Goal: Task Accomplishment & Management: Complete application form

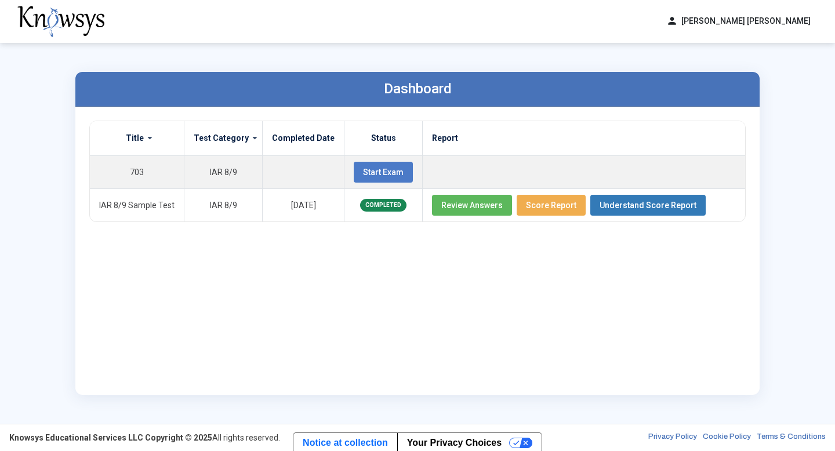
scroll to position [2, 0]
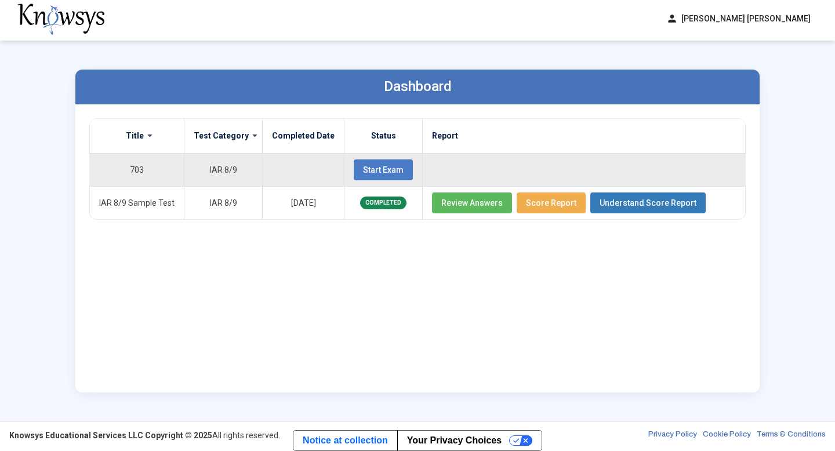
click at [392, 166] on span "Start Exam" at bounding box center [383, 169] width 41 height 9
click at [363, 169] on span "Start Exam" at bounding box center [383, 169] width 41 height 9
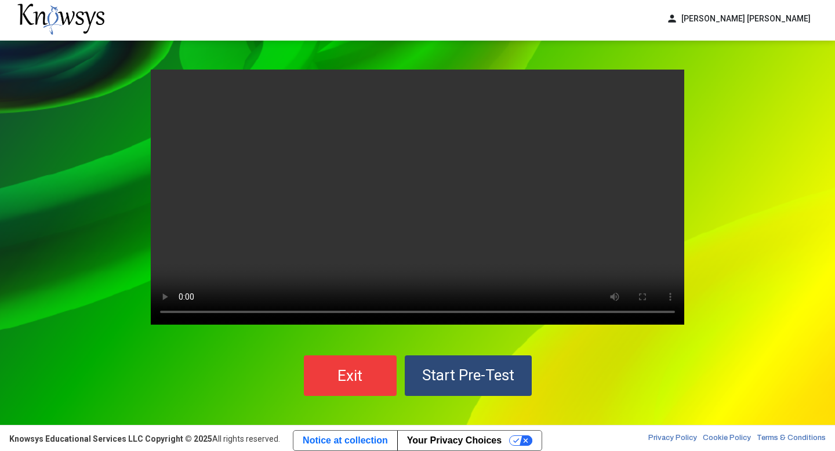
click at [139, 244] on div "Your browser does not support the video tag. Exit Start Pre-Test" at bounding box center [417, 233] width 557 height 385
click at [507, 363] on button "Start Pre-Test" at bounding box center [468, 376] width 127 height 41
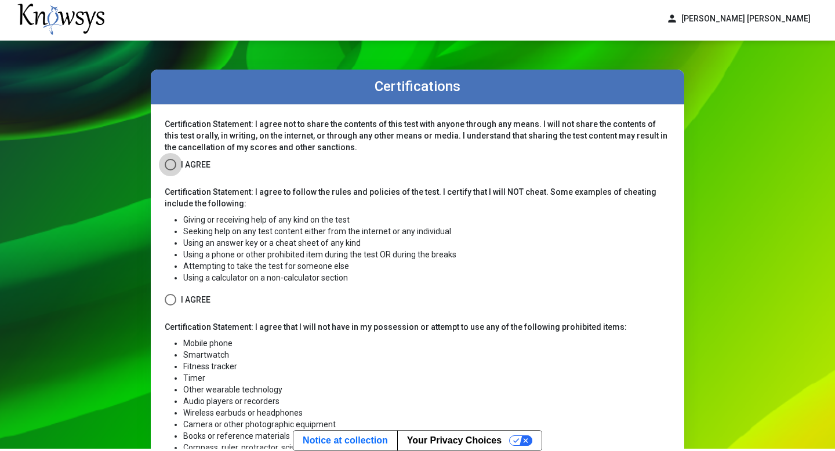
click at [169, 159] on span at bounding box center [171, 165] width 12 height 12
click at [169, 297] on span at bounding box center [171, 300] width 12 height 12
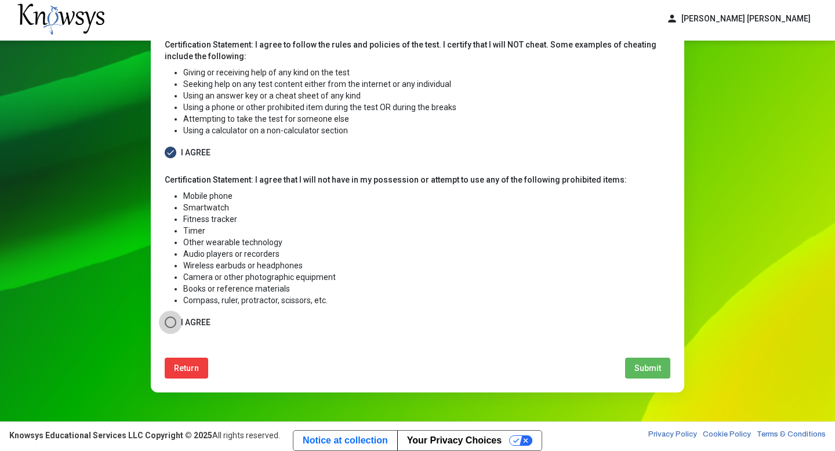
click at [172, 320] on span at bounding box center [171, 323] width 12 height 12
click at [657, 374] on button "Submit" at bounding box center [647, 368] width 45 height 21
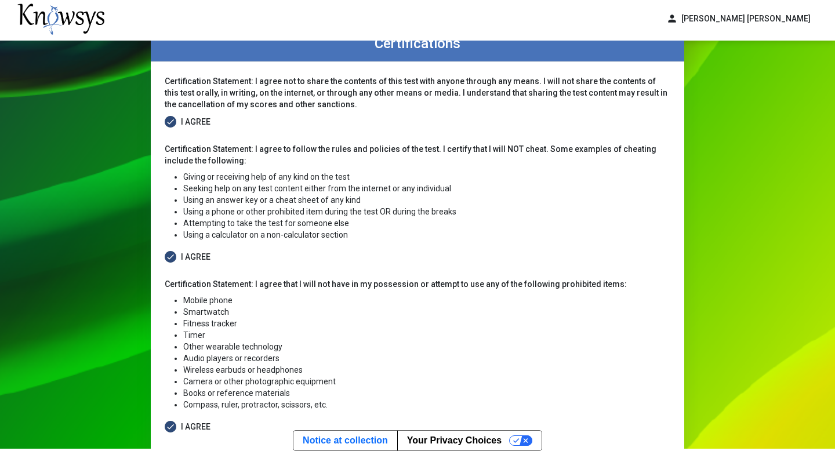
select select
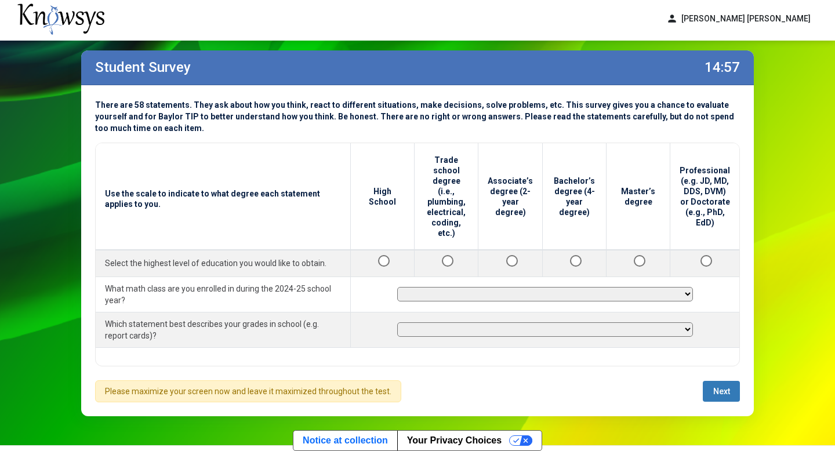
scroll to position [18, 0]
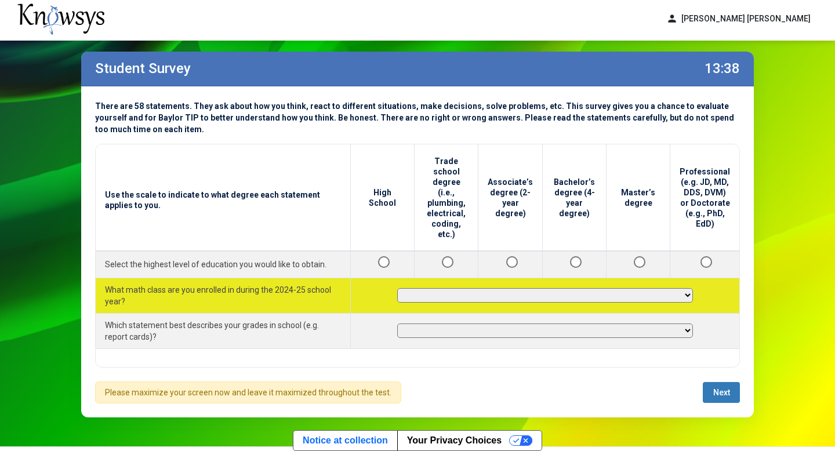
click at [690, 288] on select "**********" at bounding box center [545, 295] width 296 height 15
select select "**********"
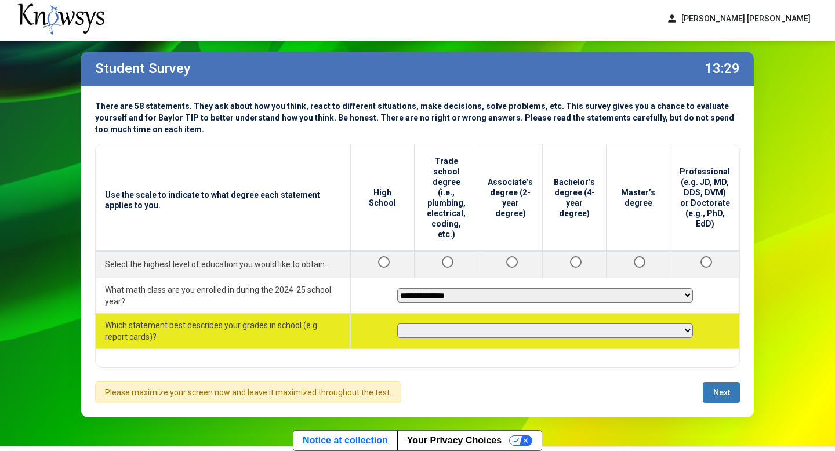
click at [665, 324] on select "**********" at bounding box center [545, 331] width 296 height 15
select select "********"
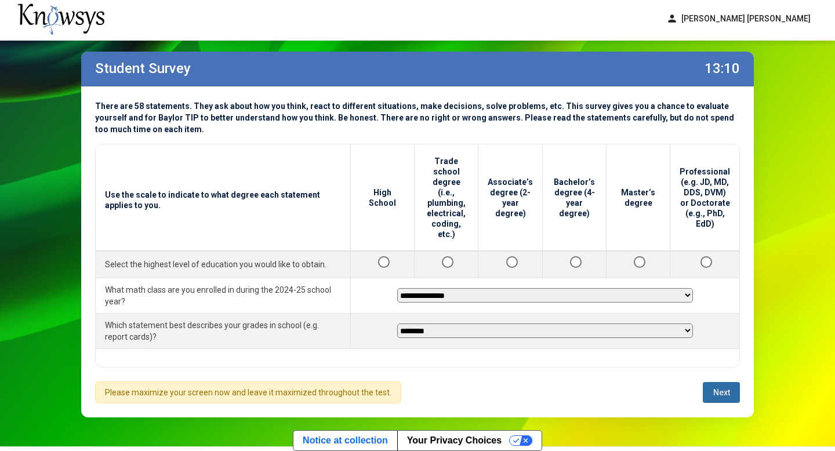
click at [723, 392] on span "Next" at bounding box center [721, 392] width 17 height 9
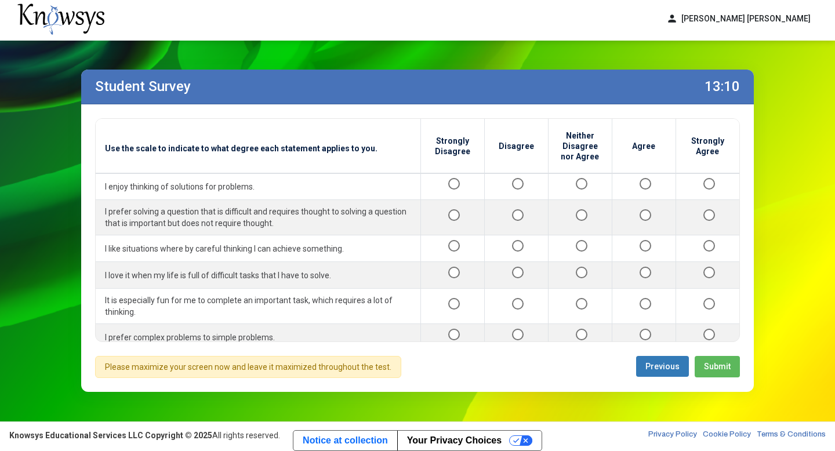
scroll to position [0, 0]
click at [708, 363] on span "Submit" at bounding box center [717, 366] width 27 height 9
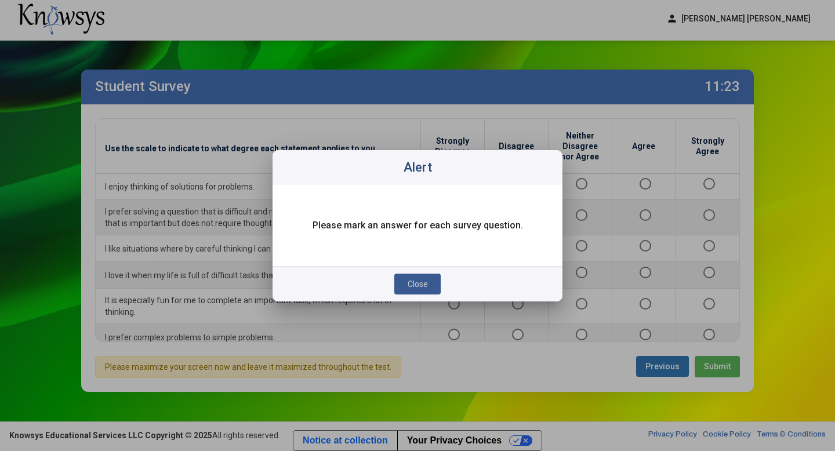
click at [407, 278] on button "Close" at bounding box center [417, 284] width 46 height 21
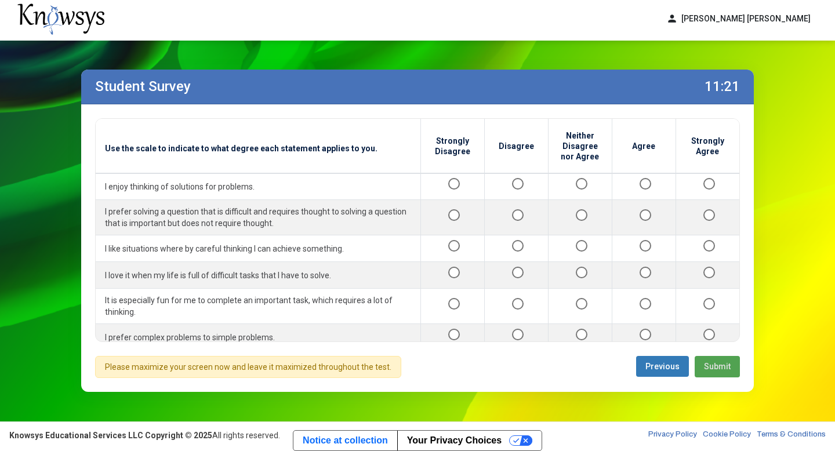
click at [722, 363] on span "Submit" at bounding box center [717, 366] width 27 height 9
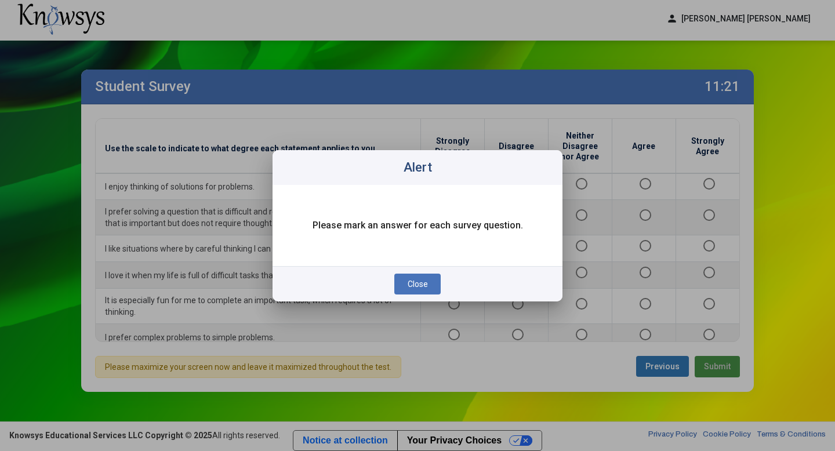
scroll to position [0, 0]
click at [426, 277] on button "Close" at bounding box center [417, 284] width 46 height 21
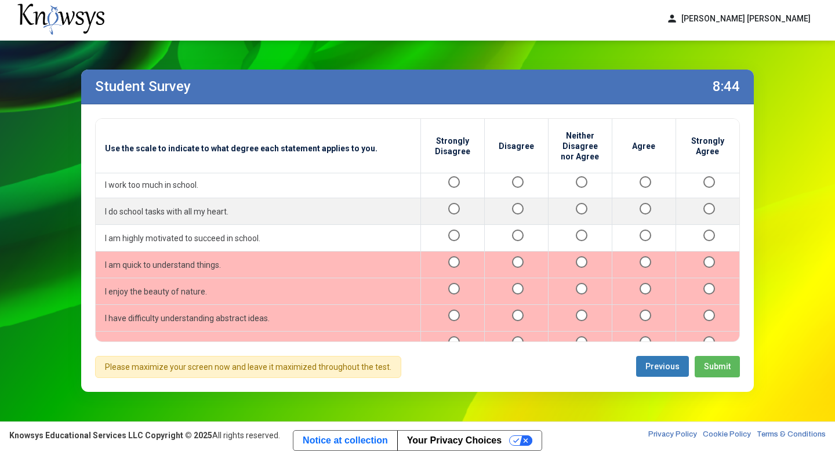
scroll to position [681, 0]
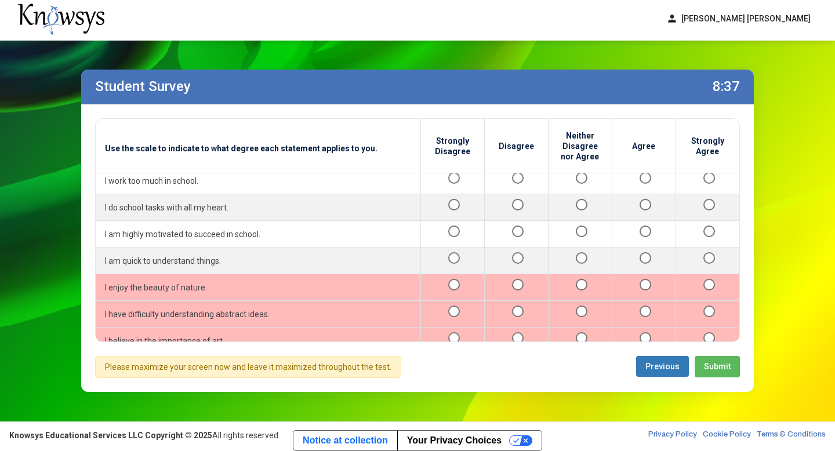
click at [584, 277] on td at bounding box center [580, 287] width 64 height 27
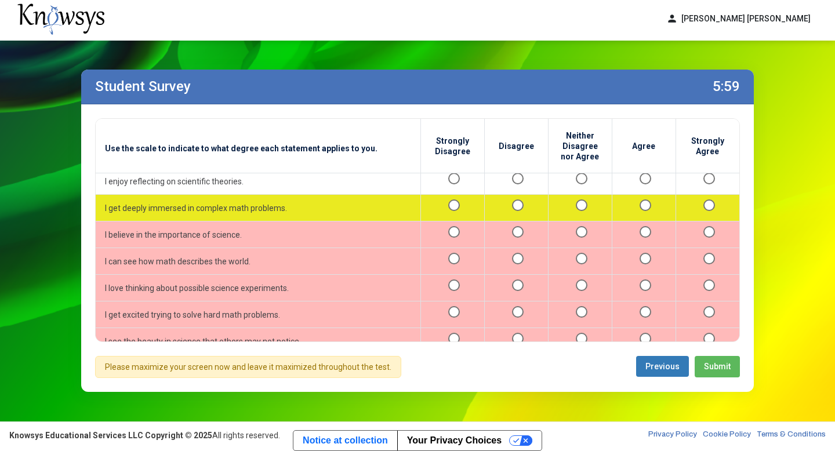
scroll to position [1334, 0]
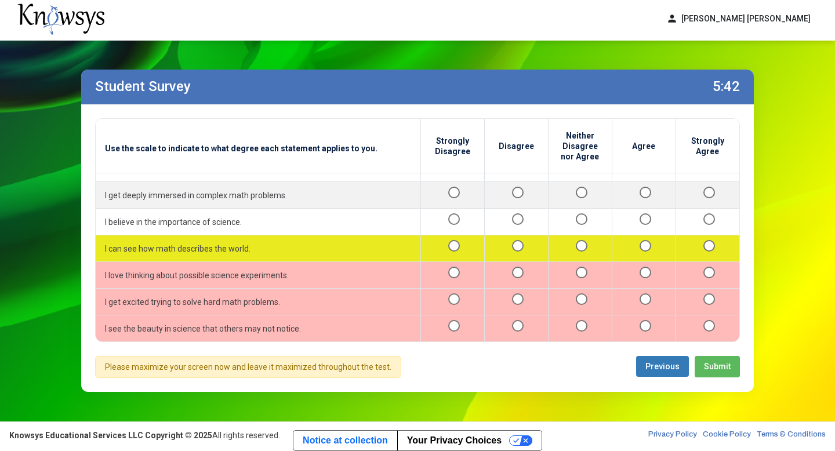
click at [525, 241] on div at bounding box center [516, 248] width 45 height 15
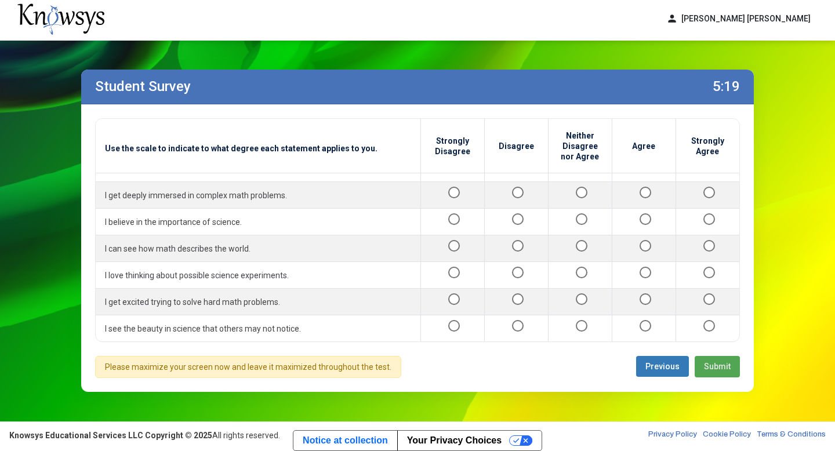
click at [712, 365] on span "Submit" at bounding box center [717, 366] width 27 height 9
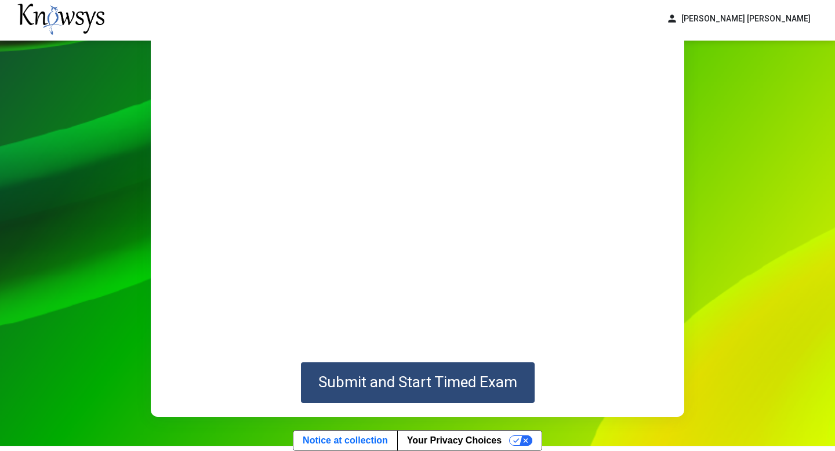
scroll to position [78, 0]
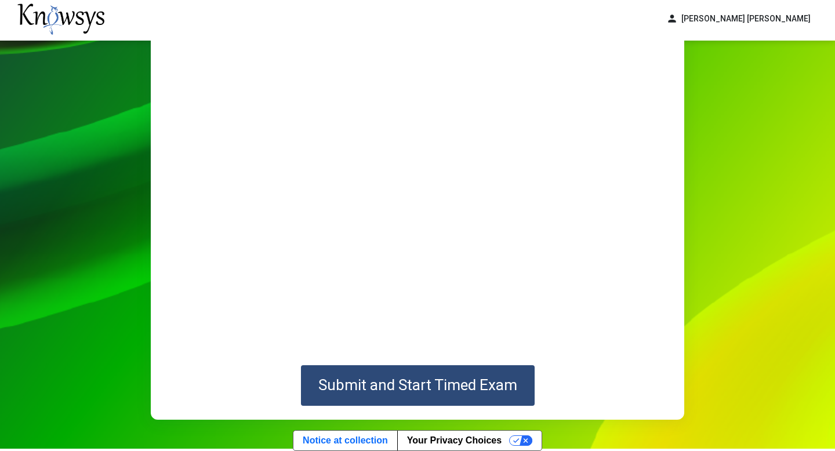
click at [470, 392] on span "Submit and Start Timed Exam" at bounding box center [417, 384] width 199 height 17
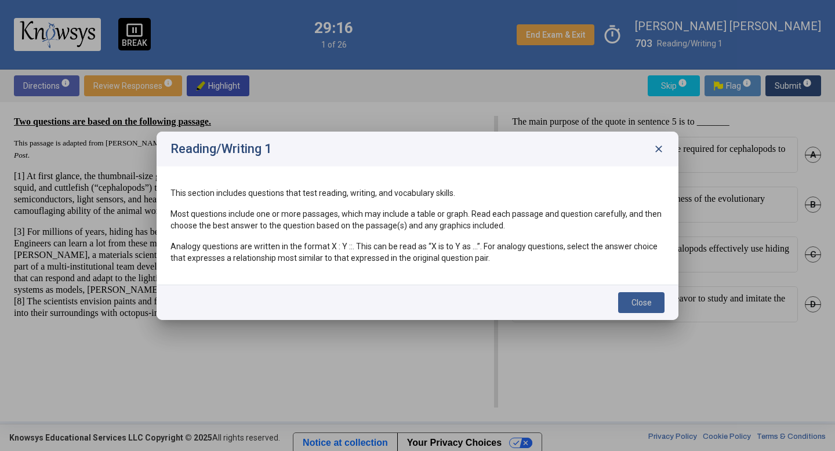
click at [628, 306] on button "Close" at bounding box center [641, 302] width 46 height 21
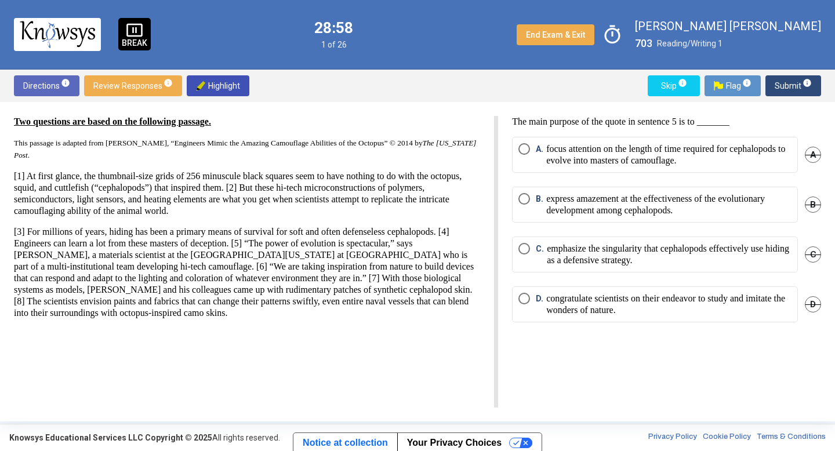
click at [528, 193] on span "Select an option" at bounding box center [525, 199] width 12 height 12
click at [789, 89] on span "Submit info" at bounding box center [793, 85] width 37 height 21
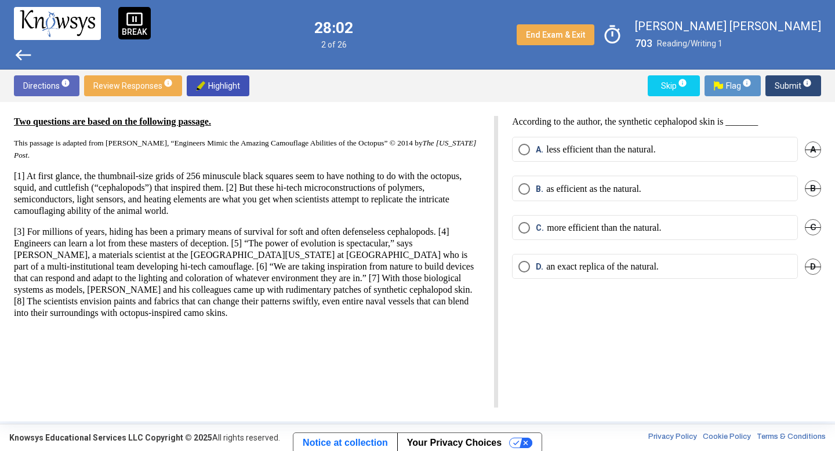
click at [526, 183] on span "Select an option" at bounding box center [525, 189] width 12 height 12
click at [784, 78] on span "Submit info" at bounding box center [793, 85] width 37 height 21
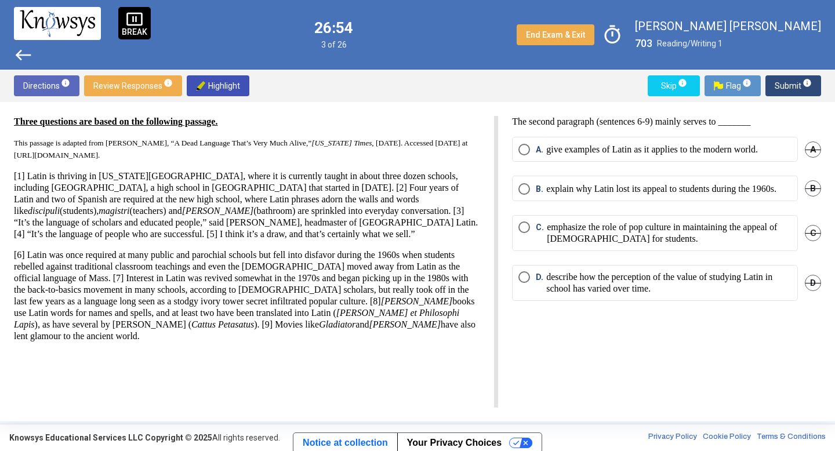
click at [524, 279] on mat-radio-button "D. describe how the perception of the value of studying Latin in school has var…" at bounding box center [655, 283] width 286 height 36
click at [524, 283] on span "Select an option" at bounding box center [525, 277] width 12 height 12
click at [785, 86] on span "Submit info" at bounding box center [793, 85] width 37 height 21
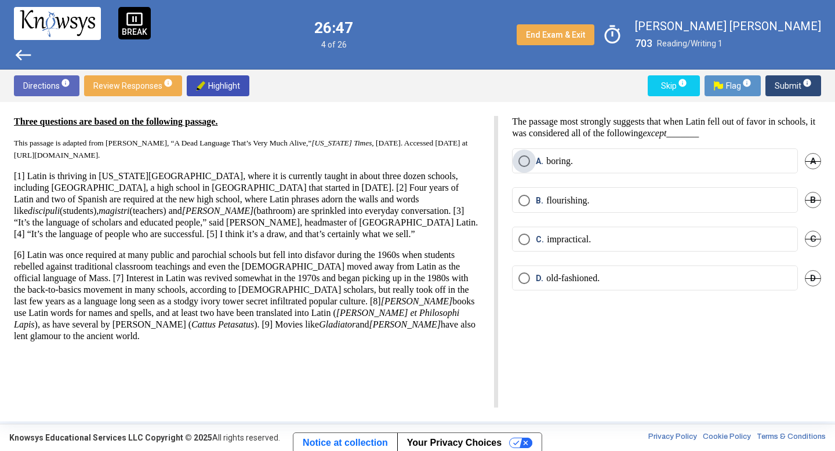
click at [534, 160] on span "A. boring." at bounding box center [551, 161] width 43 height 12
click at [783, 85] on span "Submit info" at bounding box center [793, 85] width 37 height 21
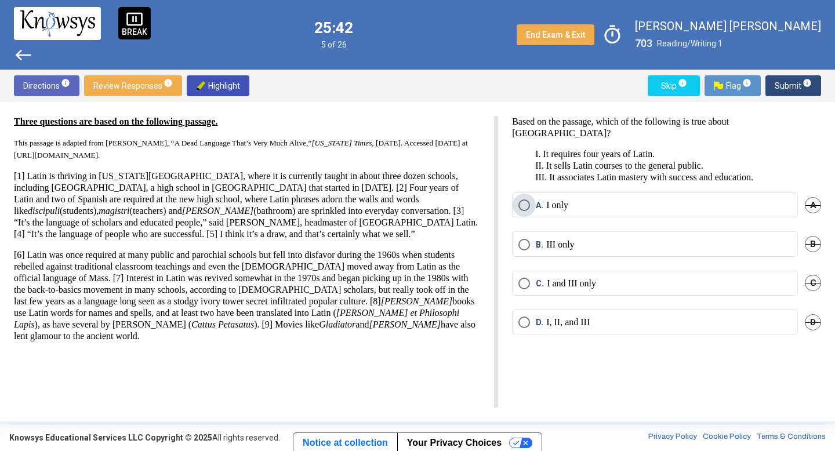
click at [521, 200] on span "Select an option" at bounding box center [525, 206] width 12 height 12
click at [788, 84] on span "Submit info" at bounding box center [793, 85] width 37 height 21
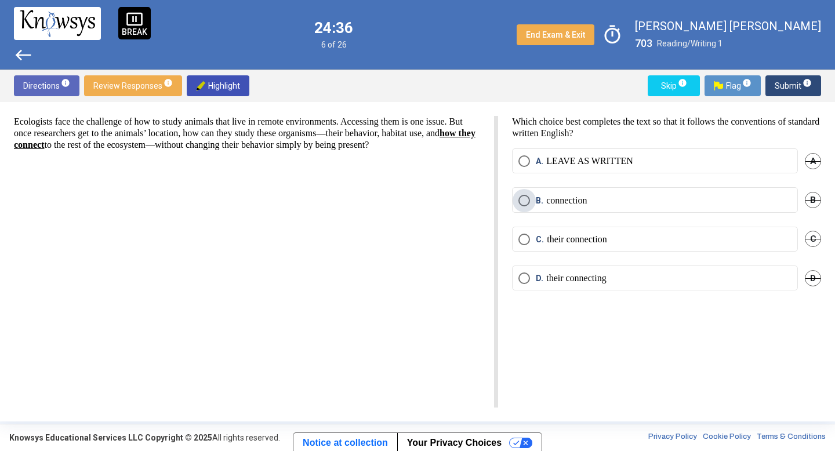
click at [527, 197] on span "Select an option" at bounding box center [525, 201] width 12 height 12
click at [521, 236] on span "Select an option" at bounding box center [525, 240] width 12 height 12
click at [647, 156] on label "A. LEAVE AS WRITTEN" at bounding box center [655, 161] width 273 height 12
click at [784, 87] on span "Submit info" at bounding box center [793, 85] width 37 height 21
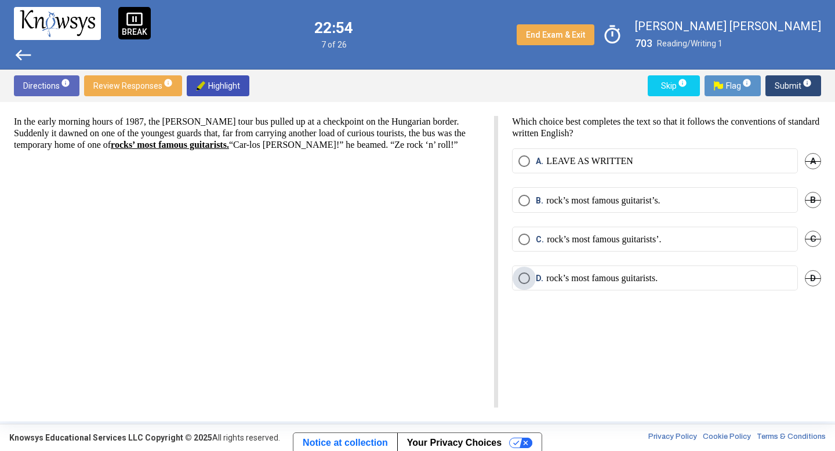
click at [534, 274] on span "D. rock’s most famous guitarists." at bounding box center [594, 279] width 128 height 12
click at [797, 81] on span "Submit info" at bounding box center [793, 85] width 37 height 21
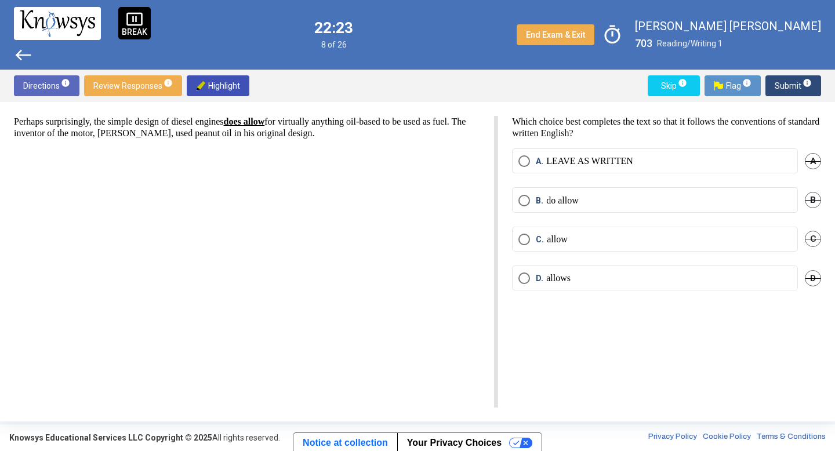
click at [538, 166] on span "A." at bounding box center [541, 161] width 10 height 12
click at [610, 197] on label "B. do allow" at bounding box center [655, 201] width 273 height 12
click at [610, 202] on label "B. do allow" at bounding box center [655, 201] width 273 height 12
click at [608, 161] on p "LEAVE AS WRITTEN" at bounding box center [589, 161] width 87 height 12
click at [783, 96] on span "Submit info" at bounding box center [793, 85] width 37 height 21
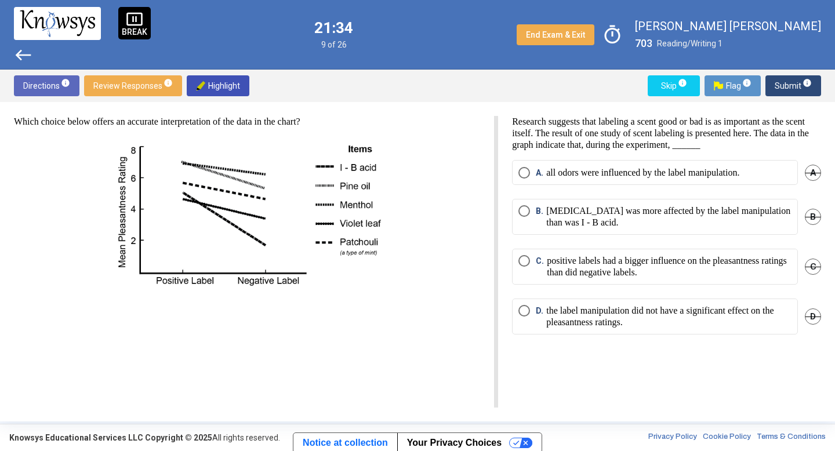
click at [510, 172] on div "Research suggests that labeling a scent good or bad is as important as the scen…" at bounding box center [659, 262] width 323 height 292
click at [520, 171] on span "Select an option" at bounding box center [525, 173] width 12 height 12
click at [789, 77] on span "Submit info" at bounding box center [793, 85] width 37 height 21
click at [799, 73] on div "Directions info Review Responses info Highlight Skip info Flag info Submit info" at bounding box center [417, 86] width 835 height 32
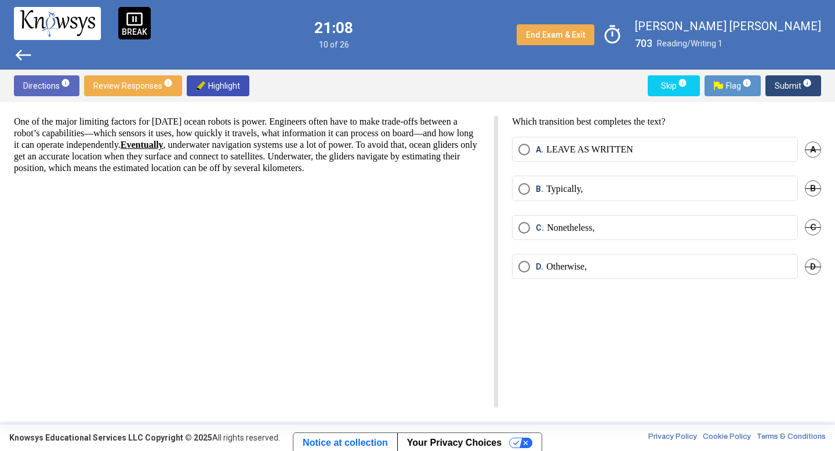
click at [512, 146] on mat-radio-button "A. LEAVE AS WRITTEN" at bounding box center [655, 149] width 286 height 25
click at [523, 145] on span "Select an option" at bounding box center [525, 150] width 12 height 12
click at [798, 89] on span "Submit info" at bounding box center [793, 85] width 37 height 21
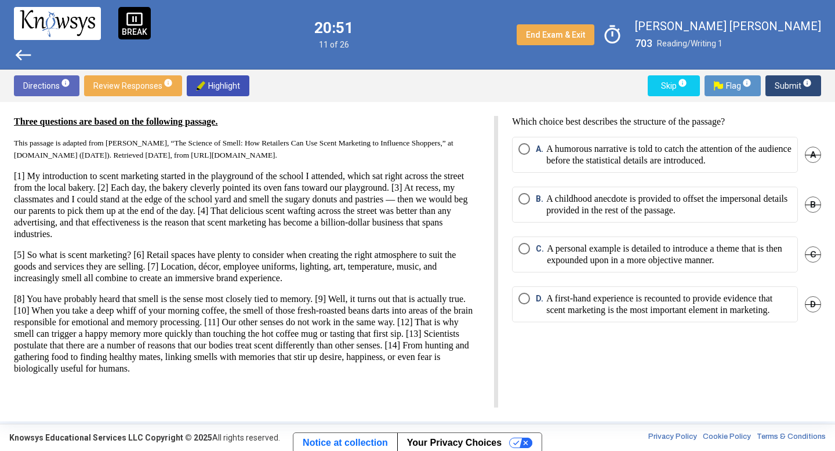
click at [531, 154] on span "A. A humorous narrative is told to catch the attention of the audience before t…" at bounding box center [661, 154] width 262 height 23
click at [800, 75] on span "Submit info" at bounding box center [793, 85] width 37 height 21
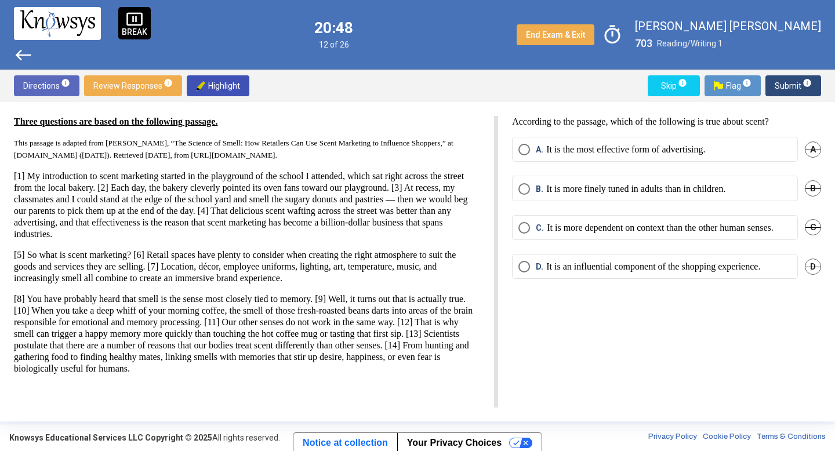
click at [528, 142] on mat-radio-button "A. It is the most effective form of advertising." at bounding box center [655, 149] width 286 height 25
click at [517, 148] on mat-radio-button "A. It is the most effective form of advertising." at bounding box center [655, 149] width 286 height 25
click at [521, 148] on span "Select an option" at bounding box center [525, 150] width 12 height 12
click at [815, 79] on button "Submit info" at bounding box center [794, 85] width 56 height 21
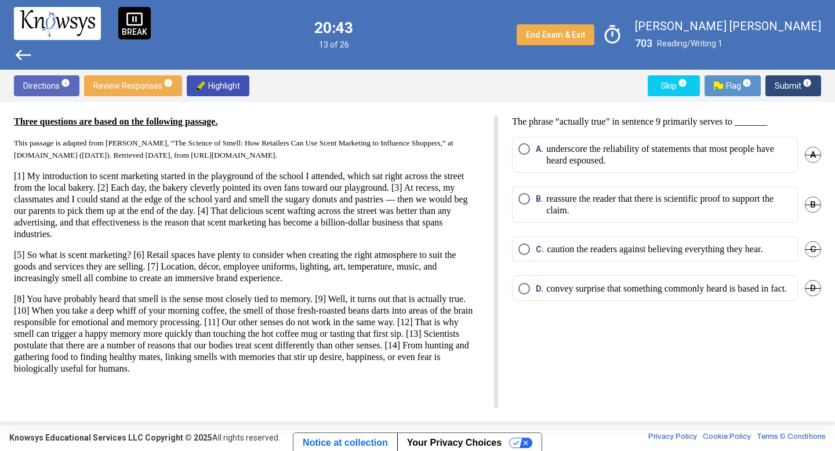
click at [527, 253] on span "Select an option" at bounding box center [525, 250] width 12 height 12
click at [784, 89] on span "Submit info" at bounding box center [793, 85] width 37 height 21
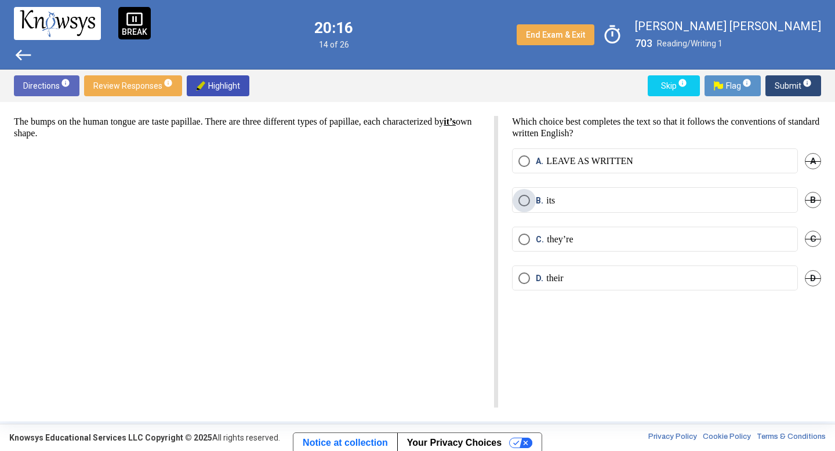
click at [535, 201] on span "B. its" at bounding box center [542, 201] width 25 height 12
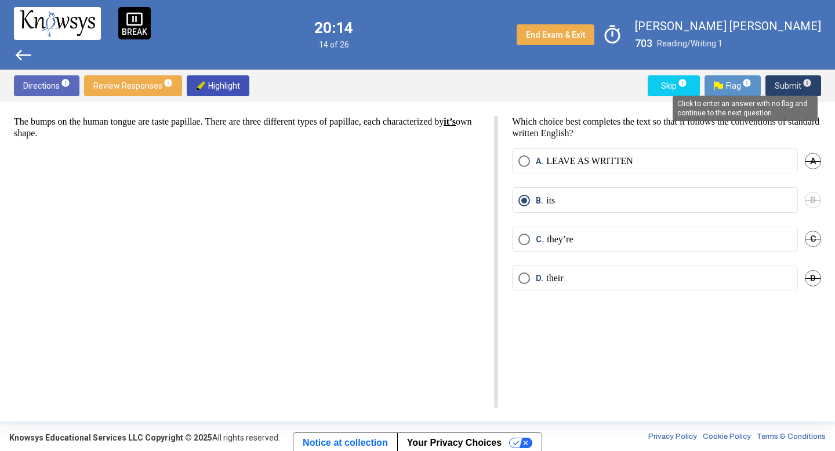
click at [804, 82] on span "info" at bounding box center [807, 82] width 9 height 9
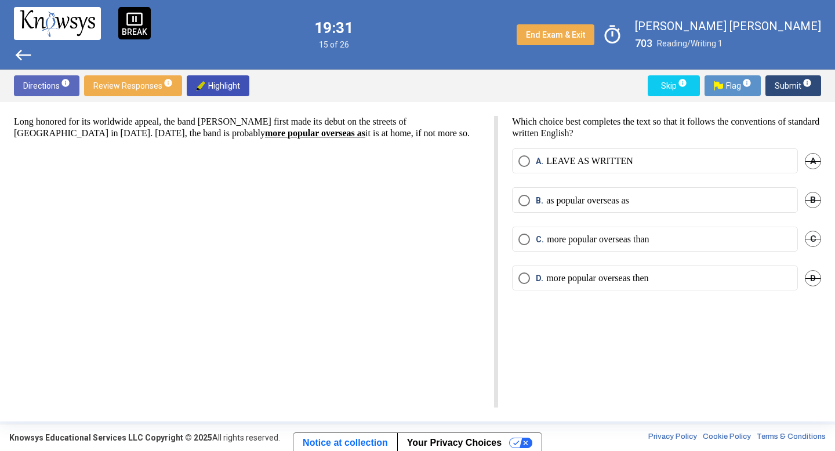
click at [546, 153] on mat-radio-button "A. LEAVE AS WRITTEN" at bounding box center [655, 160] width 286 height 25
click at [520, 157] on span "Select an option" at bounding box center [525, 161] width 12 height 12
click at [794, 84] on span "Submit info" at bounding box center [793, 85] width 37 height 21
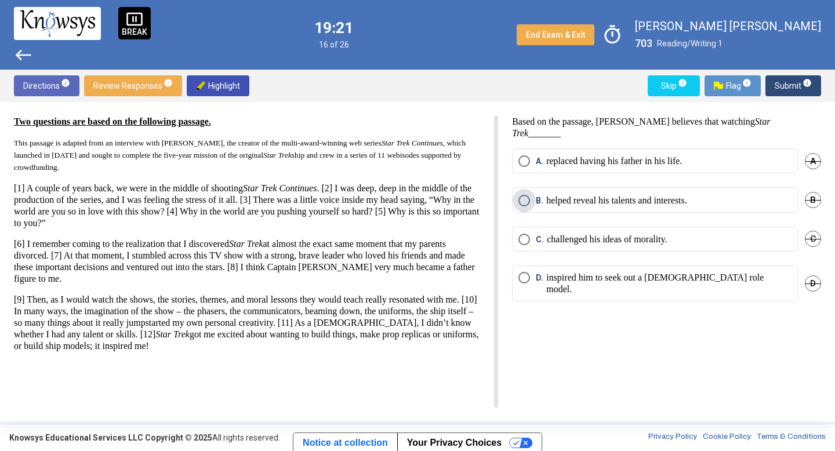
click at [520, 195] on span "Select an option" at bounding box center [525, 201] width 12 height 12
click at [799, 94] on span "Submit info" at bounding box center [793, 85] width 37 height 21
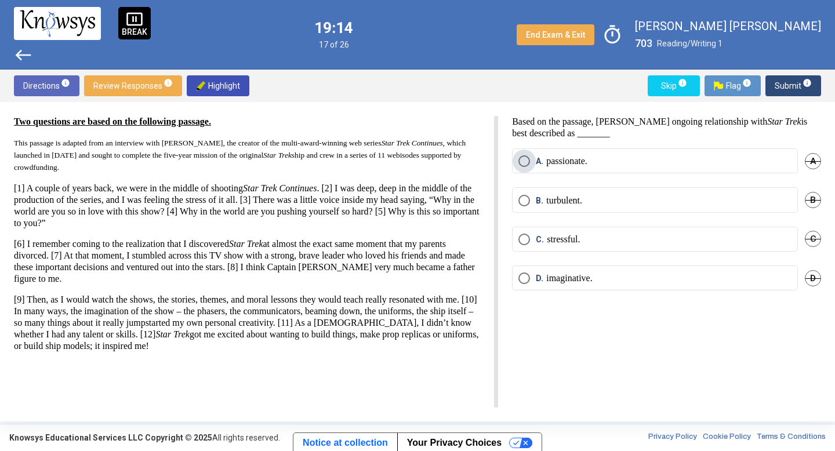
click at [528, 161] on span "Select an option" at bounding box center [525, 161] width 12 height 12
click at [774, 90] on button "Submit info" at bounding box center [794, 85] width 56 height 21
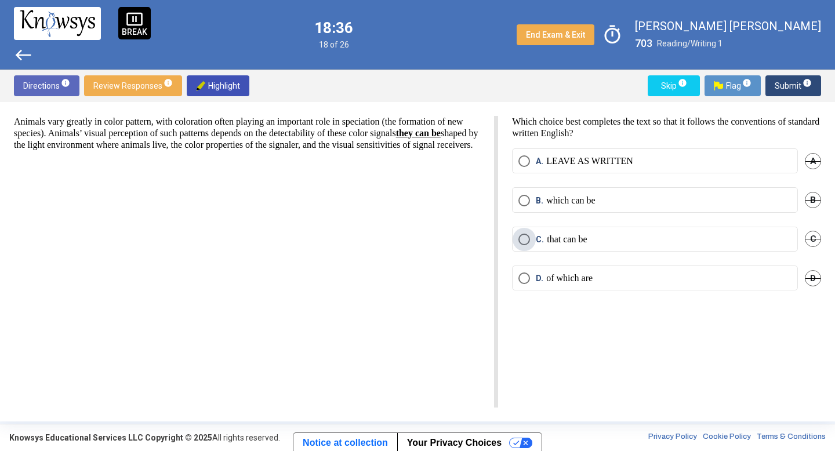
click at [532, 239] on span "C. that can be" at bounding box center [558, 240] width 57 height 12
click at [798, 89] on span "Submit info" at bounding box center [793, 85] width 37 height 21
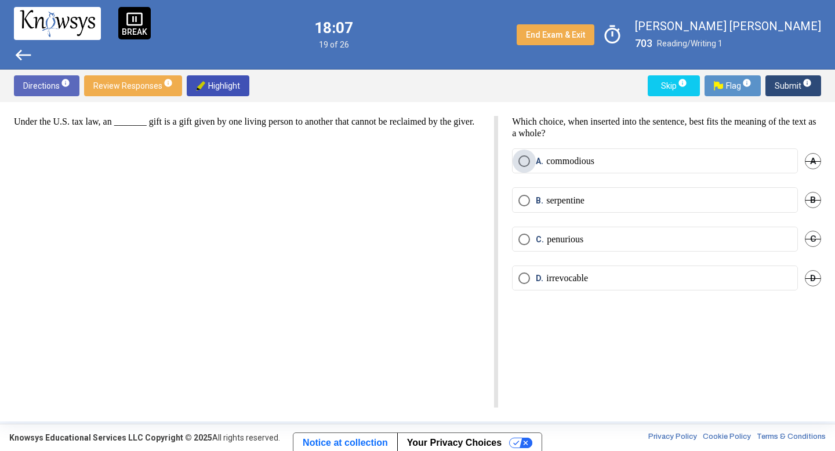
click at [524, 166] on span "Select an option" at bounding box center [525, 161] width 12 height 12
click at [525, 200] on span "Select an option" at bounding box center [525, 201] width 12 height 12
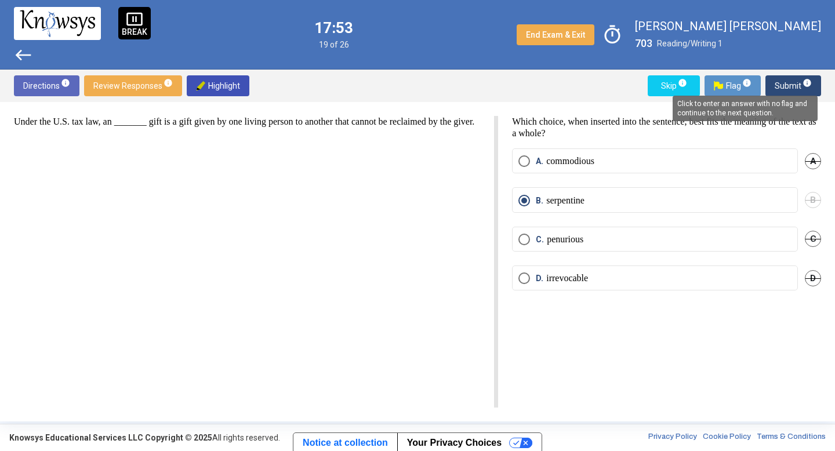
click at [802, 88] on mat-tooltip-component "Click to enter an answer with no flag and continue to the next question." at bounding box center [745, 109] width 161 height 42
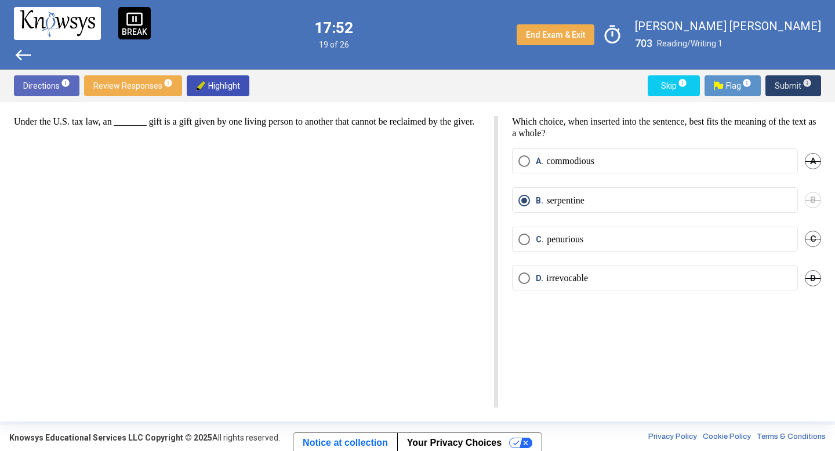
click at [800, 84] on span "Submit info" at bounding box center [793, 85] width 37 height 21
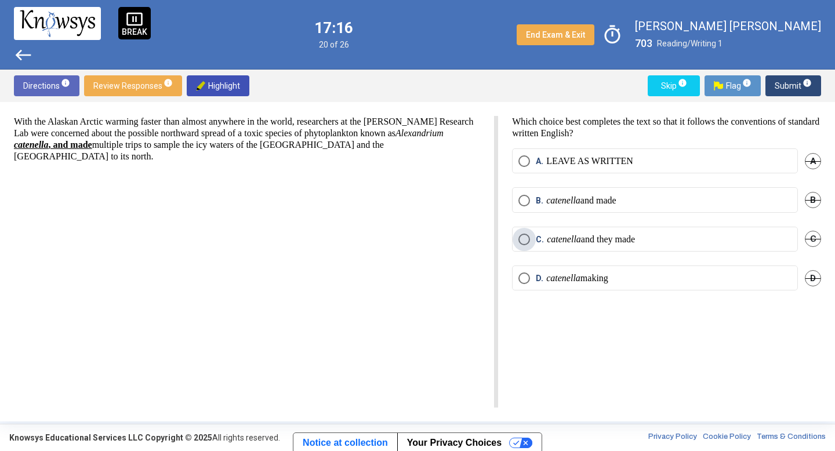
click at [538, 238] on span "C." at bounding box center [541, 240] width 11 height 12
click at [781, 85] on span "Submit info" at bounding box center [793, 85] width 37 height 21
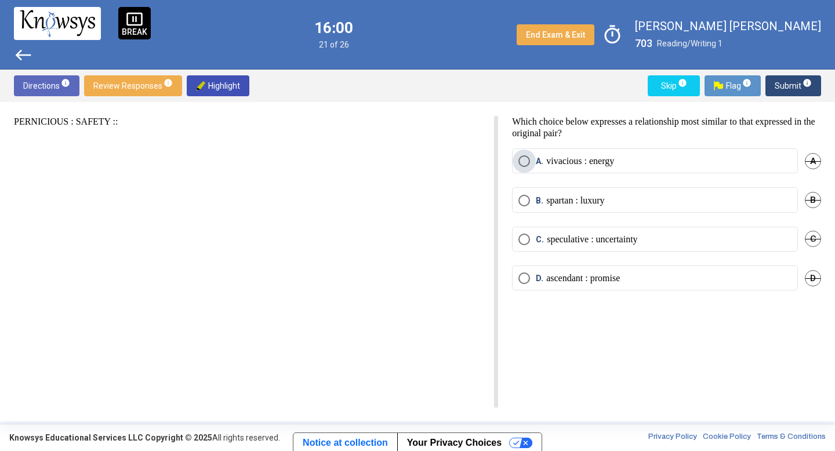
click at [524, 160] on span "Select an option" at bounding box center [525, 161] width 12 height 12
click at [513, 233] on mat-radio-button "C. speculative : uncertainty" at bounding box center [655, 239] width 286 height 25
click at [528, 234] on span "Select an option" at bounding box center [525, 240] width 12 height 12
click at [796, 84] on span "Submit info" at bounding box center [793, 85] width 37 height 21
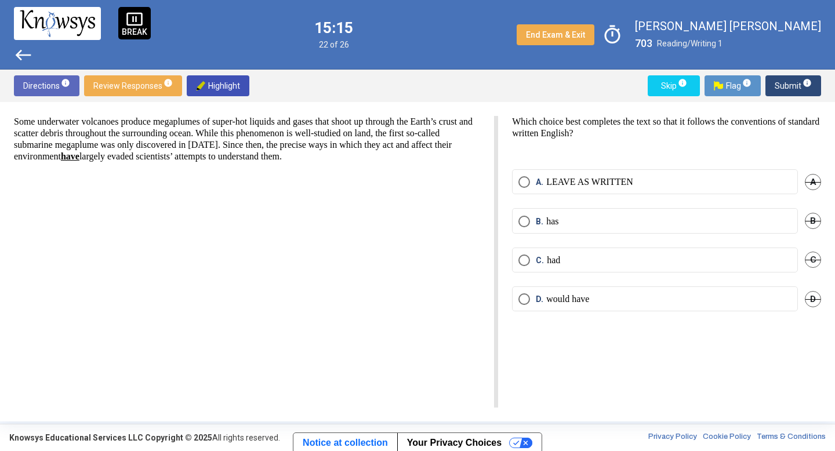
click at [526, 261] on span "Select an option" at bounding box center [525, 261] width 12 height 12
click at [597, 180] on p "LEAVE AS WRITTEN" at bounding box center [589, 182] width 87 height 12
click at [789, 87] on span "Submit info" at bounding box center [793, 85] width 37 height 21
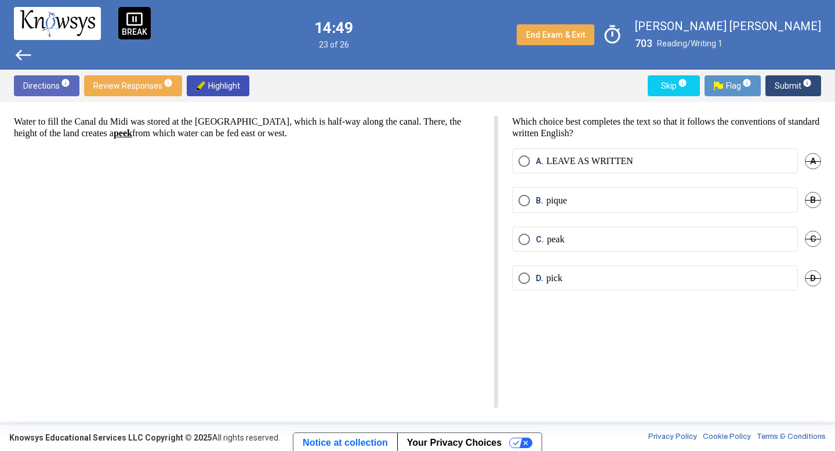
click at [537, 285] on mat-radio-button "D. pick" at bounding box center [655, 278] width 286 height 25
click at [525, 273] on span "Select an option" at bounding box center [525, 279] width 12 height 12
click at [774, 84] on button "Submit info" at bounding box center [794, 85] width 56 height 21
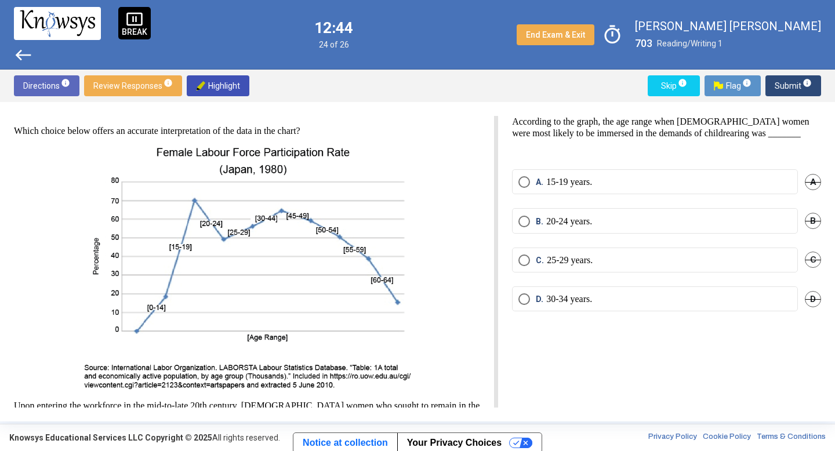
scroll to position [2, 0]
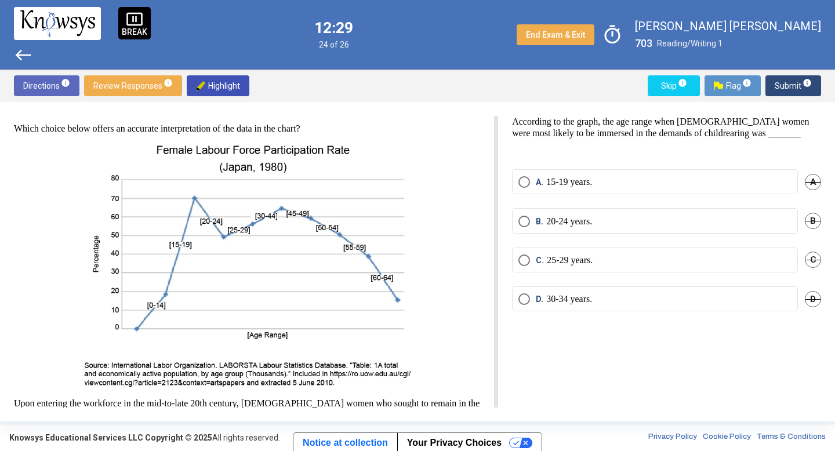
click at [525, 214] on mat-radio-button "B. 20-24 years." at bounding box center [655, 220] width 286 height 25
click at [524, 218] on span "Select an option" at bounding box center [525, 222] width 12 height 12
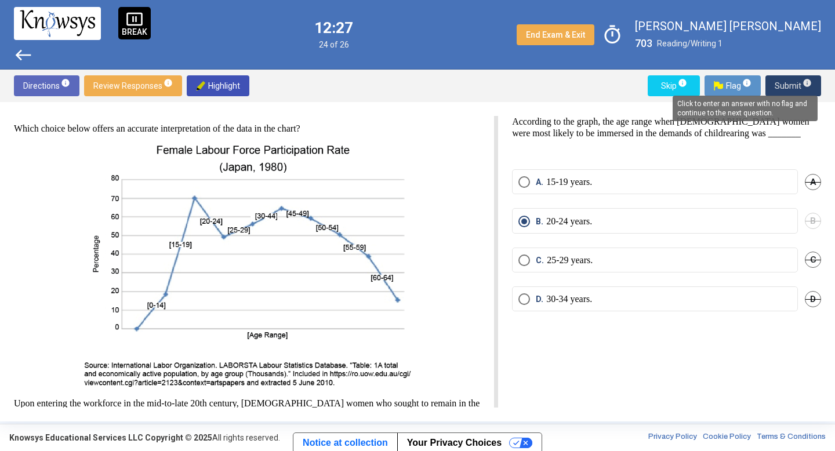
click at [803, 79] on span "info" at bounding box center [807, 82] width 9 height 9
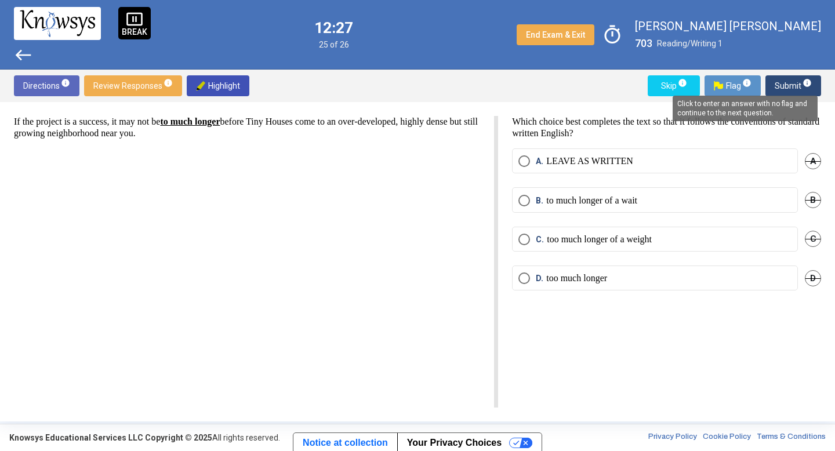
scroll to position [0, 0]
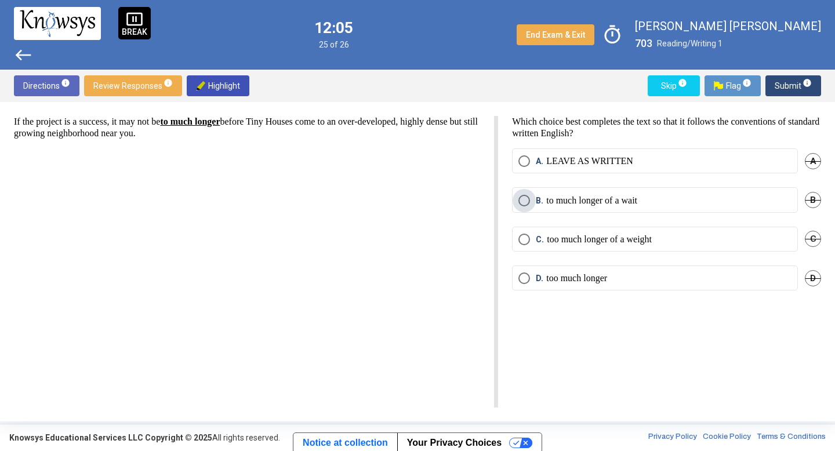
click at [541, 202] on span "B." at bounding box center [541, 201] width 10 height 12
click at [531, 163] on span "A. LEAVE AS WRITTEN" at bounding box center [581, 161] width 103 height 12
click at [770, 86] on button "Submit info" at bounding box center [794, 85] width 56 height 21
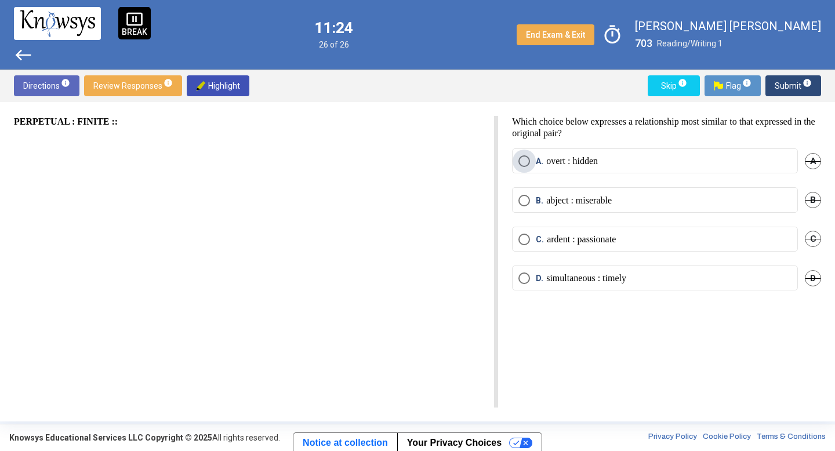
click at [526, 158] on span "Select an option" at bounding box center [525, 161] width 12 height 12
click at [820, 81] on button "Submit info" at bounding box center [794, 85] width 56 height 21
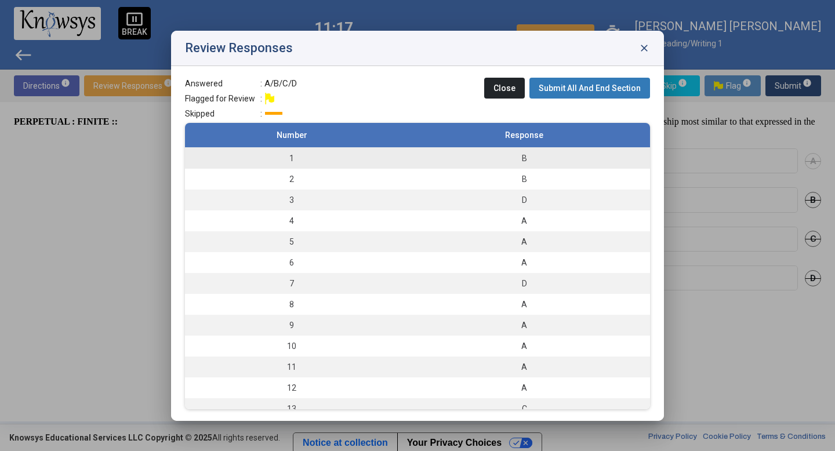
click at [515, 155] on div "B" at bounding box center [524, 159] width 240 height 12
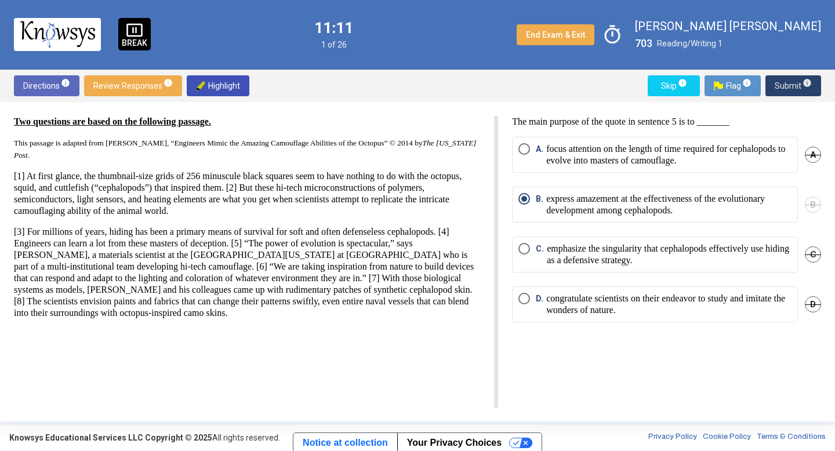
click at [812, 78] on button "Submit info" at bounding box center [794, 85] width 56 height 21
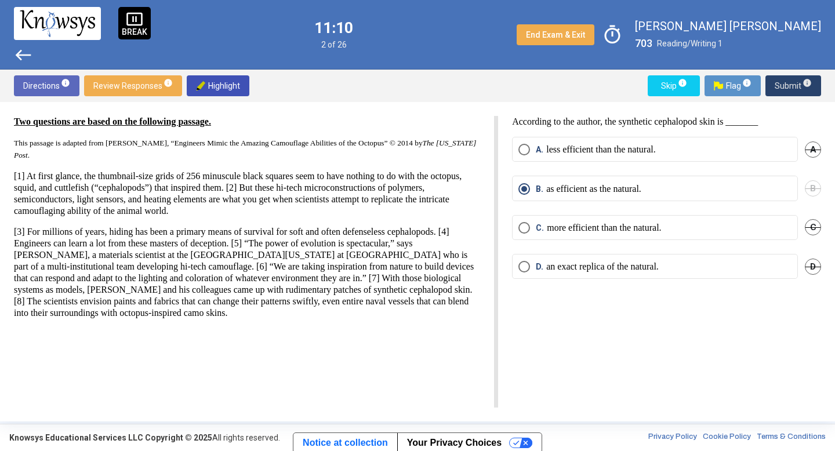
click at [812, 78] on button "Submit info" at bounding box center [794, 85] width 56 height 21
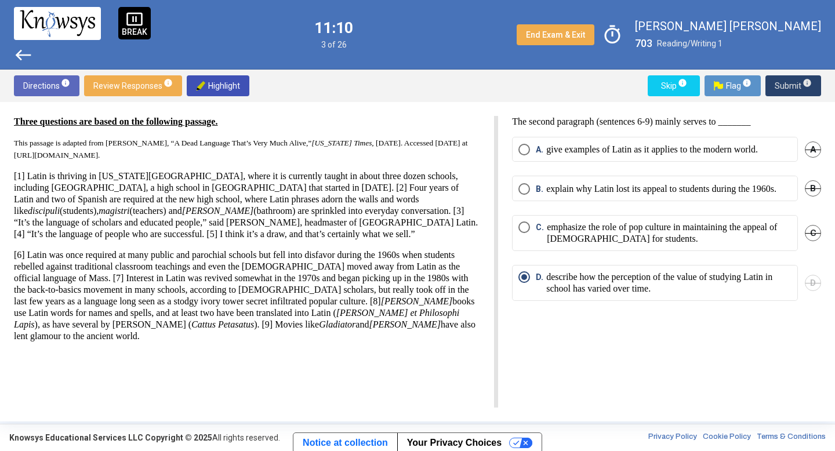
click at [812, 78] on button "Submit info" at bounding box center [794, 85] width 56 height 21
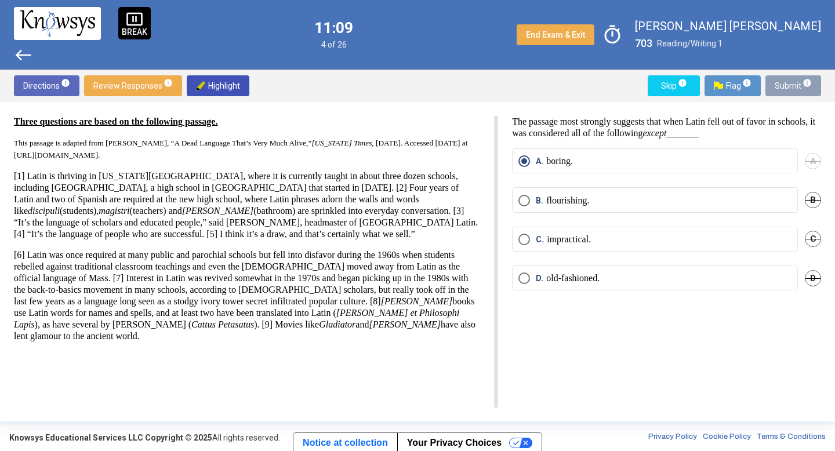
click at [812, 78] on button "Submit info" at bounding box center [794, 85] width 56 height 21
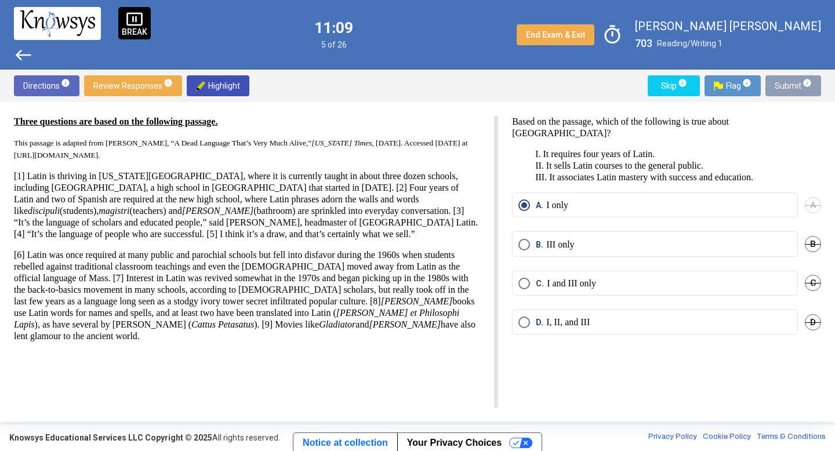
click at [812, 78] on button "Submit info" at bounding box center [794, 85] width 56 height 21
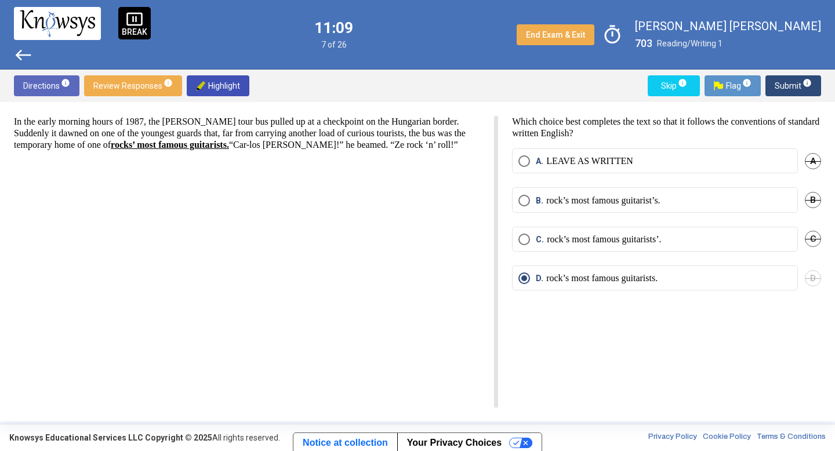
click at [812, 78] on button "Submit info" at bounding box center [794, 85] width 56 height 21
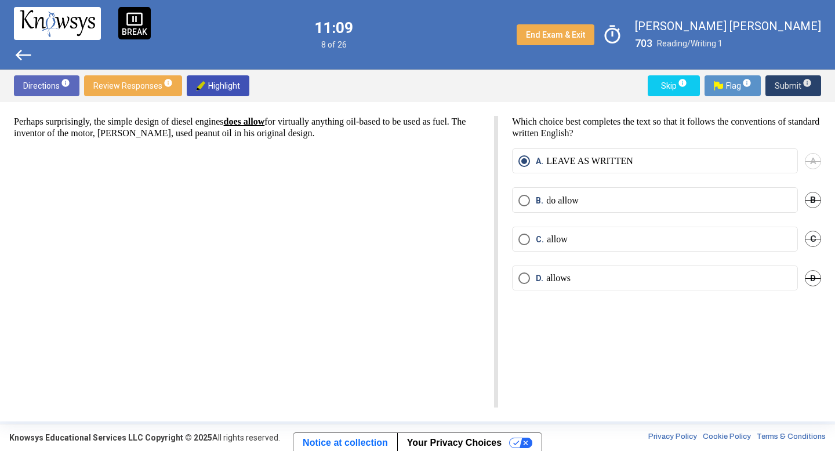
click at [812, 78] on button "Submit info" at bounding box center [794, 85] width 56 height 21
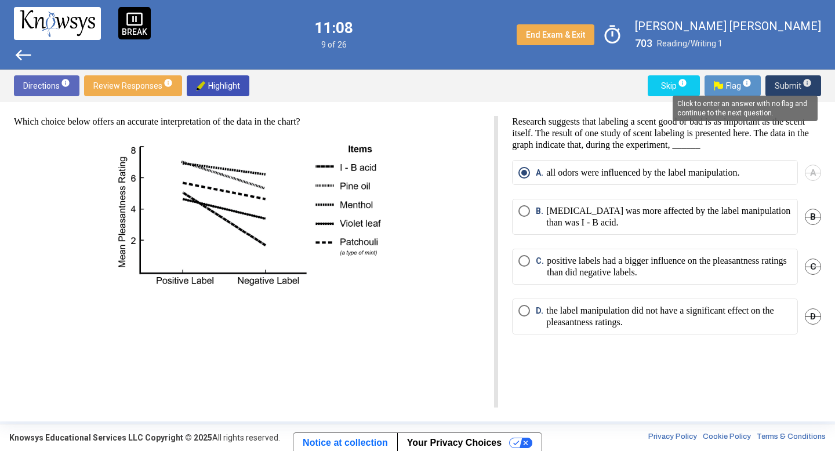
click at [811, 78] on span "info" at bounding box center [807, 82] width 9 height 9
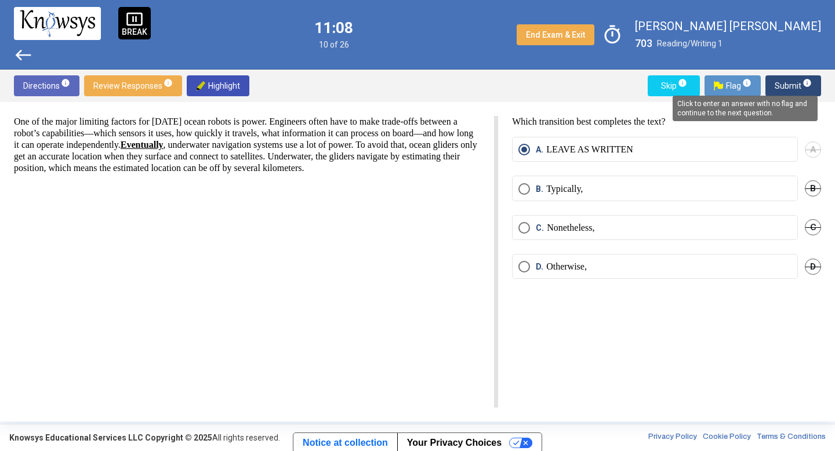
click at [811, 78] on span "info" at bounding box center [807, 82] width 9 height 9
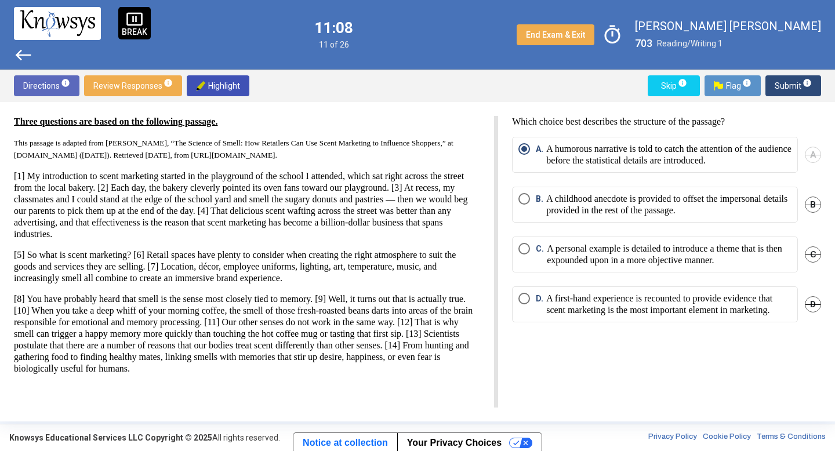
click at [811, 78] on span "info" at bounding box center [807, 82] width 9 height 9
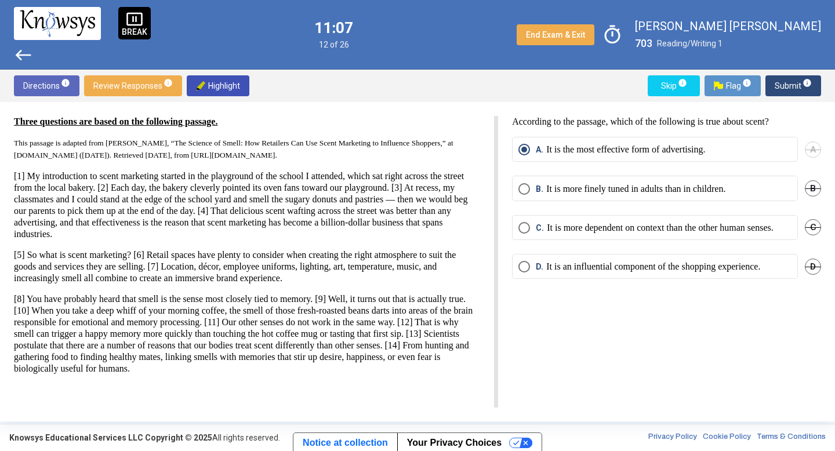
click at [811, 78] on span "info" at bounding box center [807, 82] width 9 height 9
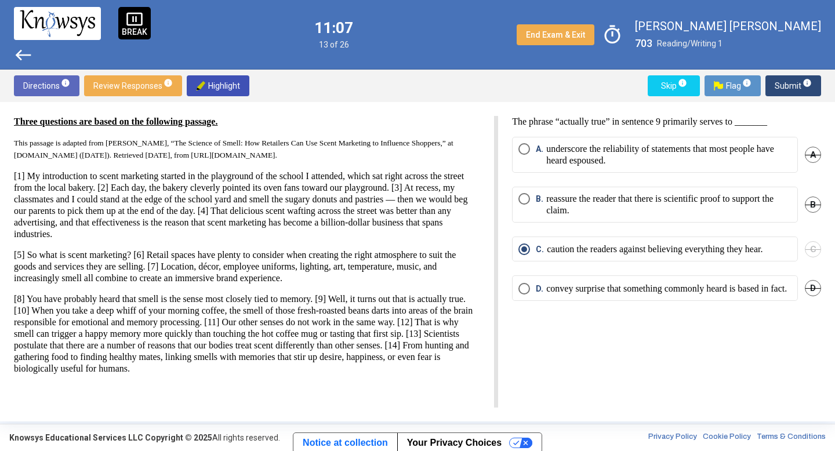
click at [811, 78] on span "info" at bounding box center [807, 82] width 9 height 9
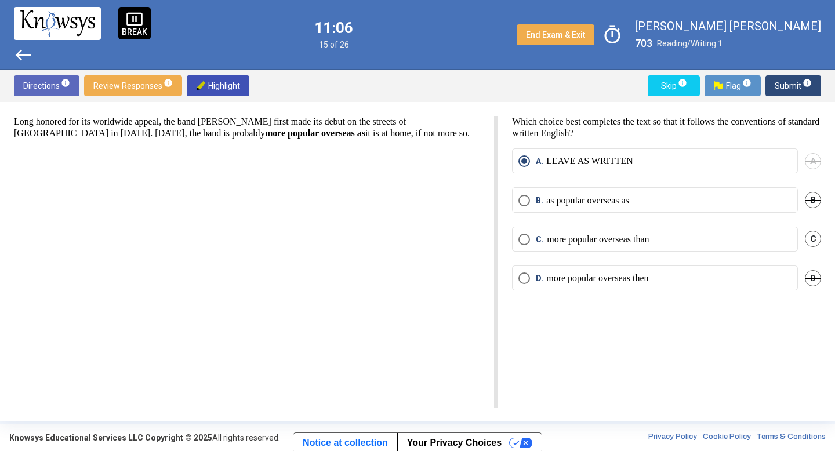
click at [811, 78] on span "info" at bounding box center [807, 82] width 9 height 9
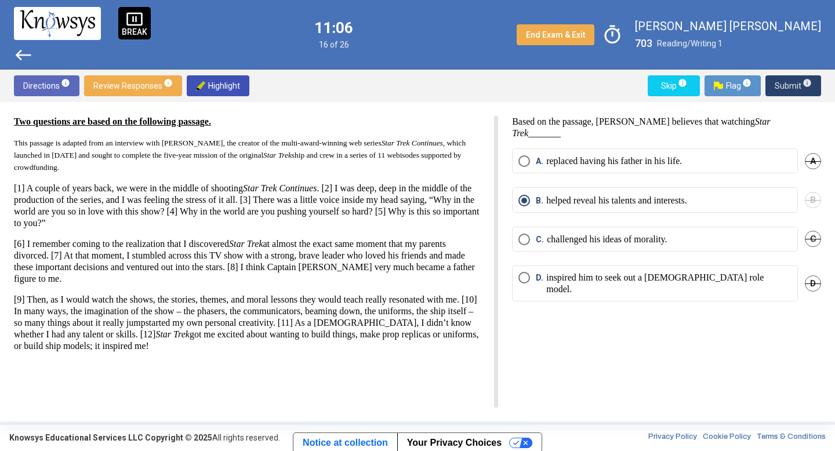
click at [811, 78] on span "info" at bounding box center [807, 82] width 9 height 9
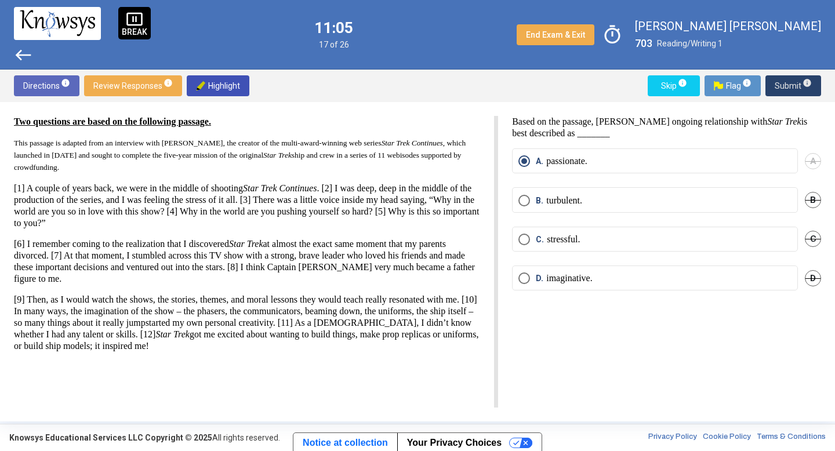
click at [811, 78] on span "info" at bounding box center [807, 82] width 9 height 9
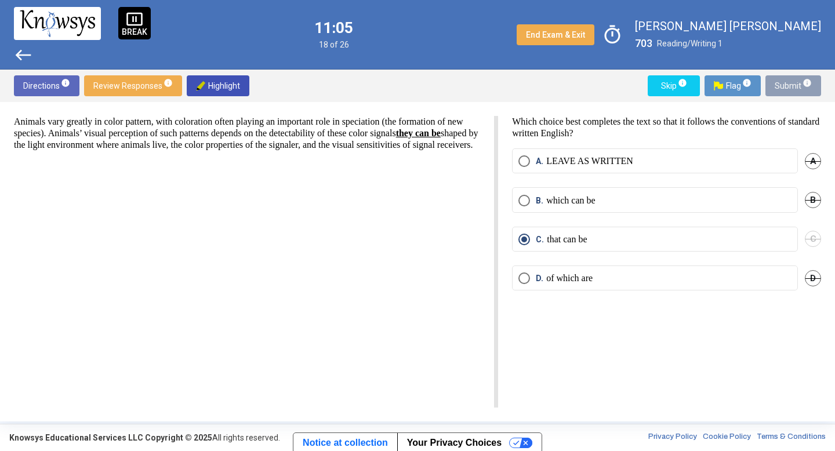
click at [811, 78] on span "info" at bounding box center [807, 82] width 9 height 9
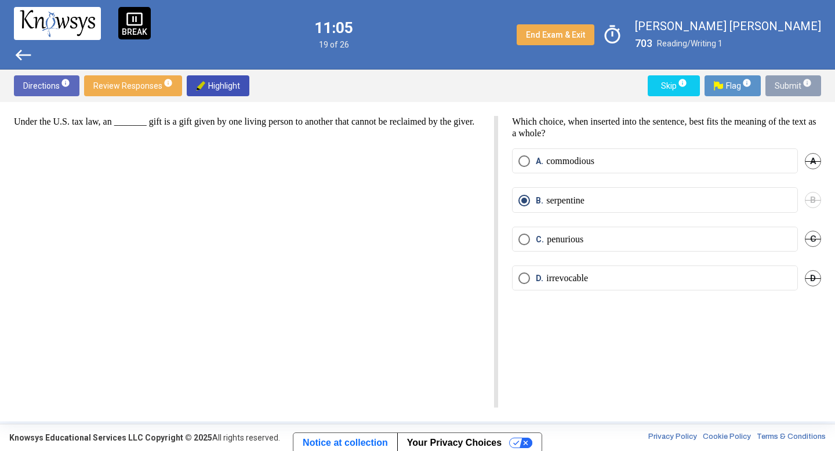
click at [811, 78] on span "info" at bounding box center [807, 82] width 9 height 9
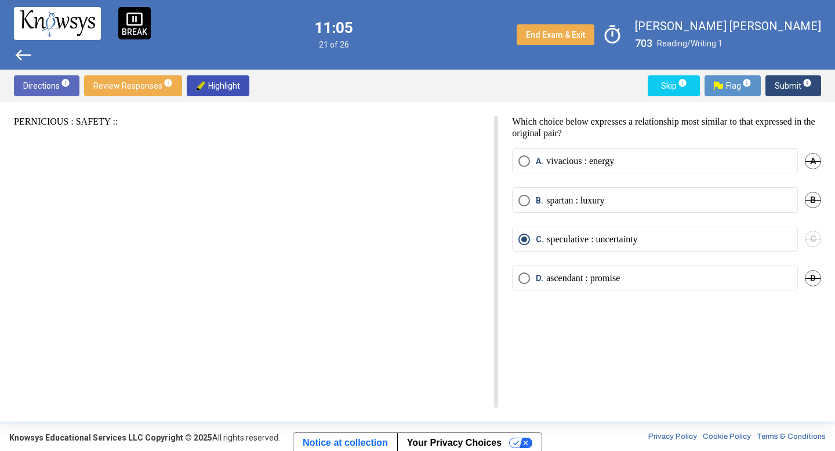
click at [811, 78] on span "info" at bounding box center [807, 82] width 9 height 9
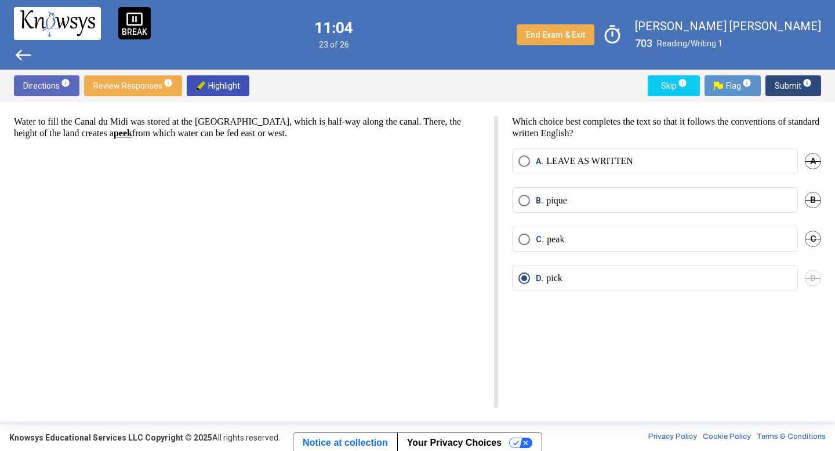
click at [811, 78] on span "info" at bounding box center [807, 82] width 9 height 9
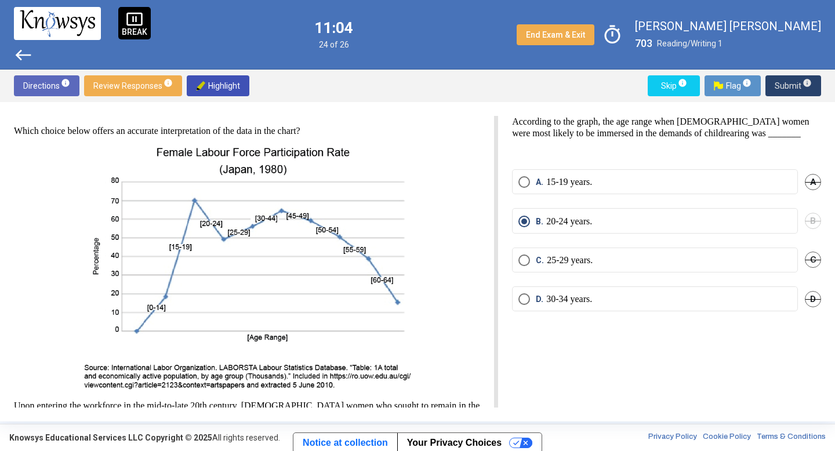
click at [811, 78] on span "info" at bounding box center [807, 82] width 9 height 9
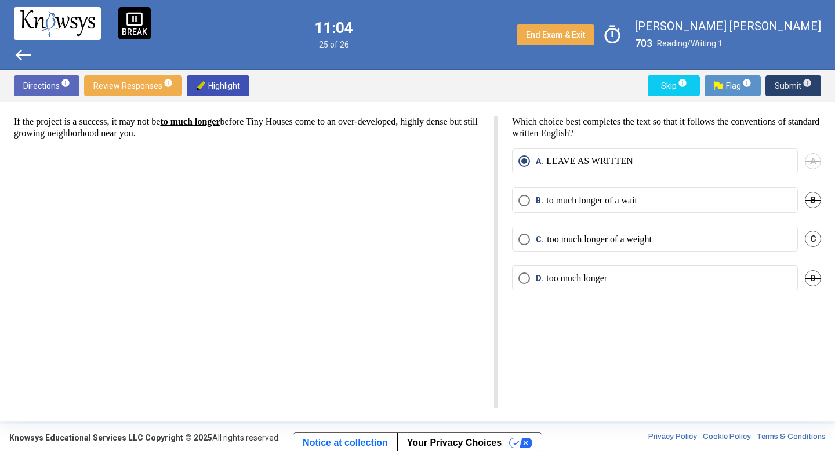
click at [811, 78] on span "info" at bounding box center [807, 82] width 9 height 9
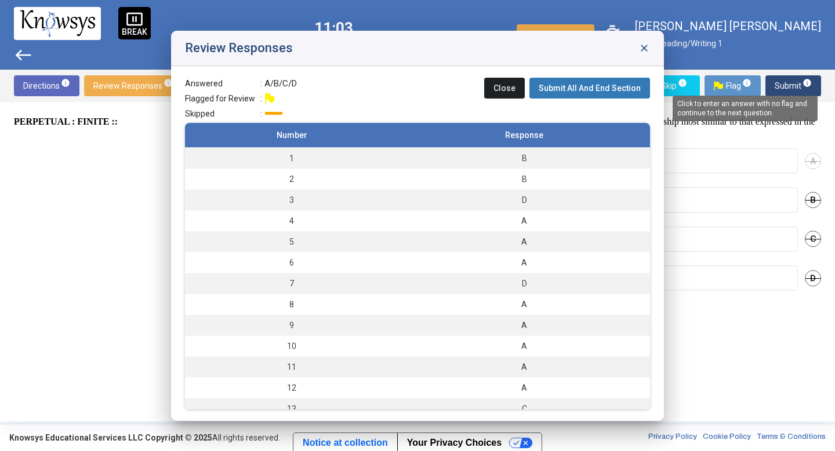
click at [811, 78] on span "info" at bounding box center [807, 82] width 9 height 9
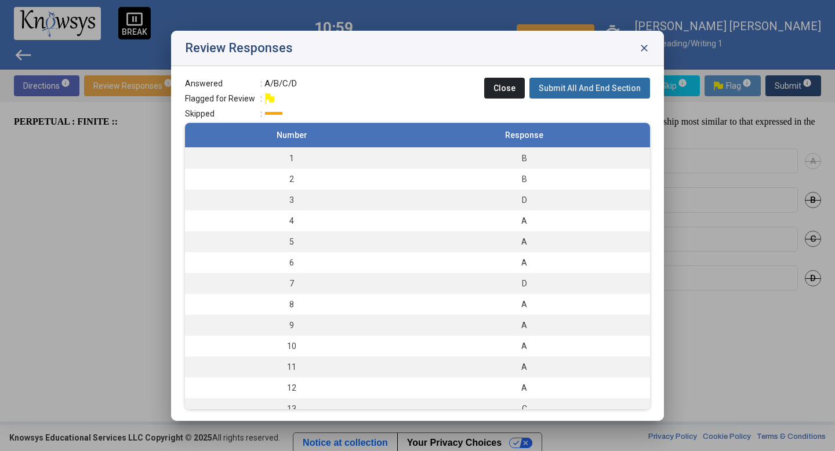
click at [603, 92] on span "Submit All And End Section" at bounding box center [590, 88] width 102 height 9
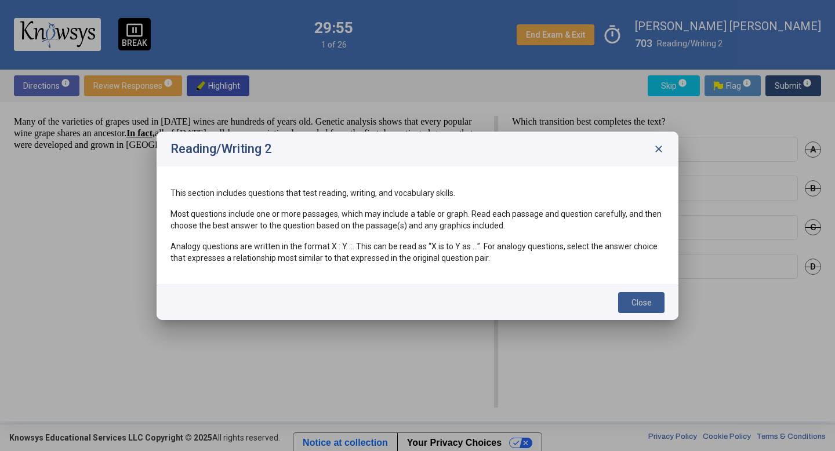
click at [658, 299] on button "Close" at bounding box center [641, 302] width 46 height 21
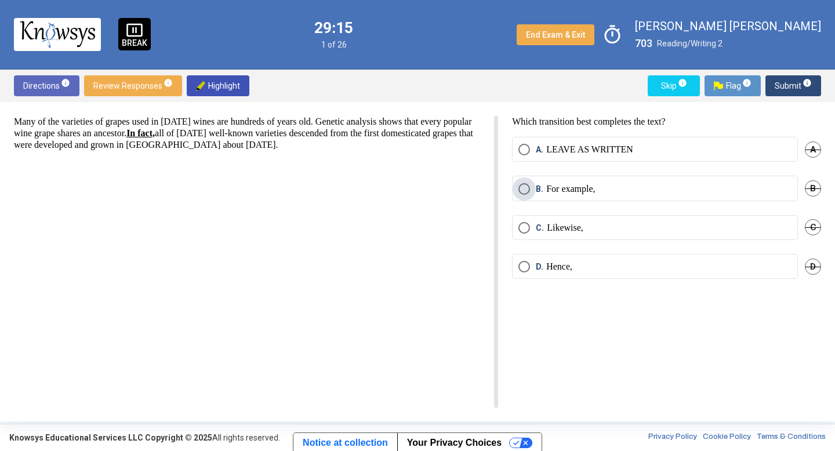
click at [519, 185] on span "Select an option" at bounding box center [525, 189] width 12 height 12
click at [784, 84] on span "Submit info" at bounding box center [793, 85] width 37 height 21
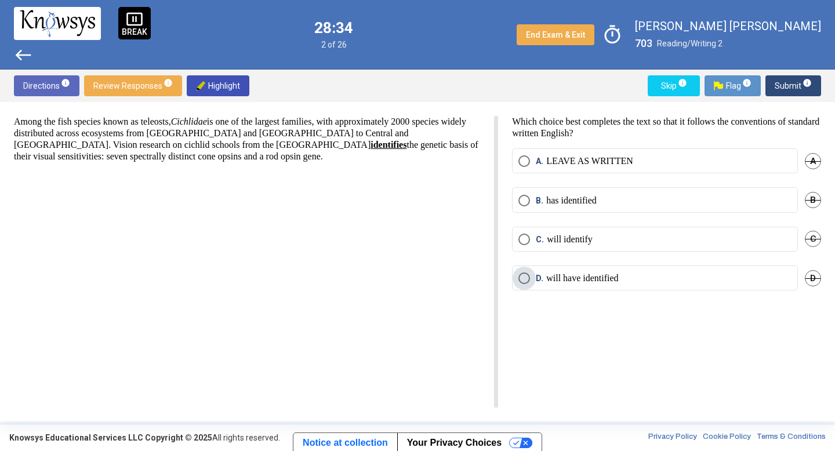
click at [525, 277] on span "Select an option" at bounding box center [525, 279] width 12 height 12
click at [782, 88] on span "Submit info" at bounding box center [793, 85] width 37 height 21
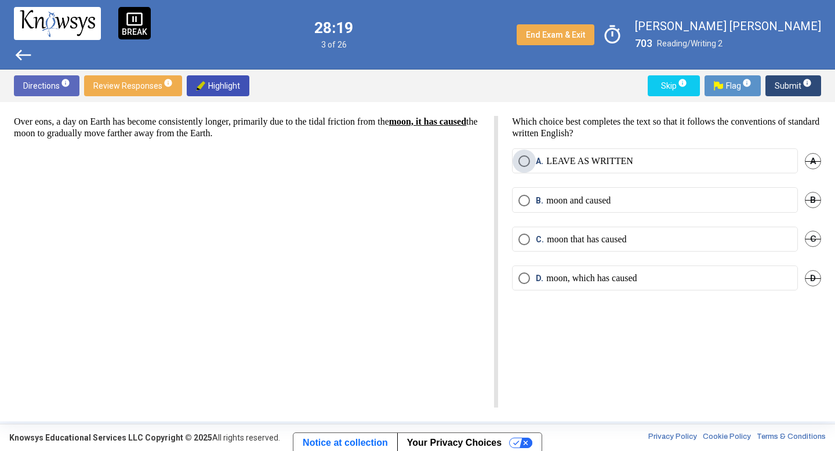
click at [519, 158] on span "Select an option" at bounding box center [525, 161] width 12 height 12
click at [781, 79] on span "Submit info" at bounding box center [793, 85] width 37 height 21
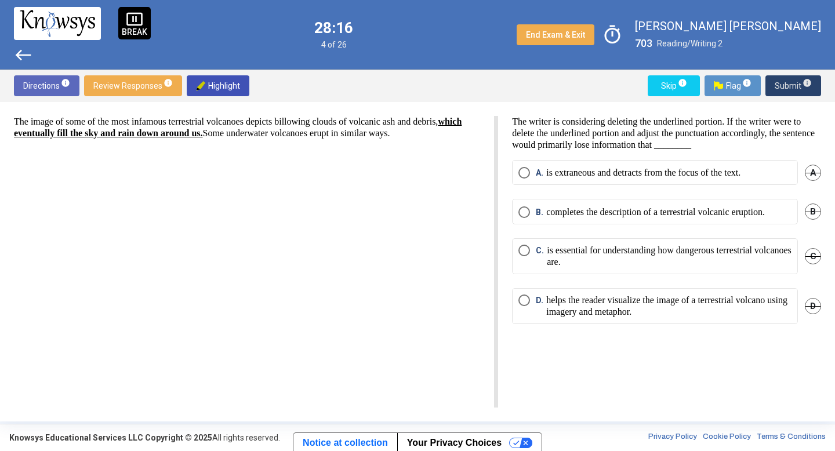
click at [783, 85] on span "Submit info" at bounding box center [793, 85] width 37 height 21
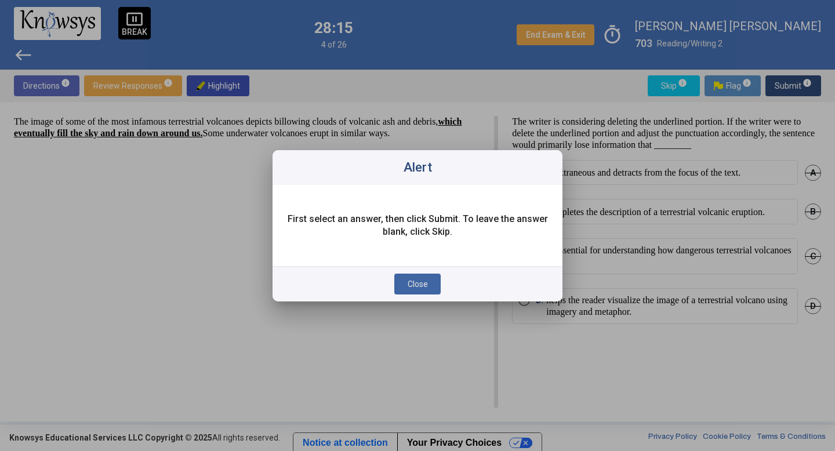
click at [430, 295] on div "Close" at bounding box center [418, 283] width 290 height 35
click at [422, 281] on span "Close" at bounding box center [418, 284] width 20 height 9
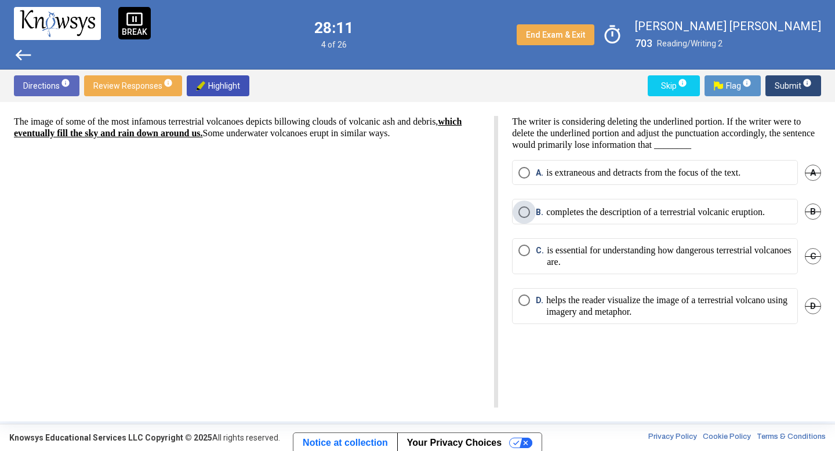
click at [532, 213] on span "B. completes the description of a terrestrial volcanic eruption." at bounding box center [647, 212] width 235 height 12
click at [781, 84] on span "Submit info" at bounding box center [793, 85] width 37 height 21
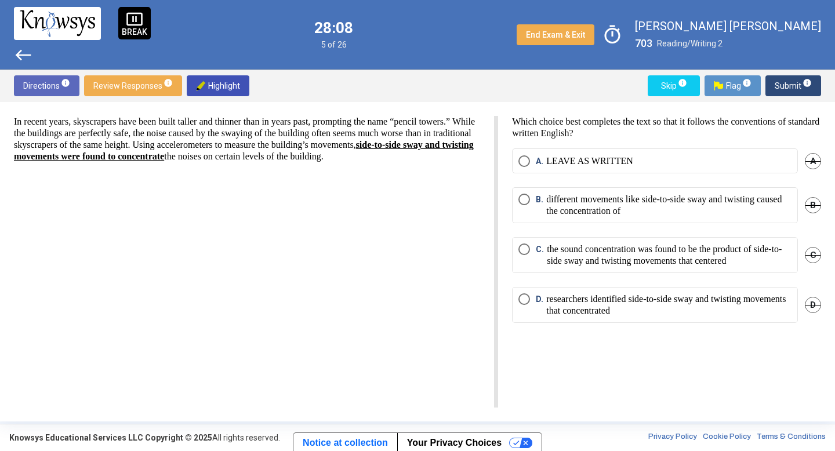
click at [545, 172] on mat-radio-button "A. LEAVE AS WRITTEN" at bounding box center [655, 160] width 286 height 25
click at [519, 158] on span "Select an option" at bounding box center [525, 161] width 12 height 12
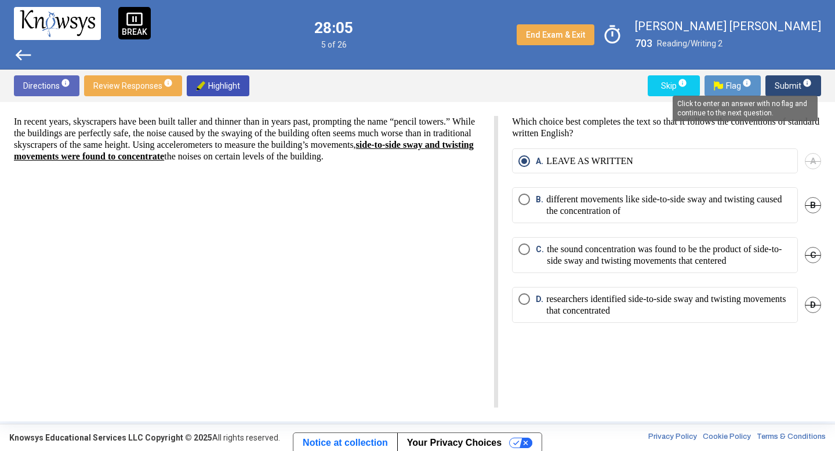
click at [802, 81] on sup "info" at bounding box center [807, 82] width 10 height 9
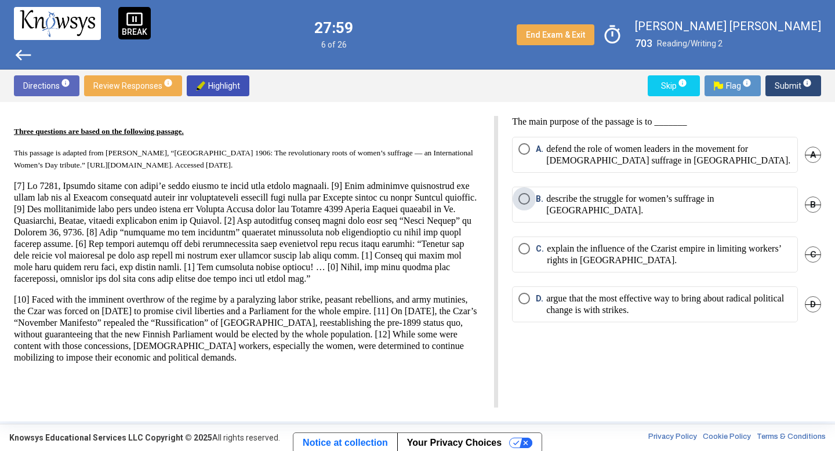
click at [538, 200] on span "B." at bounding box center [541, 204] width 10 height 23
click at [786, 81] on span "Submit info" at bounding box center [793, 85] width 37 height 21
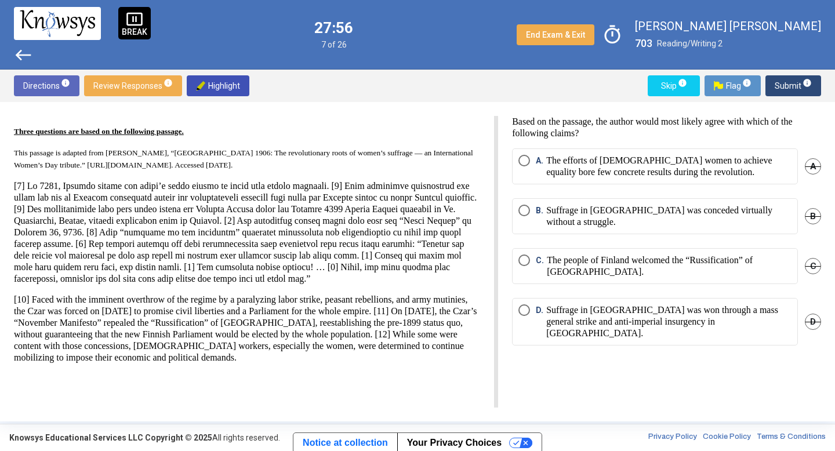
click at [536, 205] on span "B." at bounding box center [541, 216] width 10 height 23
click at [780, 84] on span "Submit info" at bounding box center [793, 85] width 37 height 21
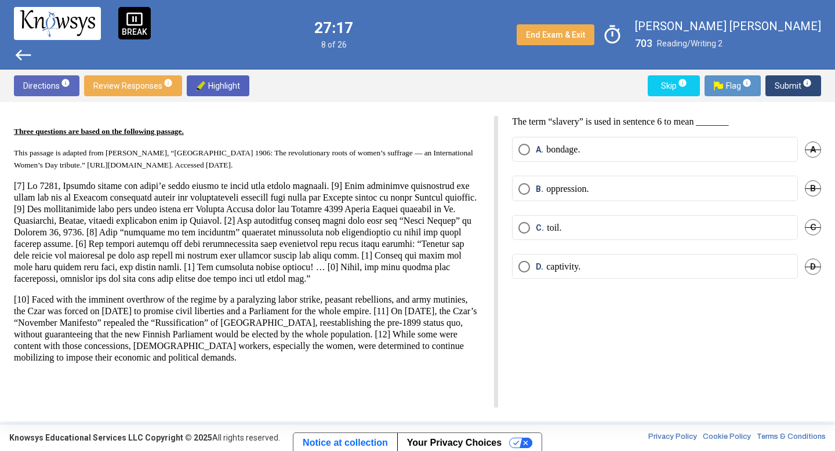
click at [203, 82] on img at bounding box center [200, 85] width 9 height 9
drag, startPoint x: 74, startPoint y: 219, endPoint x: 110, endPoint y: 220, distance: 36.0
click at [110, 220] on p at bounding box center [247, 232] width 466 height 104
click at [538, 144] on span "A." at bounding box center [541, 150] width 10 height 12
click at [781, 83] on span "Submit info" at bounding box center [793, 85] width 37 height 21
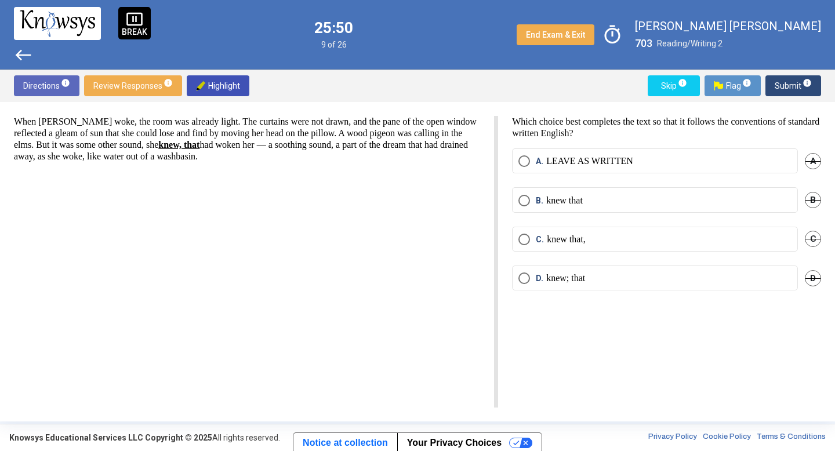
click at [528, 198] on span "Select an option" at bounding box center [525, 201] width 12 height 12
click at [773, 88] on button "Submit info" at bounding box center [794, 85] width 56 height 21
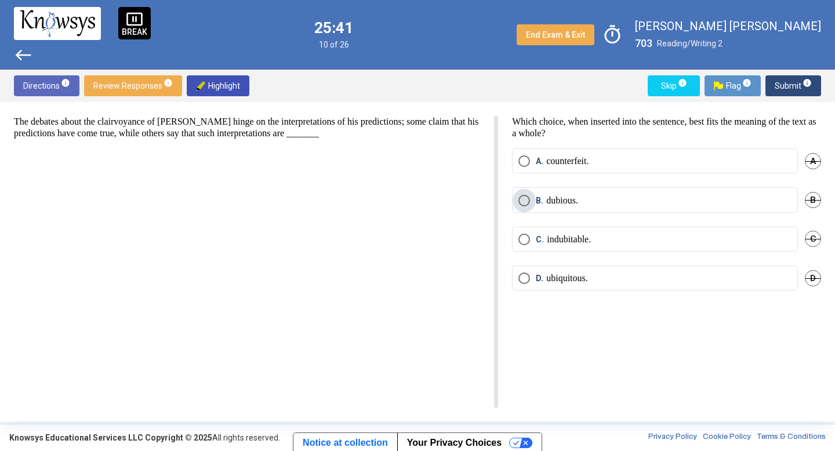
click at [527, 198] on span "Select an option" at bounding box center [525, 201] width 12 height 12
click at [813, 81] on button "Submit info" at bounding box center [794, 85] width 56 height 21
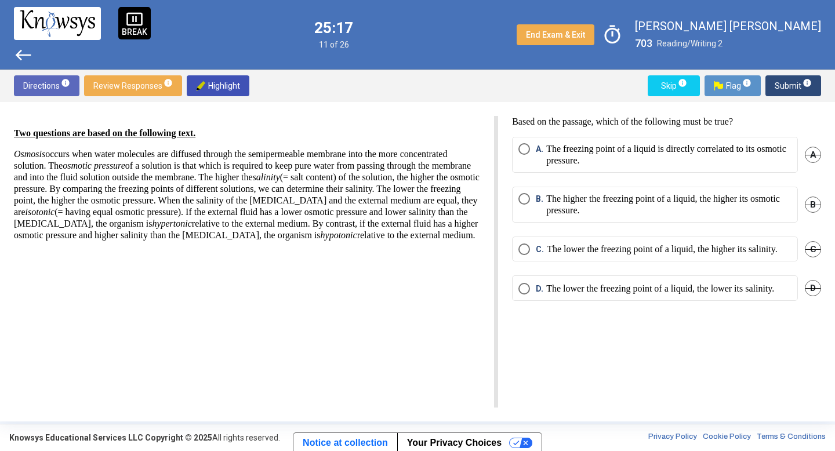
click at [532, 200] on span "B. The higher the freezing point of a liquid, the higher its osmotic pressure." at bounding box center [661, 204] width 262 height 23
click at [784, 74] on div "Directions info Review Responses info Highlight Skip info Flag info Submit info" at bounding box center [417, 86] width 835 height 32
click at [784, 80] on span "Submit info" at bounding box center [793, 85] width 37 height 21
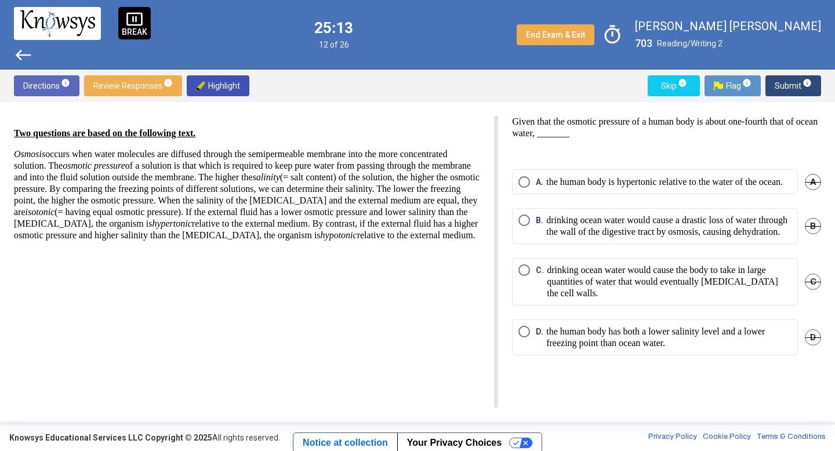
click at [530, 188] on span "A. the human body is hypertonic relative to the water of the ocean." at bounding box center [656, 182] width 253 height 12
click at [616, 238] on p "drinking ocean water would cause a drastic loss of water through the wall of th…" at bounding box center [668, 226] width 245 height 23
click at [594, 349] on p "the human body has both a lower salinity level and a lower freezing point than …" at bounding box center [668, 337] width 245 height 23
click at [795, 85] on span "Submit info" at bounding box center [793, 85] width 37 height 21
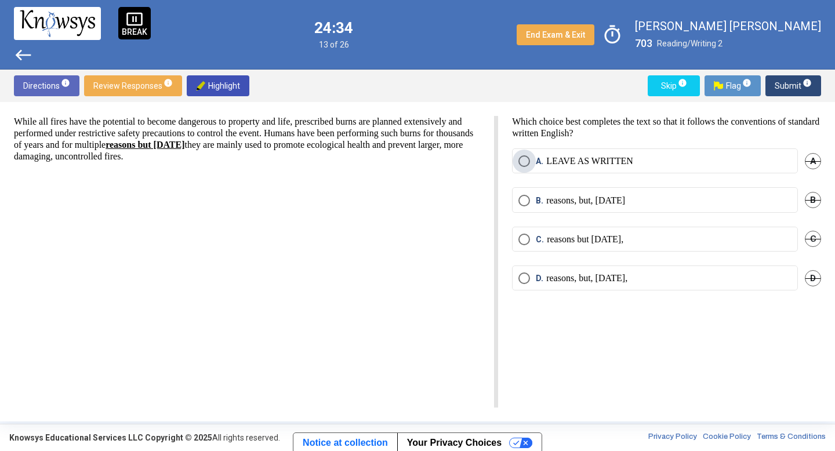
click at [628, 155] on p "LEAVE AS WRITTEN" at bounding box center [589, 161] width 87 height 12
click at [775, 84] on button "Submit info" at bounding box center [794, 85] width 56 height 21
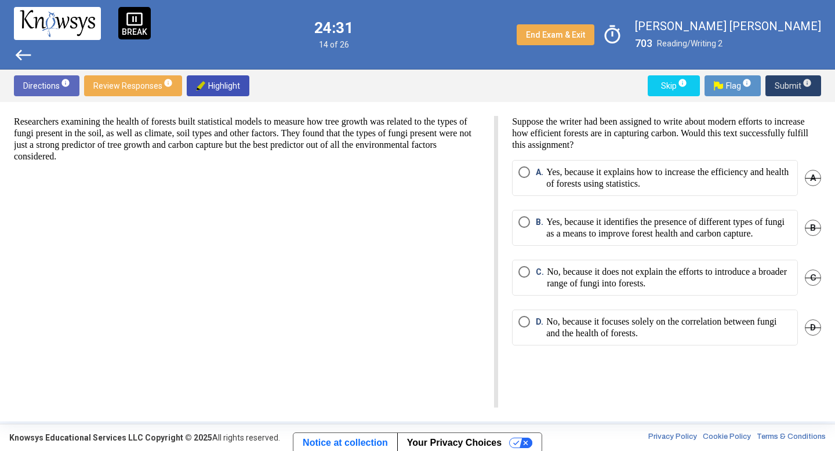
click at [775, 84] on button "Submit info" at bounding box center [794, 85] width 56 height 21
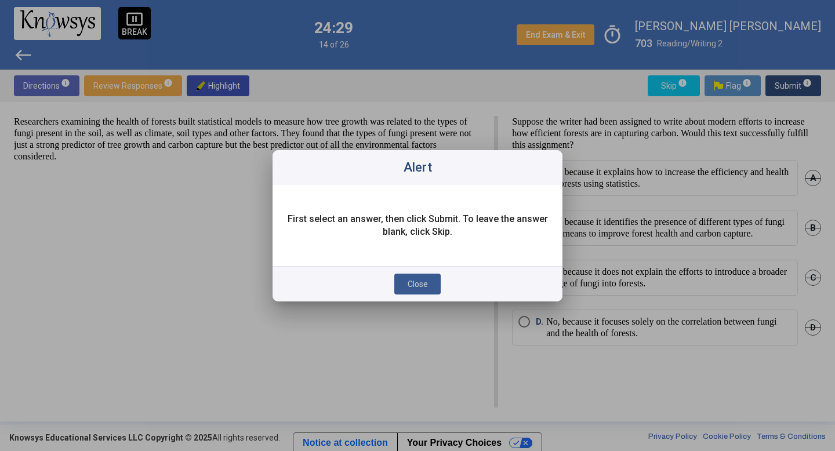
click at [421, 274] on button "Close" at bounding box center [417, 284] width 46 height 21
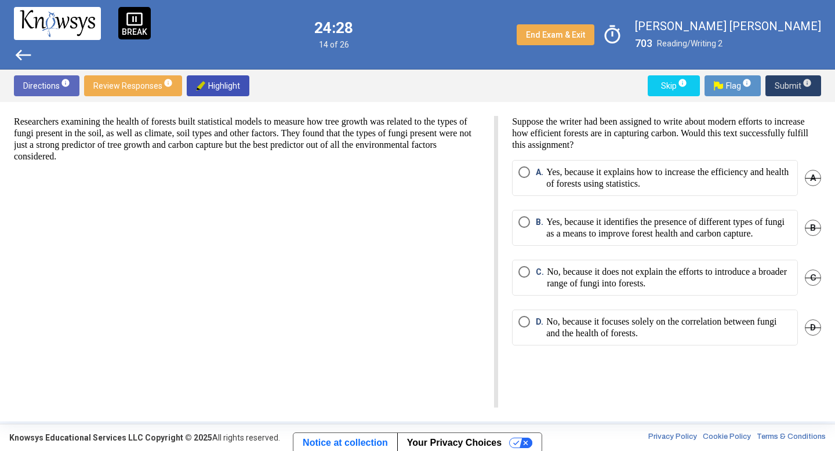
click at [501, 202] on div "Suppose the writer had been assigned to write about modern efforts to increase …" at bounding box center [659, 262] width 323 height 292
click at [527, 186] on label "A. Yes, because it explains how to increase the efficiency and health of forest…" at bounding box center [655, 177] width 273 height 23
click at [793, 74] on div "Directions info Review Responses info Highlight Skip info Flag info Submit info" at bounding box center [417, 86] width 835 height 32
click at [791, 84] on span "Submit info" at bounding box center [793, 85] width 37 height 21
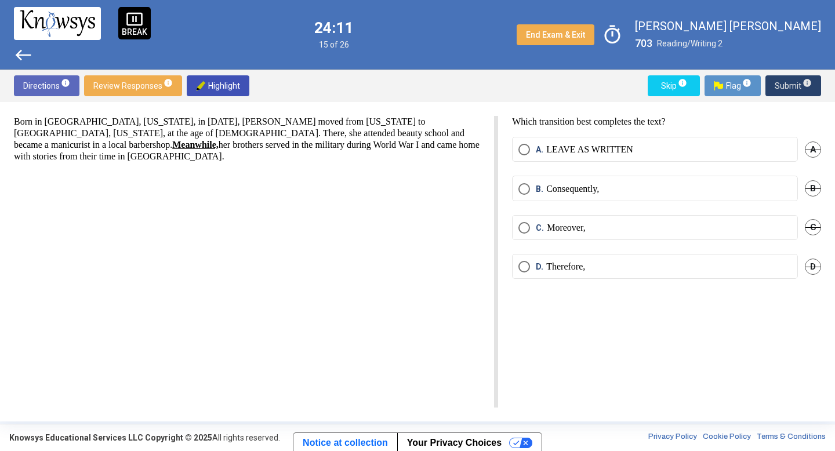
click at [791, 84] on span "Submit info" at bounding box center [793, 85] width 37 height 21
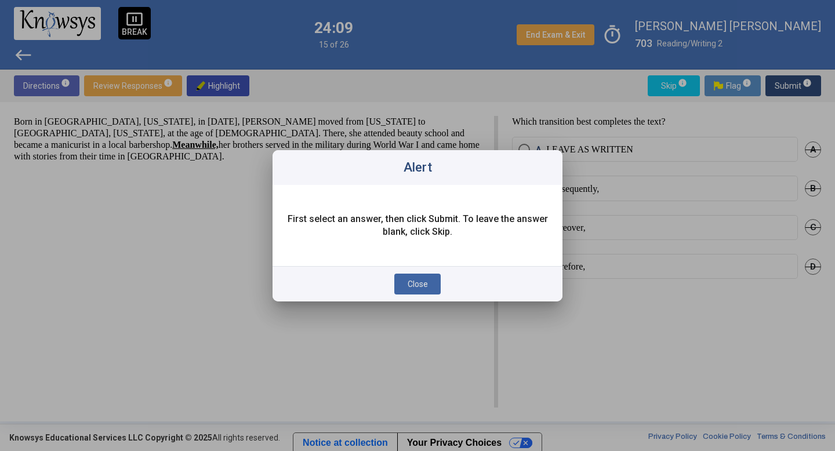
click at [436, 279] on button "Close" at bounding box center [417, 284] width 46 height 21
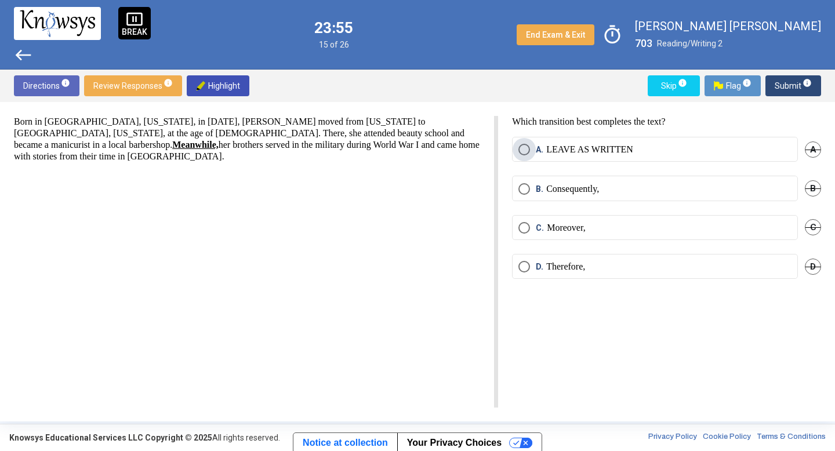
click at [528, 146] on span "Select an option" at bounding box center [525, 150] width 12 height 12
click at [797, 81] on span "Submit info" at bounding box center [793, 85] width 37 height 21
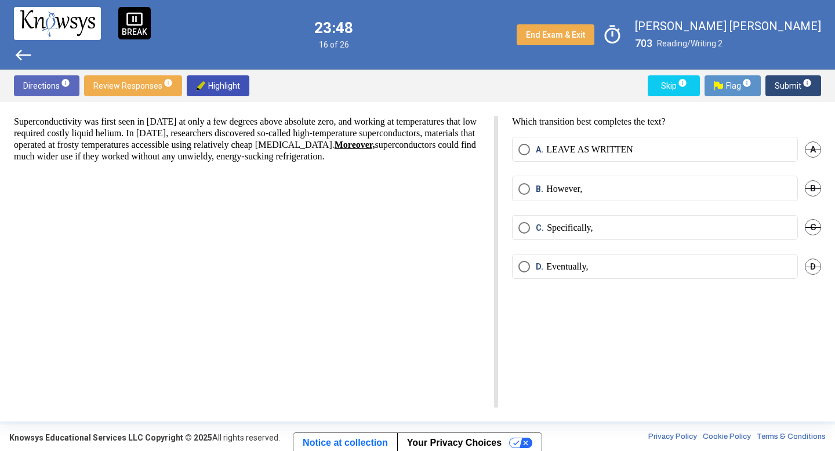
click at [537, 188] on span "B." at bounding box center [541, 189] width 10 height 12
click at [546, 247] on div "C. Specifically, C" at bounding box center [666, 234] width 309 height 39
click at [550, 263] on p "Eventually," at bounding box center [567, 267] width 42 height 12
click at [777, 88] on span "Submit info" at bounding box center [793, 85] width 37 height 21
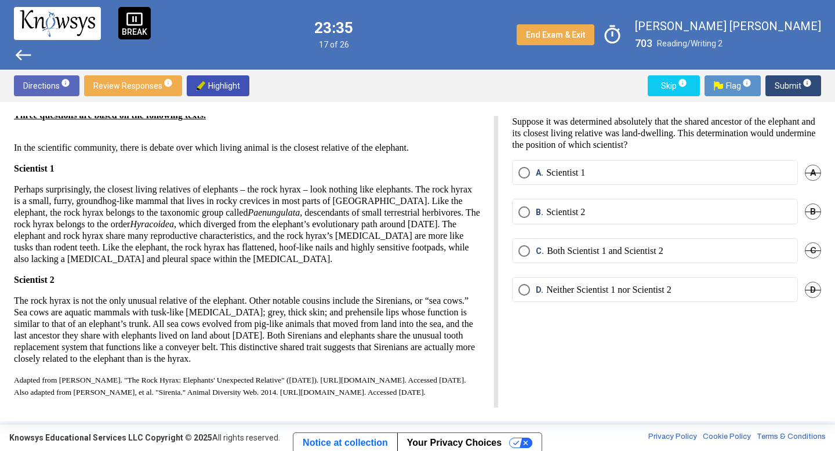
scroll to position [42, 0]
click at [561, 218] on mat-radio-button "B. Scientist 2" at bounding box center [655, 211] width 286 height 25
click at [526, 206] on span "Select an option" at bounding box center [525, 212] width 12 height 12
click at [789, 84] on span "Submit info" at bounding box center [793, 85] width 37 height 21
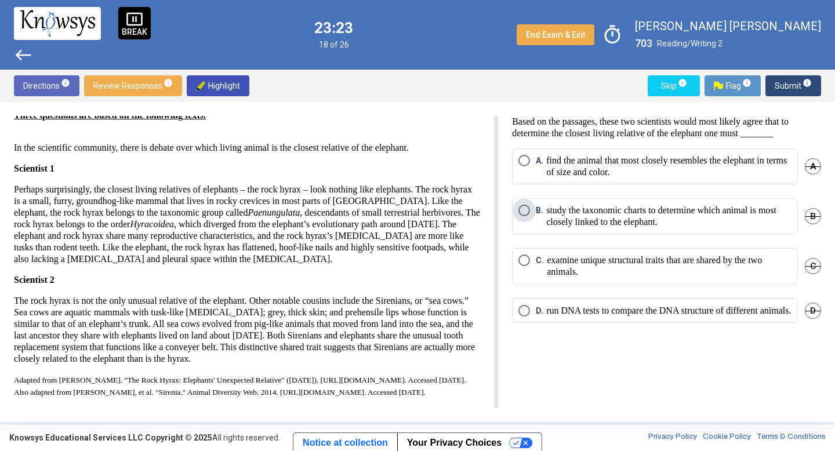
click at [535, 212] on span "B. study the taxonomic charts to determine which animal is most closely linked …" at bounding box center [661, 216] width 262 height 23
click at [798, 75] on span "Submit info" at bounding box center [793, 85] width 37 height 21
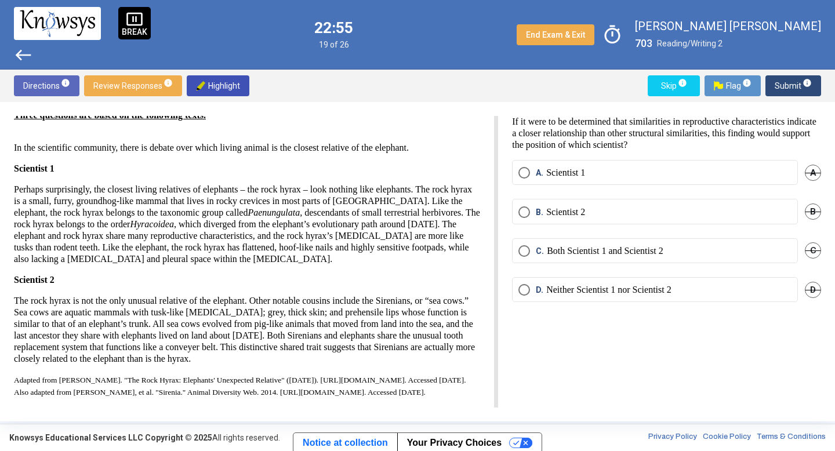
click at [566, 215] on p "Scientist 2" at bounding box center [565, 212] width 39 height 12
click at [781, 78] on span "Submit info" at bounding box center [793, 85] width 37 height 21
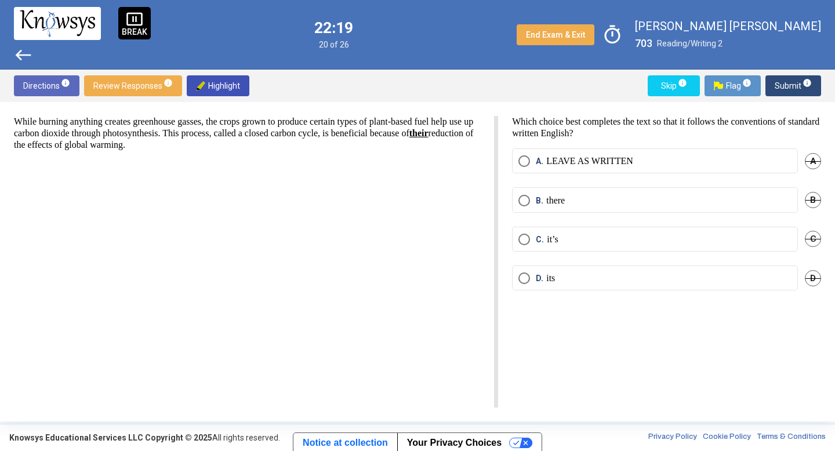
click at [528, 278] on span "Select an option" at bounding box center [525, 279] width 12 height 12
click at [792, 86] on span "Submit info" at bounding box center [793, 85] width 37 height 21
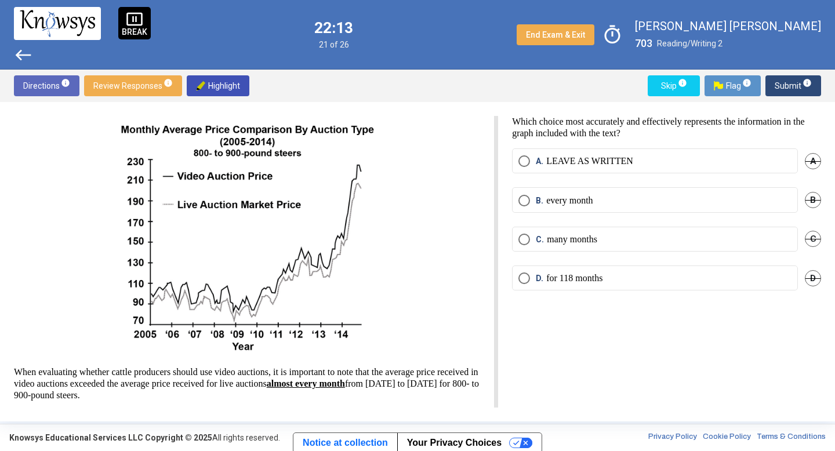
scroll to position [54, 0]
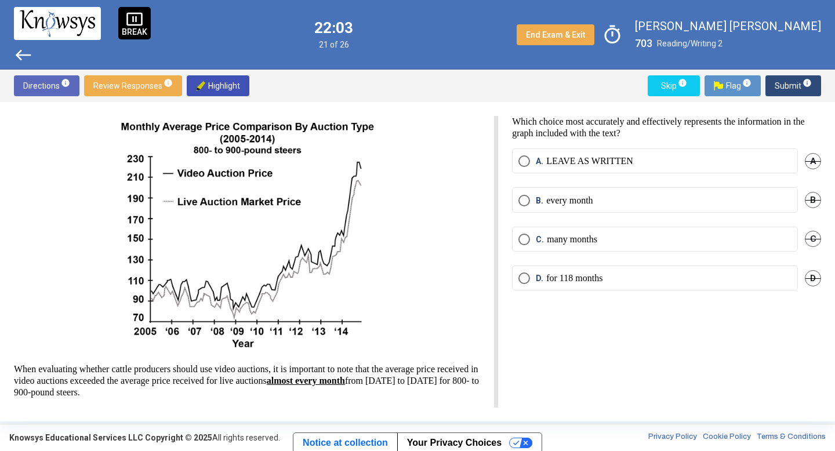
click at [545, 199] on span "B." at bounding box center [541, 201] width 10 height 12
click at [786, 91] on span "Submit info" at bounding box center [793, 85] width 37 height 21
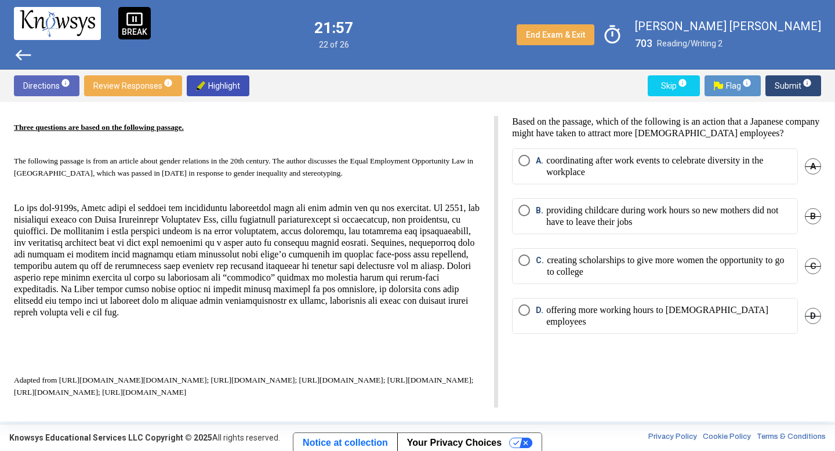
click at [655, 164] on p "coordinating after work events to celebrate diversity in the workplace" at bounding box center [668, 166] width 245 height 23
click at [798, 84] on span "Submit info" at bounding box center [793, 85] width 37 height 21
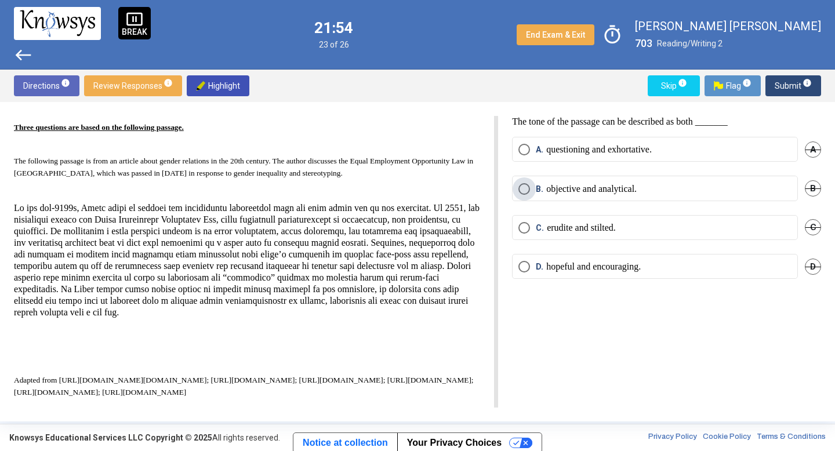
click at [599, 189] on p "objective and analytical." at bounding box center [591, 189] width 90 height 12
click at [616, 226] on p "erudite and stilted." at bounding box center [581, 228] width 69 height 12
click at [777, 92] on span "Submit info" at bounding box center [793, 85] width 37 height 21
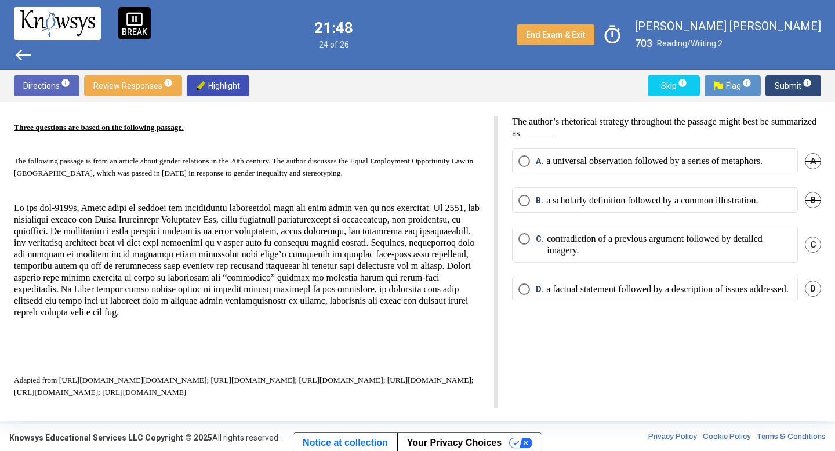
click at [738, 158] on p "a universal observation followed by a series of metaphors." at bounding box center [654, 161] width 216 height 12
click at [802, 74] on div "Directions info Review Responses info Highlight Skip info Flag info Submit info" at bounding box center [417, 86] width 835 height 32
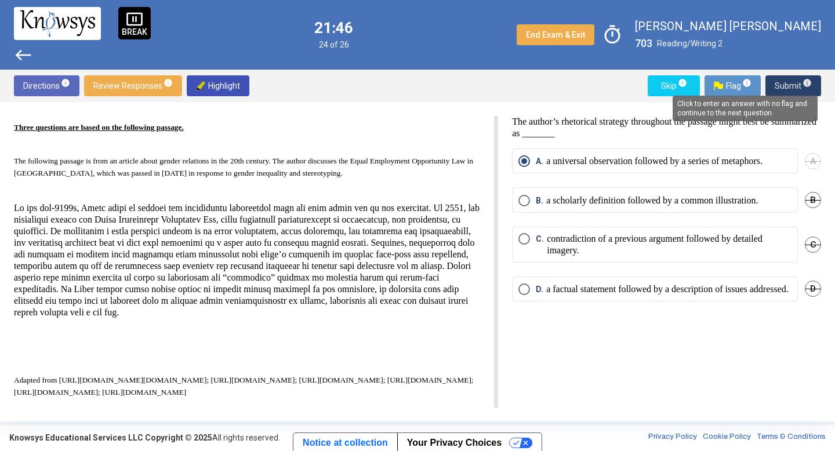
click at [805, 86] on span "info" at bounding box center [807, 82] width 9 height 9
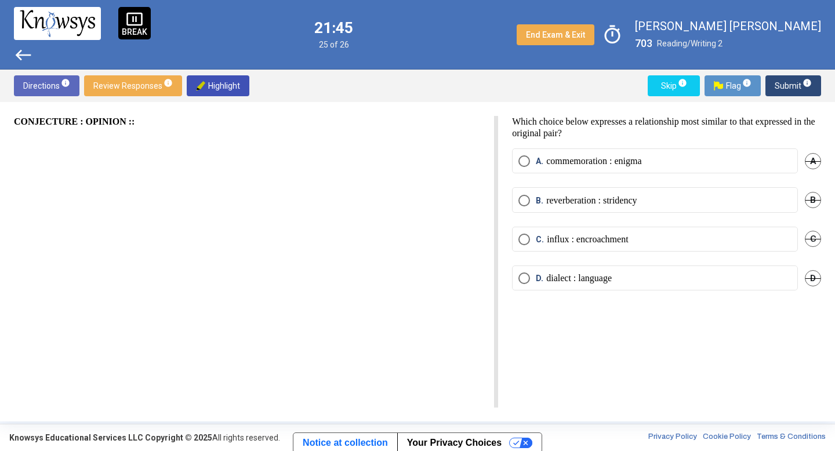
scroll to position [0, 0]
click at [523, 240] on span "Select an option" at bounding box center [525, 240] width 12 height 12
click at [786, 77] on span "Submit info" at bounding box center [793, 85] width 37 height 21
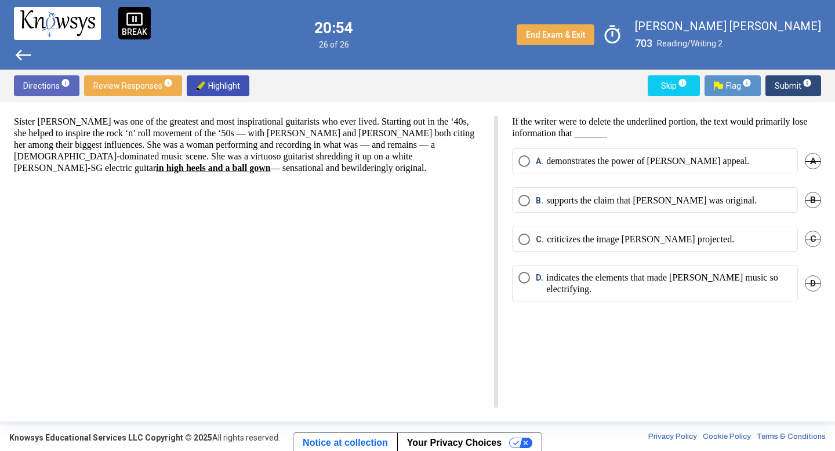
click at [585, 167] on p "demonstrates the power of [PERSON_NAME] appeal." at bounding box center [647, 161] width 203 height 12
click at [780, 86] on span "Submit info" at bounding box center [793, 85] width 37 height 21
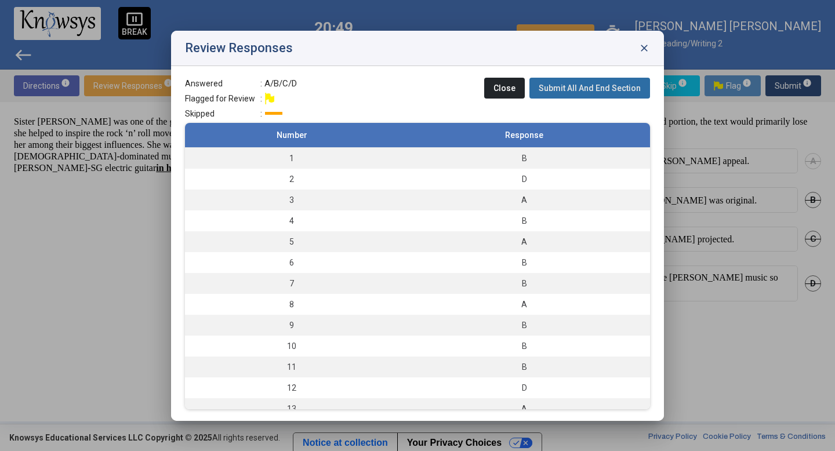
click at [612, 93] on button "Submit All And End Section" at bounding box center [590, 88] width 121 height 21
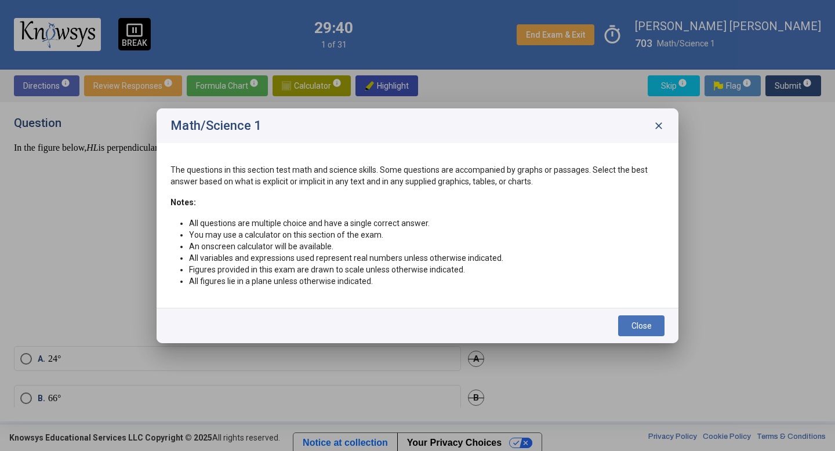
click at [660, 124] on span "close" at bounding box center [659, 126] width 12 height 12
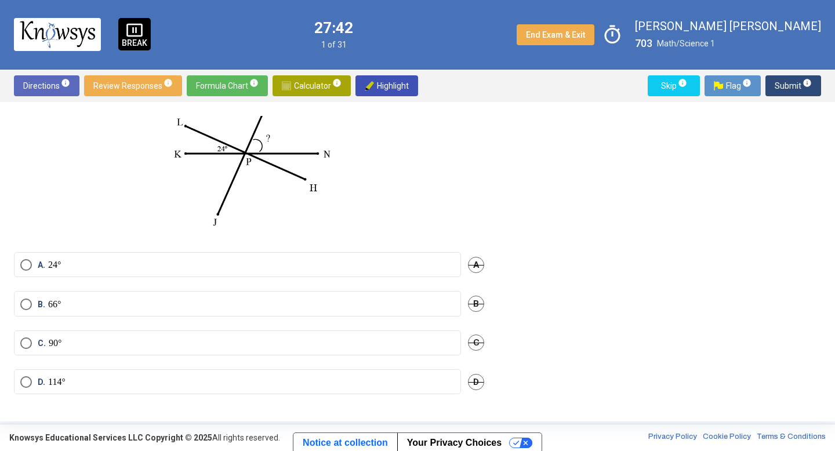
scroll to position [78, 0]
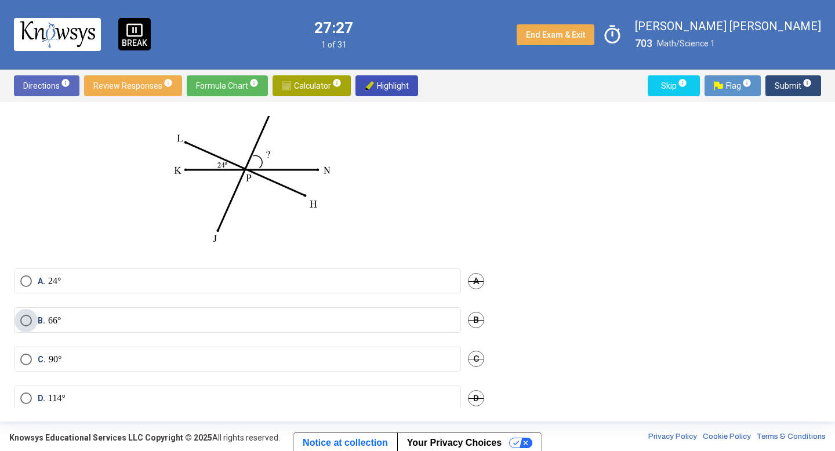
click at [24, 320] on span "Select an option" at bounding box center [26, 321] width 12 height 12
click at [802, 92] on span "Submit info" at bounding box center [793, 85] width 37 height 21
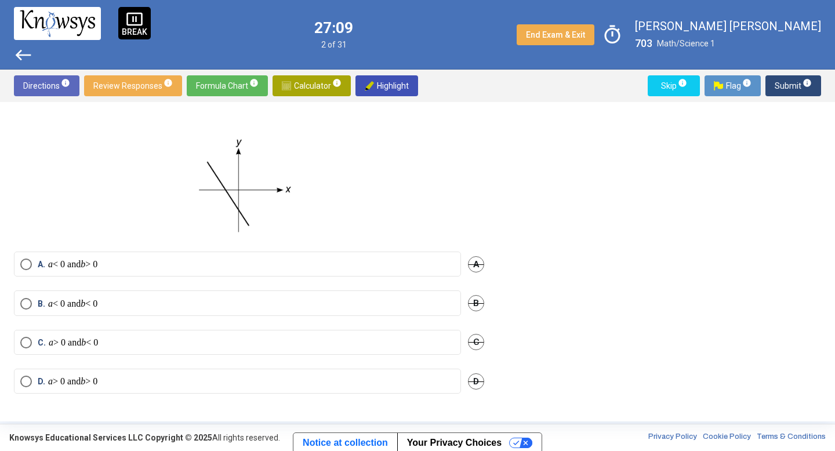
click at [20, 260] on span "Select an option" at bounding box center [26, 265] width 12 height 12
click at [791, 93] on span "Submit info" at bounding box center [793, 85] width 37 height 21
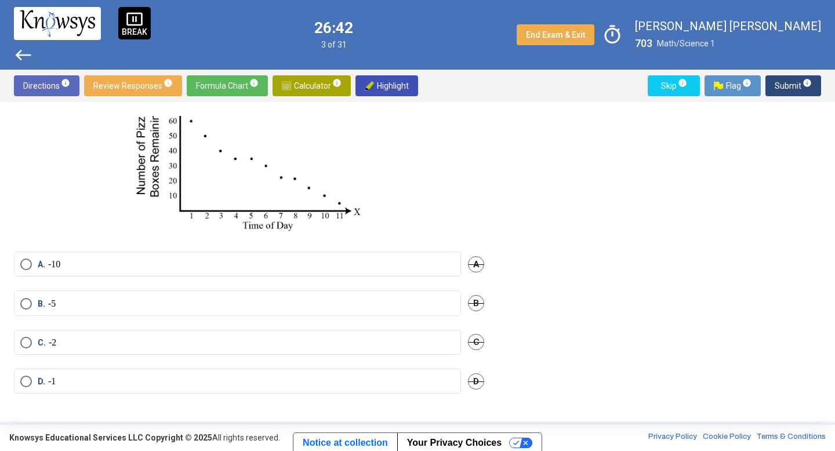
scroll to position [121, 0]
click at [25, 304] on span "Select an option" at bounding box center [26, 304] width 12 height 12
click at [788, 80] on span "Submit info" at bounding box center [793, 85] width 37 height 21
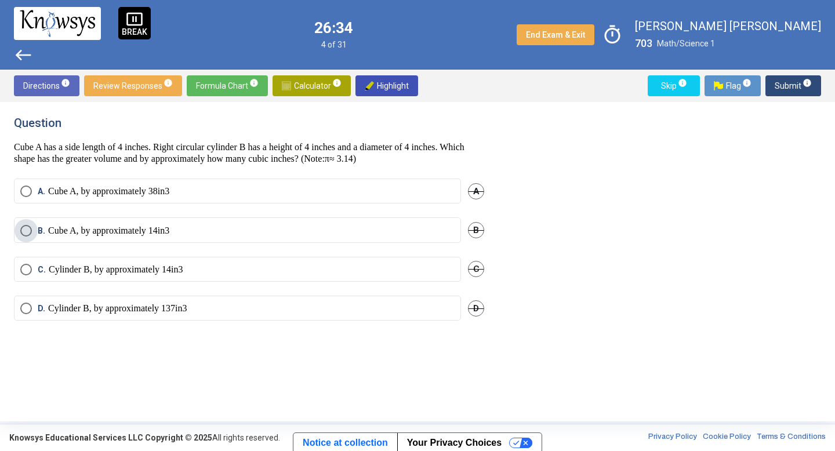
click at [25, 227] on span "Select an option" at bounding box center [26, 231] width 12 height 12
click at [789, 77] on span "Submit info" at bounding box center [793, 85] width 37 height 21
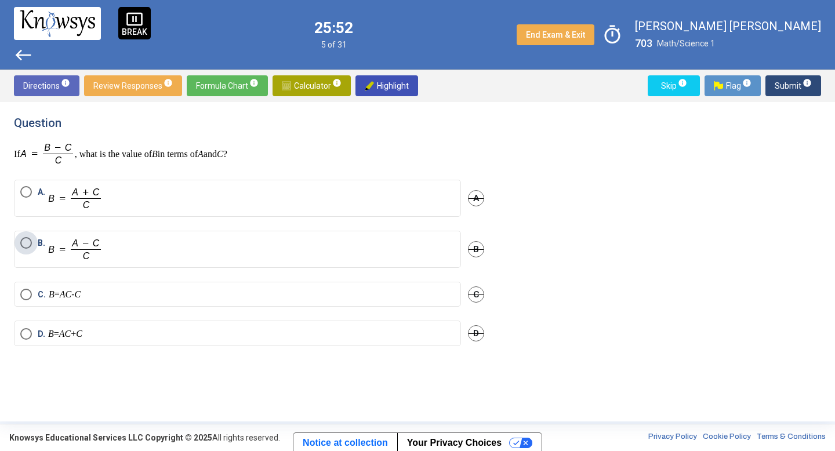
click at [22, 243] on span "Select an option" at bounding box center [26, 243] width 12 height 12
click at [799, 74] on div "Directions info Review Responses info Formula Chart info Calculator info Highli…" at bounding box center [417, 86] width 835 height 32
click at [798, 86] on span "Submit info" at bounding box center [793, 85] width 37 height 21
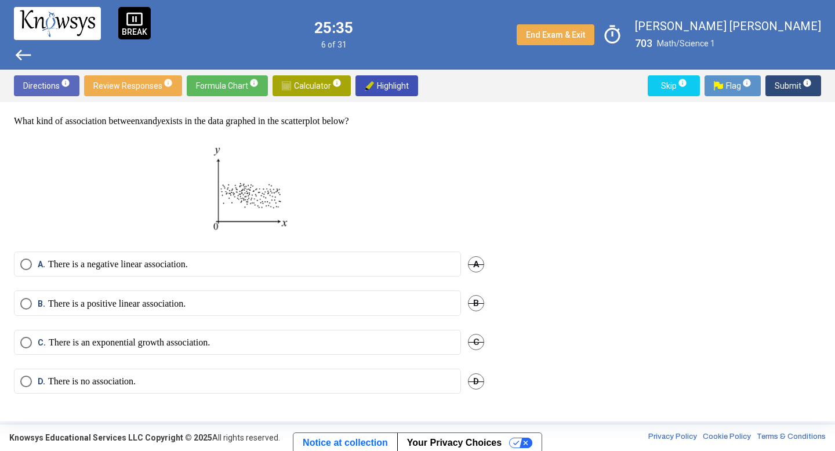
scroll to position [23, 0]
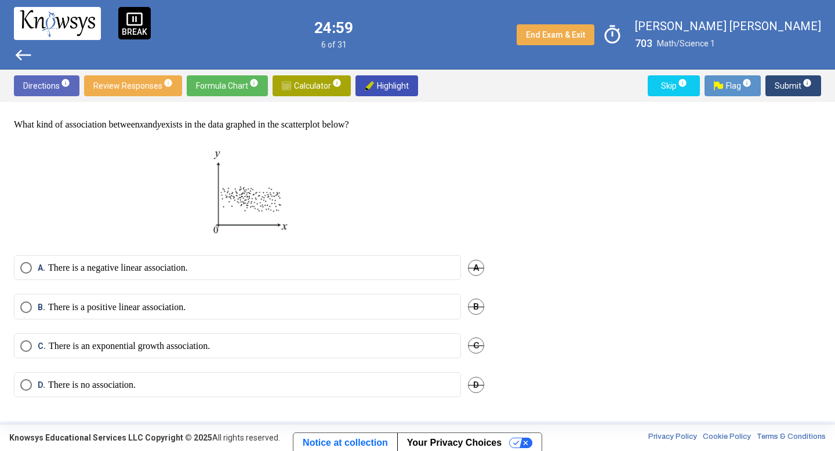
click at [27, 378] on mat-radio-button "D. There is no association." at bounding box center [237, 384] width 447 height 25
click at [31, 379] on span "Select an option" at bounding box center [26, 385] width 12 height 12
click at [789, 82] on span "Submit info" at bounding box center [793, 85] width 37 height 21
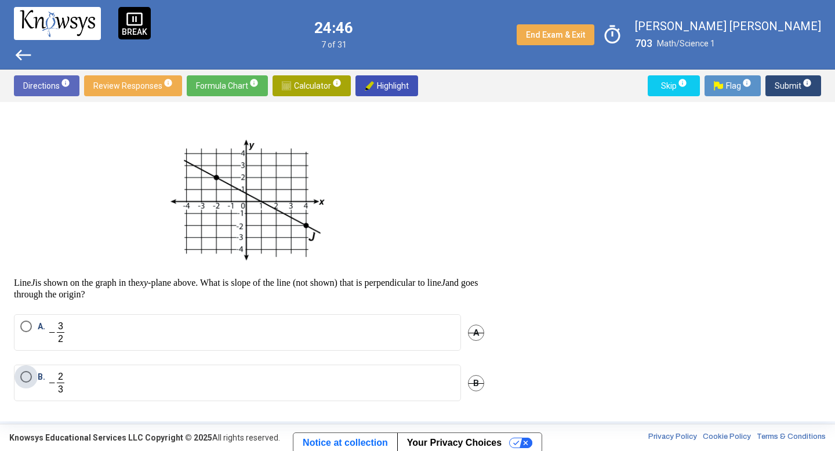
click at [26, 374] on span "Select an option" at bounding box center [26, 377] width 12 height 12
click at [799, 82] on span "Submit info" at bounding box center [793, 85] width 37 height 21
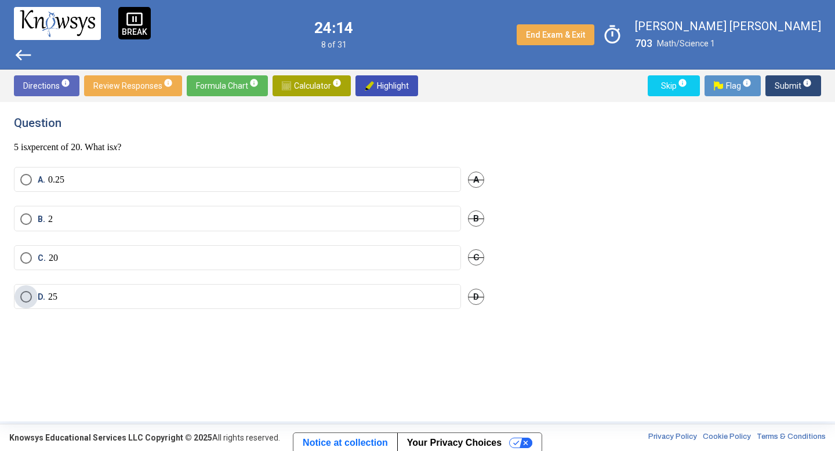
click at [30, 299] on span "Select an option" at bounding box center [26, 297] width 12 height 12
click at [788, 63] on div "pause_presentation BREAK west 24:13 8 of 31 End Exam & Exit timer [PERSON_NAME]…" at bounding box center [417, 35] width 835 height 70
click at [790, 75] on span "Submit info" at bounding box center [793, 85] width 37 height 21
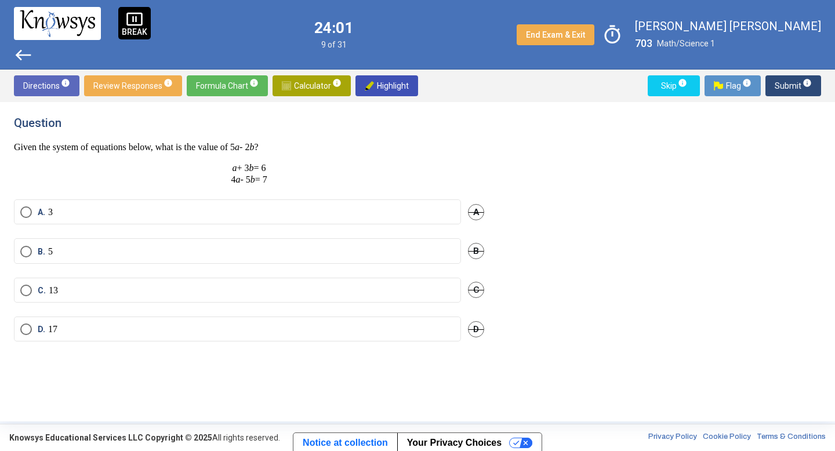
click at [326, 83] on span "Calculator info" at bounding box center [312, 85] width 60 height 21
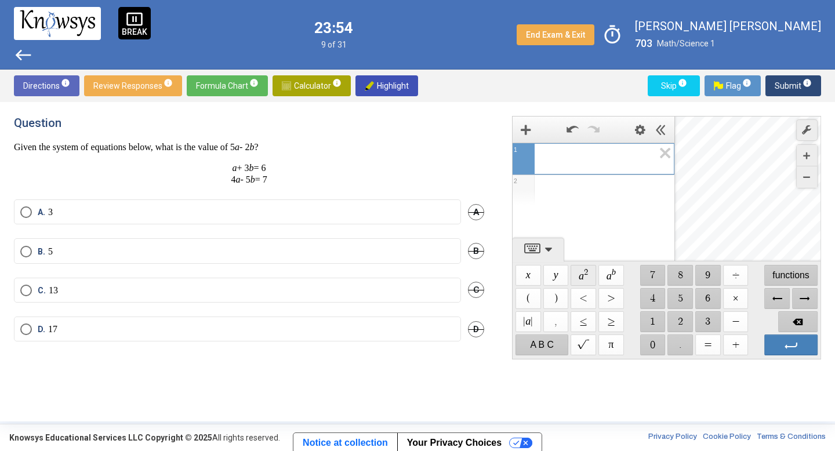
click at [579, 276] on span "$$ a 2" at bounding box center [584, 275] width 26 height 21
click at [798, 320] on span "Backspace" at bounding box center [797, 321] width 39 height 21
click at [580, 276] on span "$$ a 2" at bounding box center [584, 275] width 26 height 21
click at [792, 323] on span "Backspace" at bounding box center [797, 321] width 39 height 21
click at [615, 277] on span "$$ a b" at bounding box center [612, 275] width 26 height 21
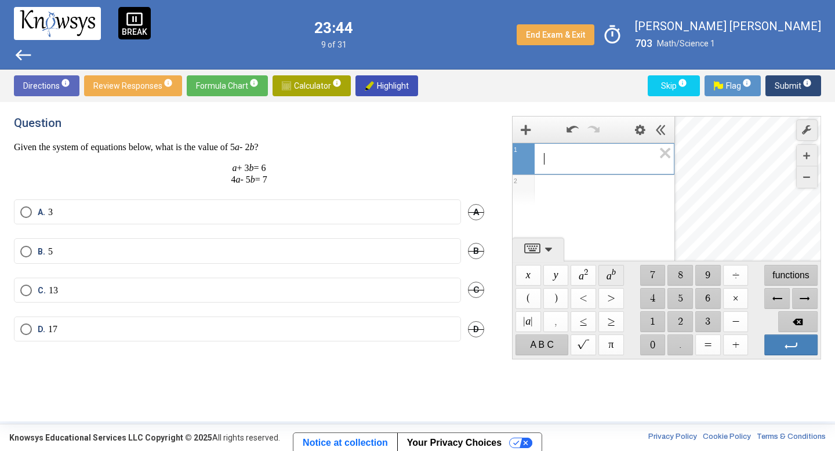
click at [610, 272] on span "$$ a b" at bounding box center [612, 275] width 26 height 21
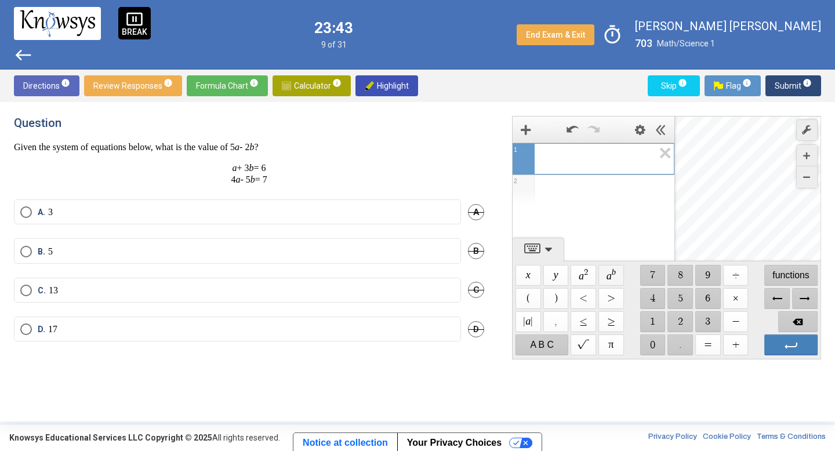
click at [610, 272] on span "$$ a b" at bounding box center [612, 275] width 26 height 21
click at [609, 272] on span "$$ a b" at bounding box center [612, 275] width 26 height 21
click at [533, 320] on span "$$ | a |" at bounding box center [529, 321] width 26 height 21
click at [796, 318] on span "Backspace" at bounding box center [797, 321] width 39 height 21
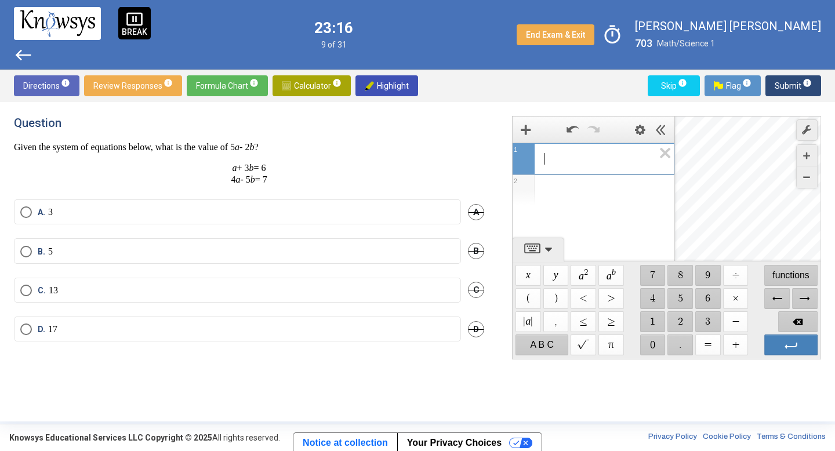
click at [24, 208] on span "Select an option" at bounding box center [26, 212] width 12 height 12
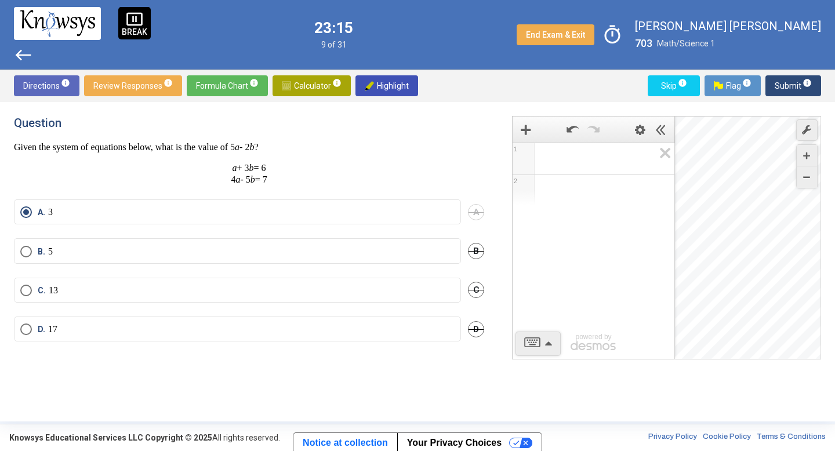
click at [773, 85] on button "Submit info" at bounding box center [794, 85] width 56 height 21
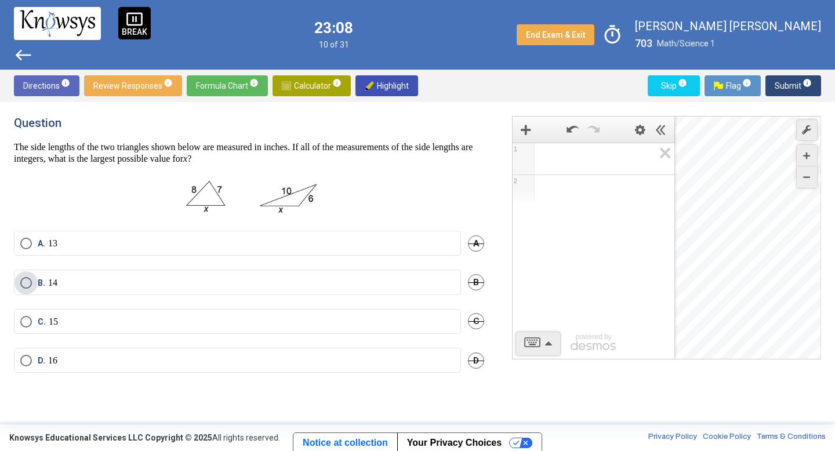
click at [33, 283] on span "B. 14" at bounding box center [45, 283] width 26 height 12
click at [795, 80] on span "Submit info" at bounding box center [793, 85] width 37 height 21
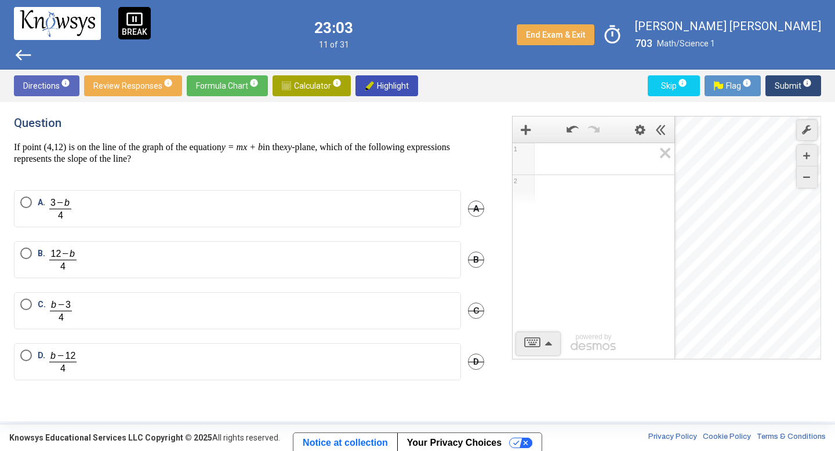
click at [30, 255] on span "Select an option" at bounding box center [26, 254] width 12 height 12
click at [795, 88] on span "Submit info" at bounding box center [793, 85] width 37 height 21
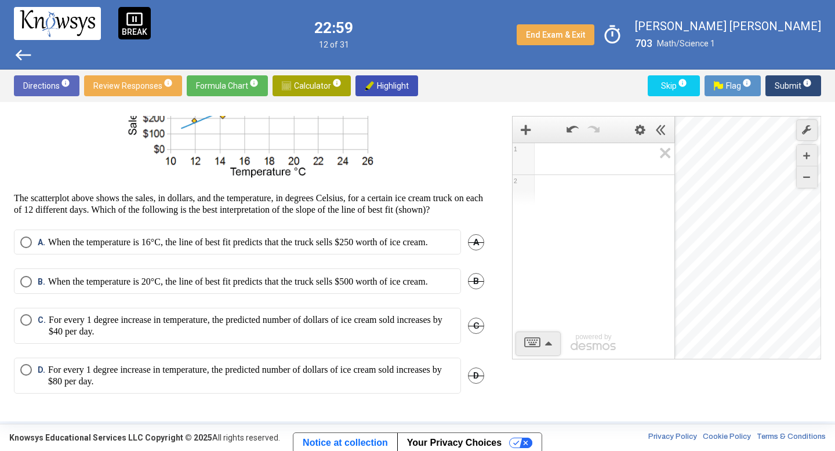
scroll to position [165, 0]
click at [0, 267] on div "Question The scatterplot above shows the sales, in dollars, and the temperature…" at bounding box center [417, 262] width 835 height 320
click at [31, 276] on span "Select an option" at bounding box center [26, 282] width 12 height 12
click at [764, 95] on div "Skip info Flag info Submit info" at bounding box center [732, 85] width 178 height 21
click at [781, 86] on span "Submit info" at bounding box center [793, 85] width 37 height 21
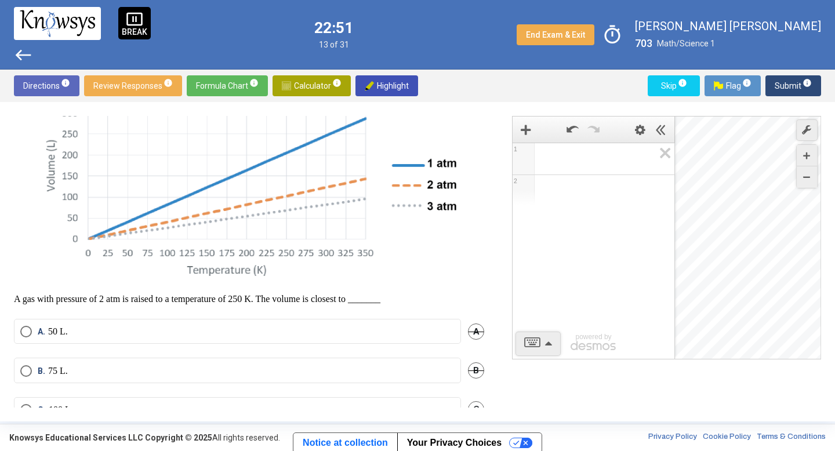
scroll to position [168, 0]
click at [27, 338] on span "Select an option" at bounding box center [26, 333] width 12 height 12
click at [802, 84] on sup "info" at bounding box center [807, 82] width 10 height 9
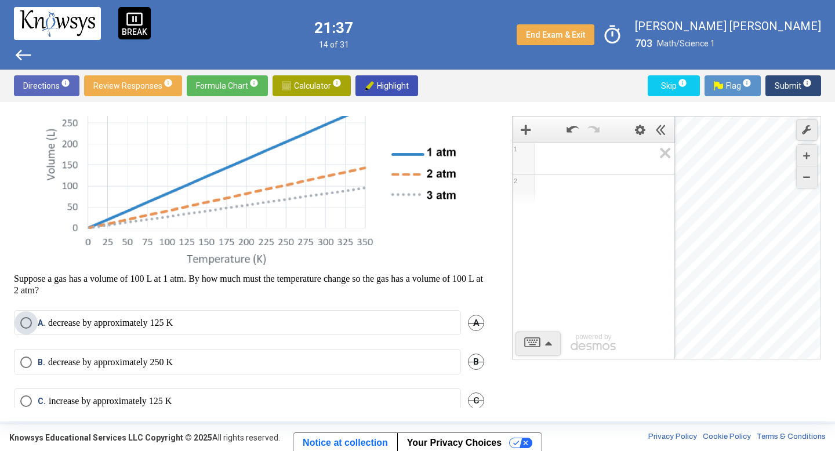
click at [27, 329] on span "Select an option" at bounding box center [26, 323] width 12 height 12
click at [802, 84] on sup "info" at bounding box center [807, 82] width 10 height 9
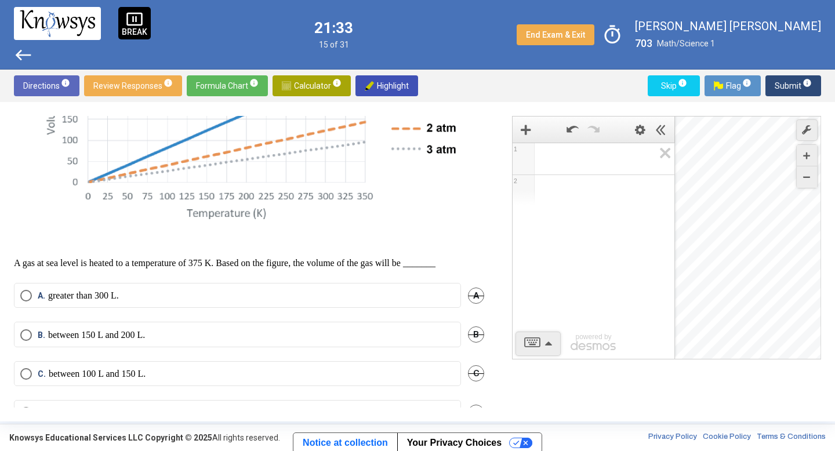
scroll to position [227, 0]
click at [27, 378] on span "Select an option" at bounding box center [26, 373] width 12 height 12
click at [792, 92] on span "Submit info" at bounding box center [793, 85] width 37 height 21
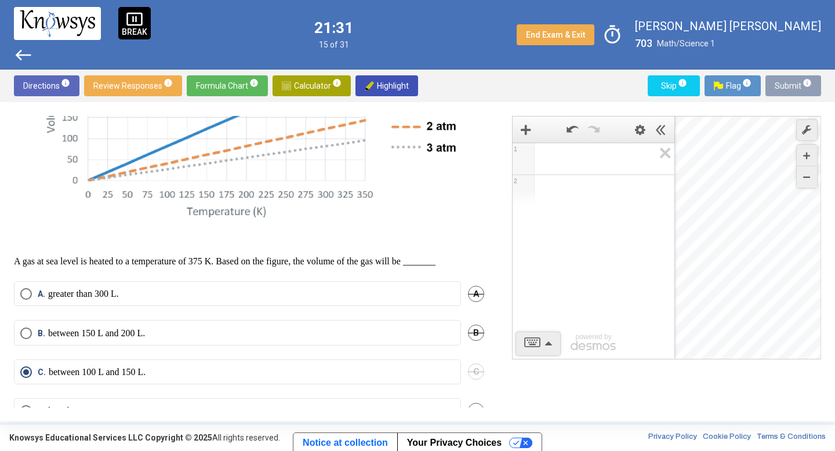
scroll to position [0, 0]
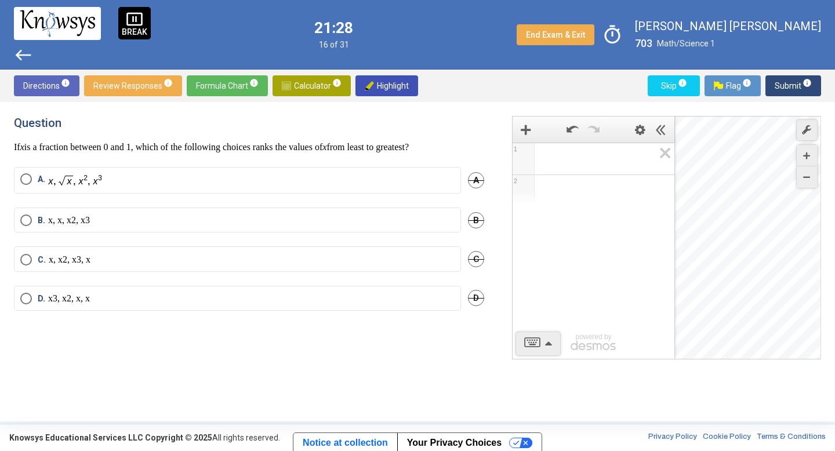
click at [22, 217] on span "Select an option" at bounding box center [26, 221] width 12 height 12
click at [793, 79] on span "Submit info" at bounding box center [793, 85] width 37 height 21
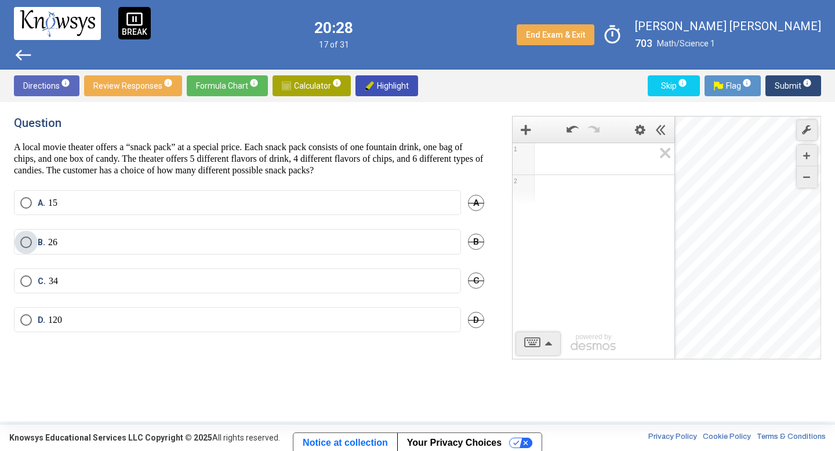
click at [38, 240] on span "B." at bounding box center [43, 243] width 10 height 12
click at [787, 85] on span "Submit info" at bounding box center [793, 85] width 37 height 21
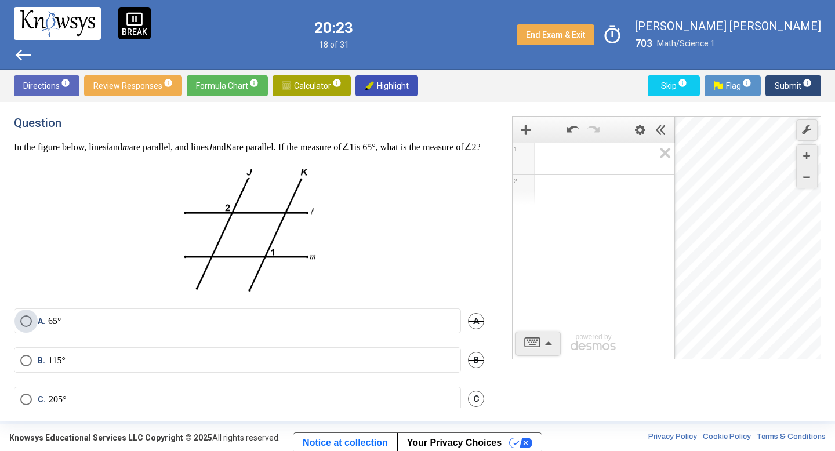
click at [28, 327] on span "Select an option" at bounding box center [26, 322] width 12 height 12
click at [792, 78] on span "Submit info" at bounding box center [793, 85] width 37 height 21
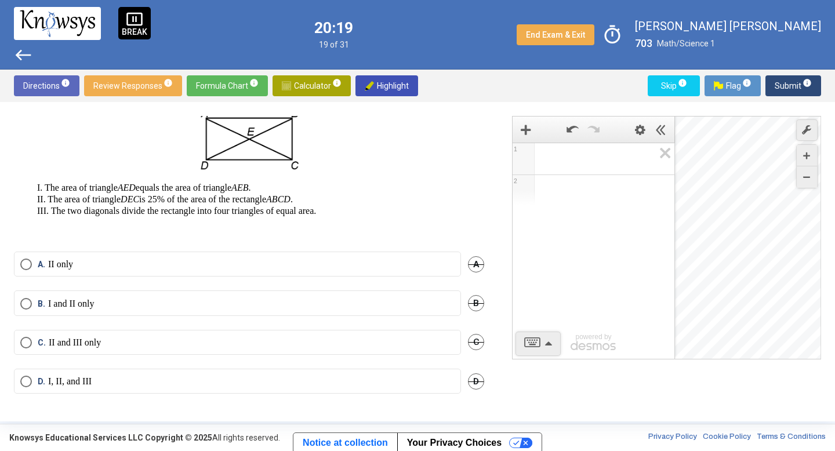
scroll to position [103, 0]
click at [26, 265] on span "Select an option" at bounding box center [26, 265] width 12 height 12
click at [155, 305] on label "B. I and II only" at bounding box center [237, 304] width 434 height 12
click at [789, 85] on span "Submit info" at bounding box center [793, 85] width 37 height 21
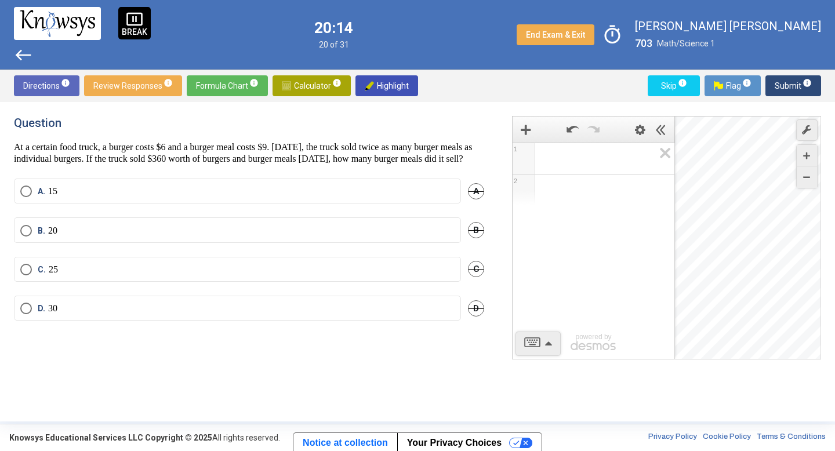
scroll to position [0, 0]
click at [28, 276] on span "Select an option" at bounding box center [26, 270] width 12 height 12
click at [798, 79] on span "Submit info" at bounding box center [793, 85] width 37 height 21
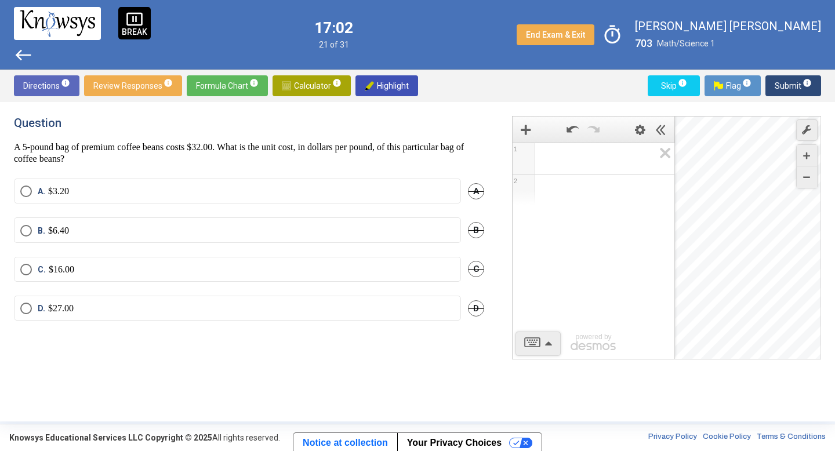
click at [37, 234] on span "B. $6.40" at bounding box center [50, 231] width 37 height 12
click at [785, 74] on div "Directions info Review Responses info Formula Chart info Calculator info Highli…" at bounding box center [417, 86] width 835 height 32
click at [785, 78] on span "Submit info" at bounding box center [793, 85] width 37 height 21
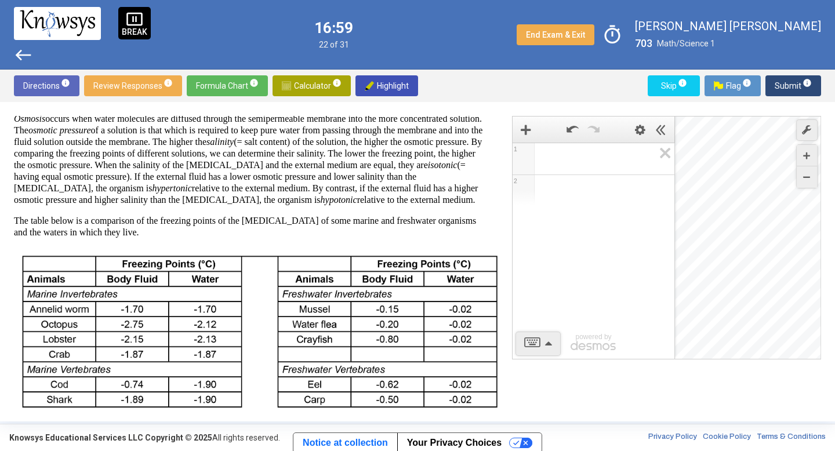
scroll to position [433, 0]
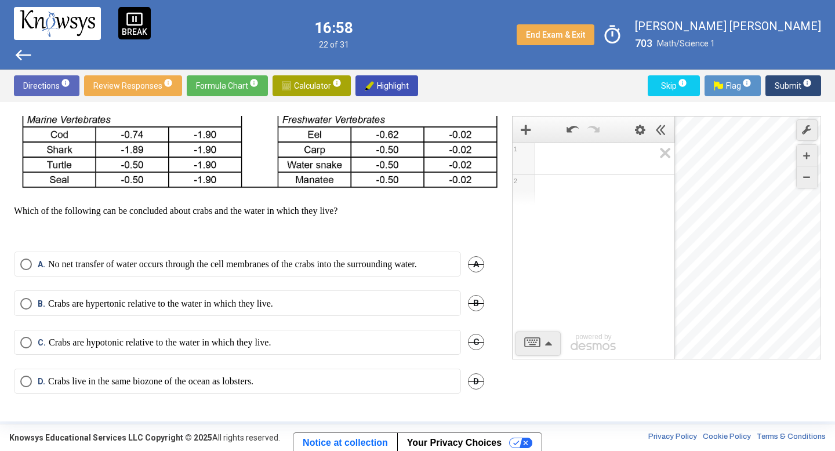
click at [91, 259] on p "No net transfer of water occurs through the cell membranes of the crabs into th…" at bounding box center [232, 265] width 369 height 12
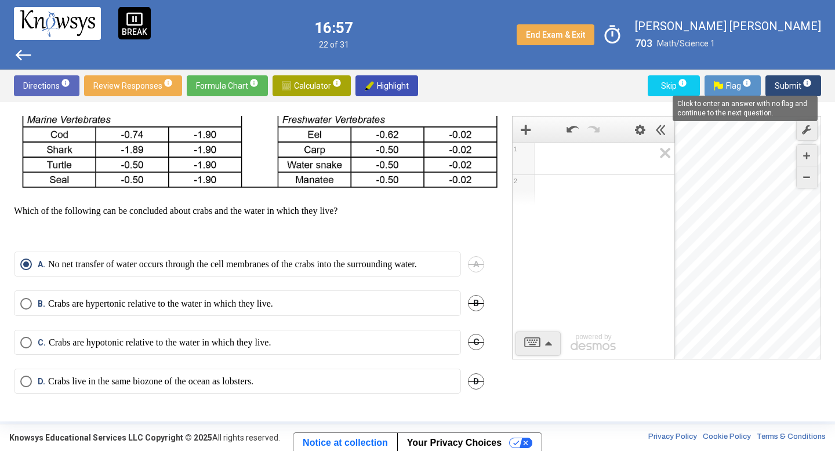
click at [805, 81] on span "info" at bounding box center [807, 82] width 9 height 9
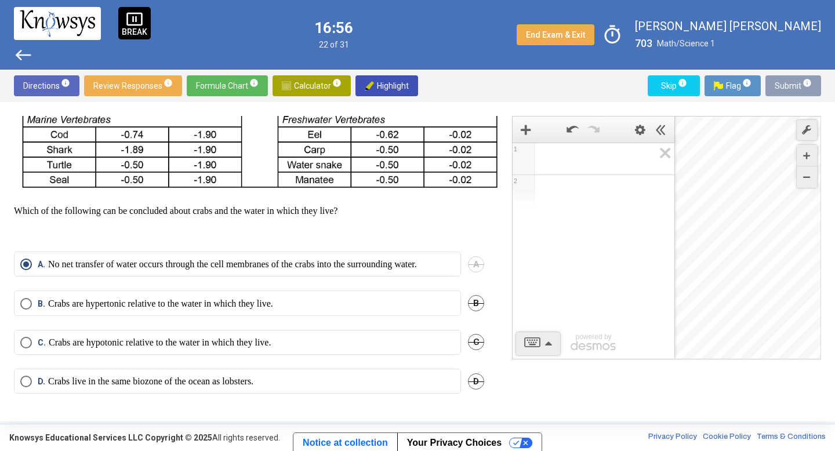
scroll to position [424, 0]
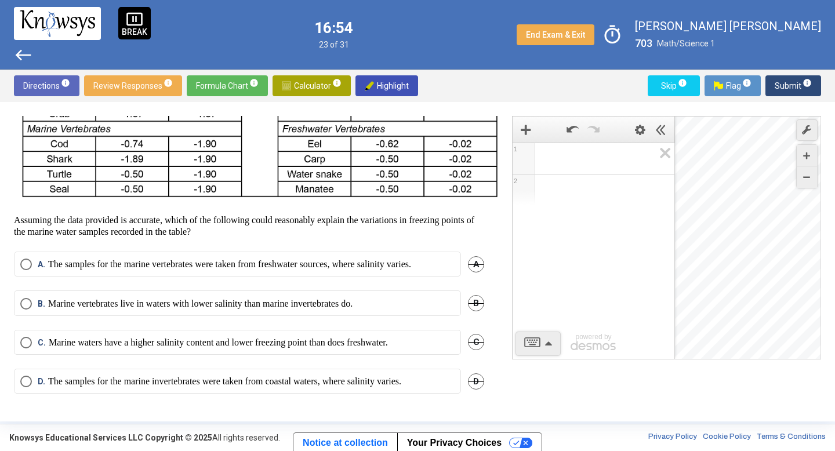
click at [800, 78] on span "Submit info" at bounding box center [793, 85] width 37 height 21
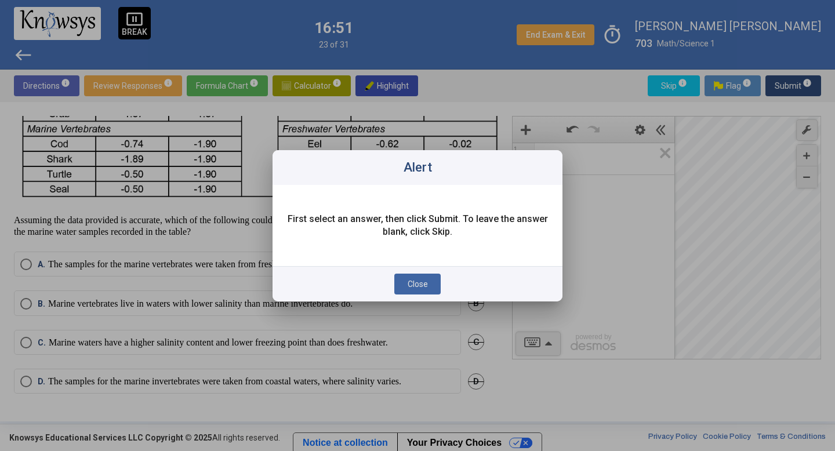
click at [420, 281] on span "Close" at bounding box center [418, 284] width 20 height 9
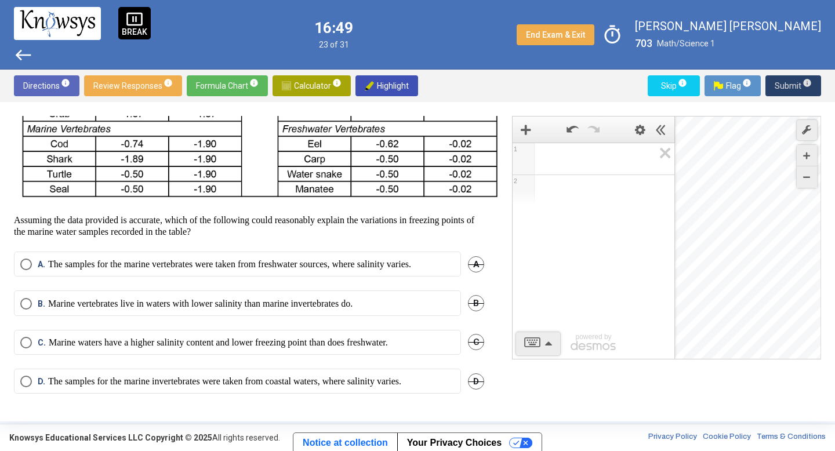
click at [32, 259] on span "A. The samples for the marine vertebrates were taken from freshwater sources, w…" at bounding box center [221, 265] width 379 height 12
click at [803, 98] on div "Directions info Review Responses info Formula Chart info Calculator info Highli…" at bounding box center [417, 86] width 835 height 32
click at [824, 84] on div "Directions info Review Responses info Formula Chart info Calculator info Highli…" at bounding box center [417, 86] width 835 height 32
click at [816, 84] on button "Submit info" at bounding box center [794, 85] width 56 height 21
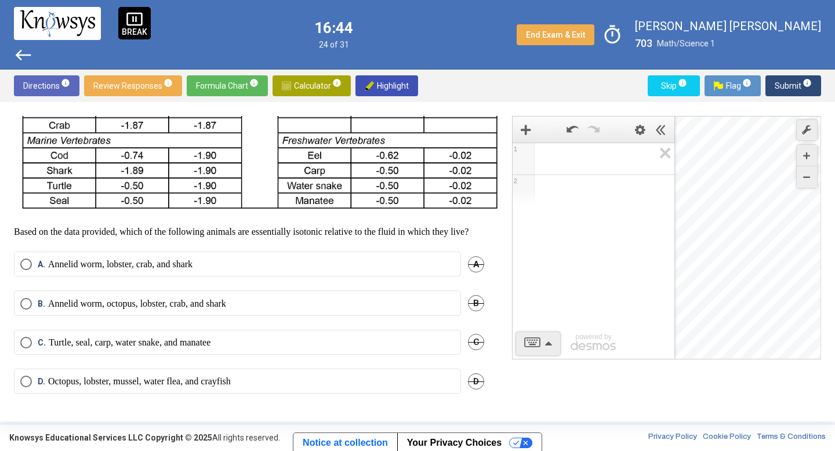
scroll to position [413, 0]
click at [37, 298] on span "B. Annelid worm, octopus, lobster, crab, and shark" at bounding box center [129, 304] width 194 height 12
click at [792, 77] on span "Submit info" at bounding box center [793, 85] width 37 height 21
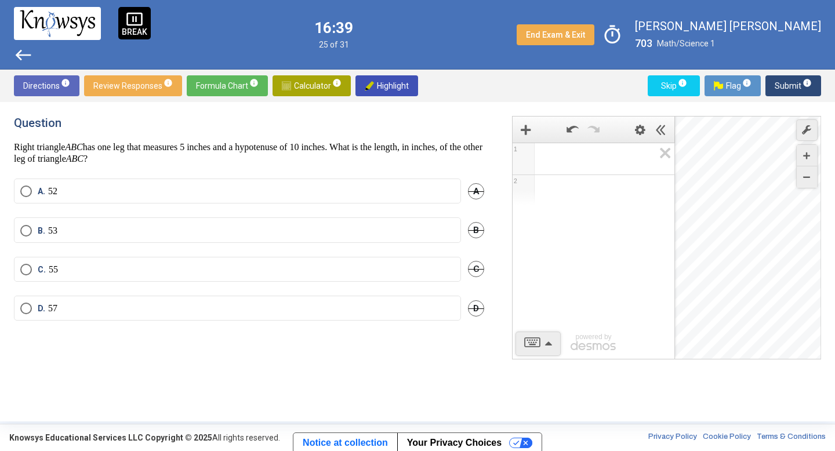
scroll to position [0, 0]
click at [49, 190] on img "Select an option" at bounding box center [58, 191] width 20 height 13
click at [799, 85] on span "Submit info" at bounding box center [793, 85] width 37 height 21
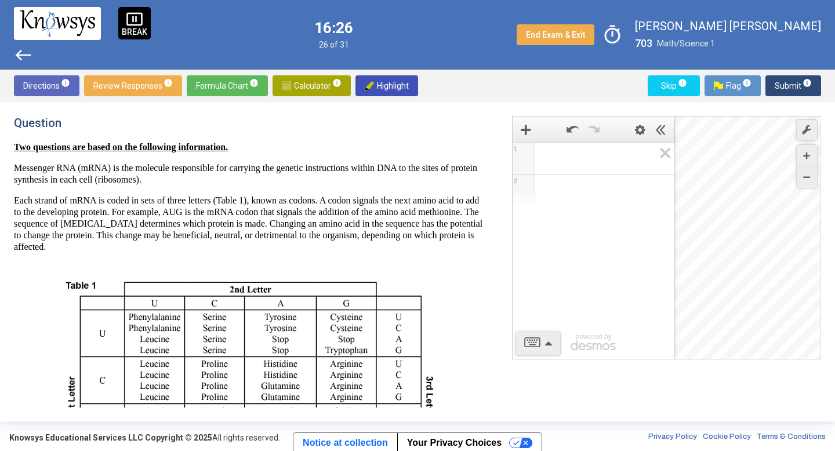
click at [657, 84] on span "Skip info" at bounding box center [674, 85] width 34 height 21
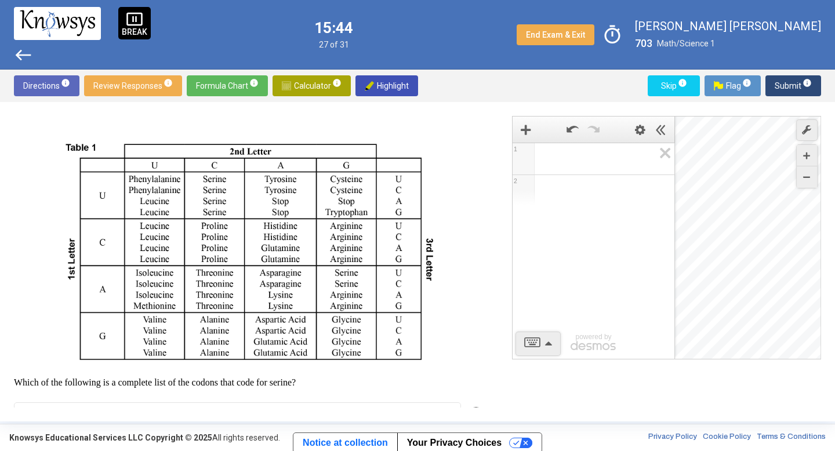
scroll to position [289, 0]
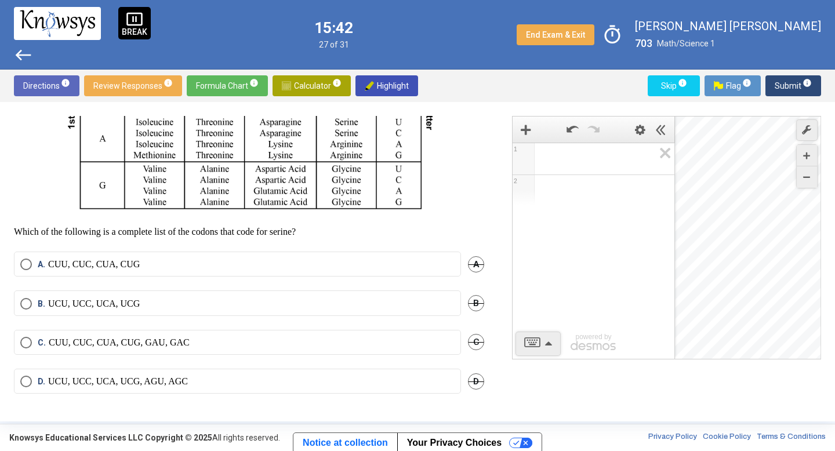
click at [31, 347] on span "Select an option" at bounding box center [26, 343] width 12 height 12
click at [778, 79] on span "Submit info" at bounding box center [793, 85] width 37 height 21
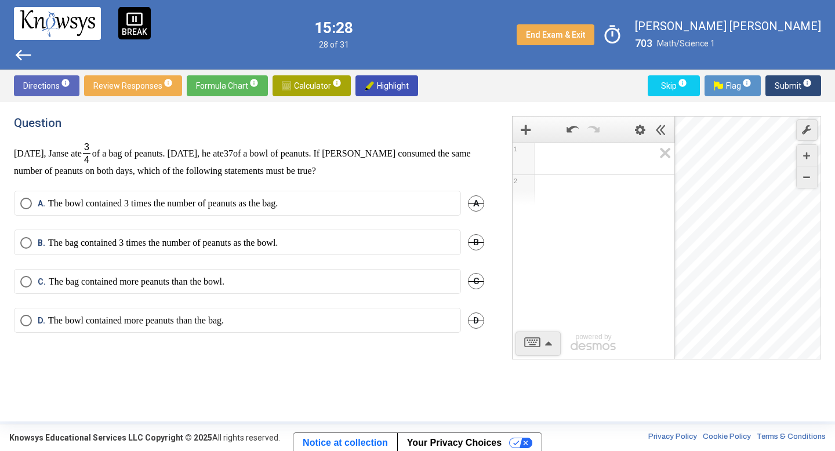
click at [26, 237] on span "Select an option" at bounding box center [26, 243] width 12 height 12
click at [794, 79] on span "Submit info" at bounding box center [793, 85] width 37 height 21
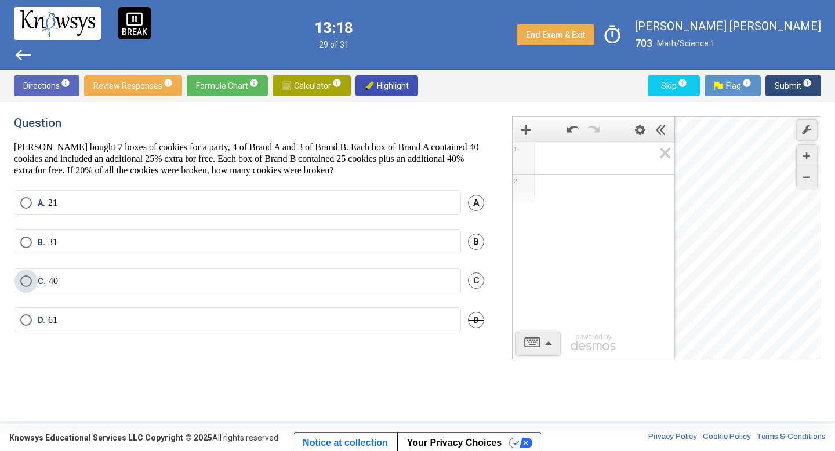
click at [30, 281] on span "Select an option" at bounding box center [26, 282] width 12 height 12
click at [803, 85] on span "info" at bounding box center [807, 82] width 9 height 9
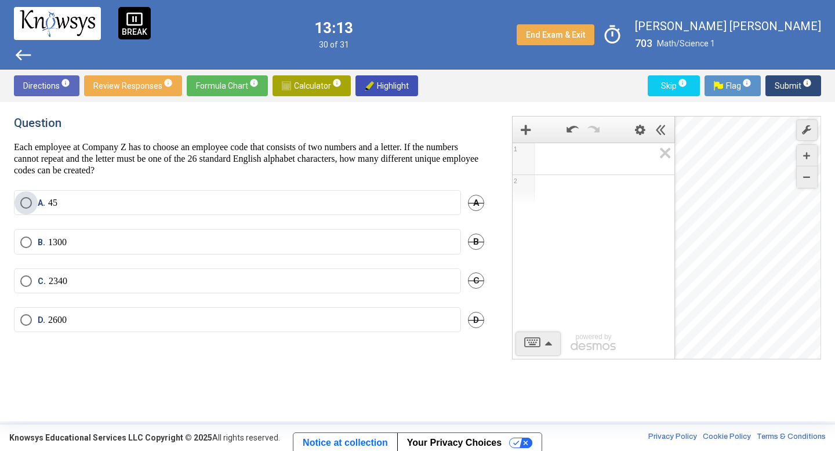
click at [26, 201] on span "Select an option" at bounding box center [26, 203] width 12 height 12
click at [783, 84] on span "Submit info" at bounding box center [793, 85] width 37 height 21
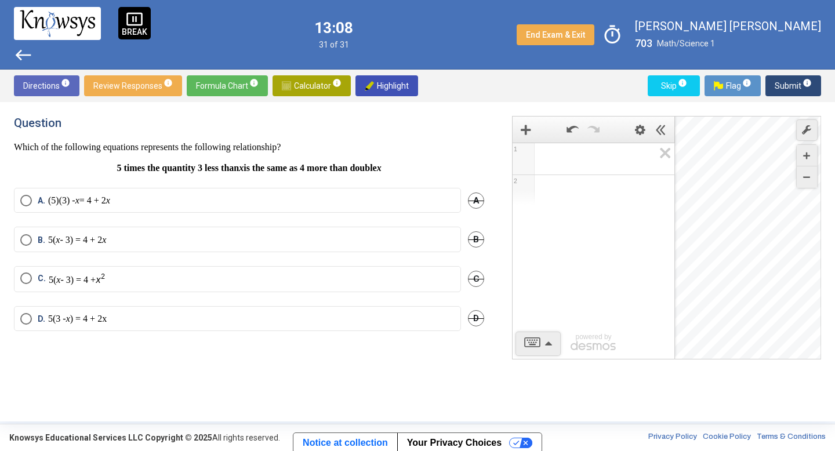
click at [35, 231] on mat-radio-button "B. 5( x - 3) = 4 + 2 x" at bounding box center [237, 239] width 447 height 25
click at [56, 240] on p "5( x - 3) = 4 + 2 x" at bounding box center [78, 240] width 60 height 12
click at [784, 88] on span "Submit info" at bounding box center [793, 85] width 37 height 21
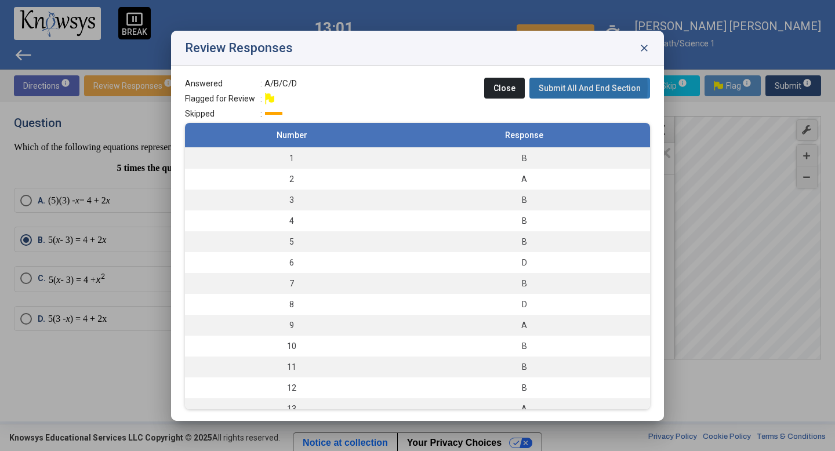
click at [568, 88] on span "Submit All And End Section" at bounding box center [590, 88] width 102 height 9
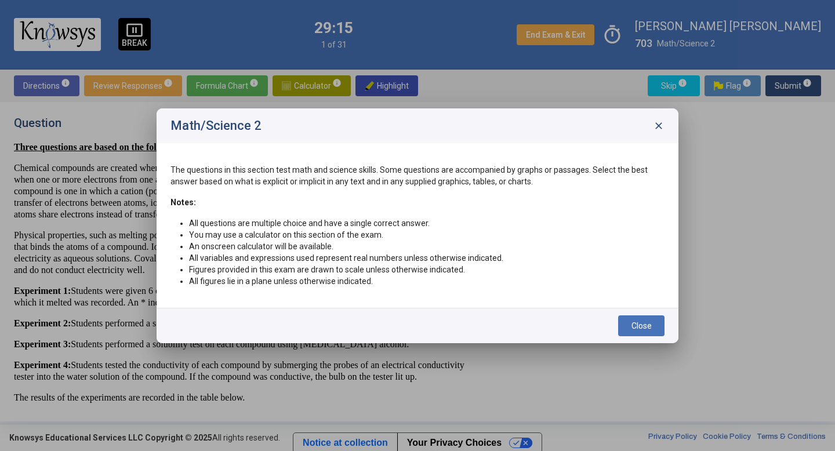
click at [658, 124] on span "close" at bounding box center [659, 126] width 12 height 12
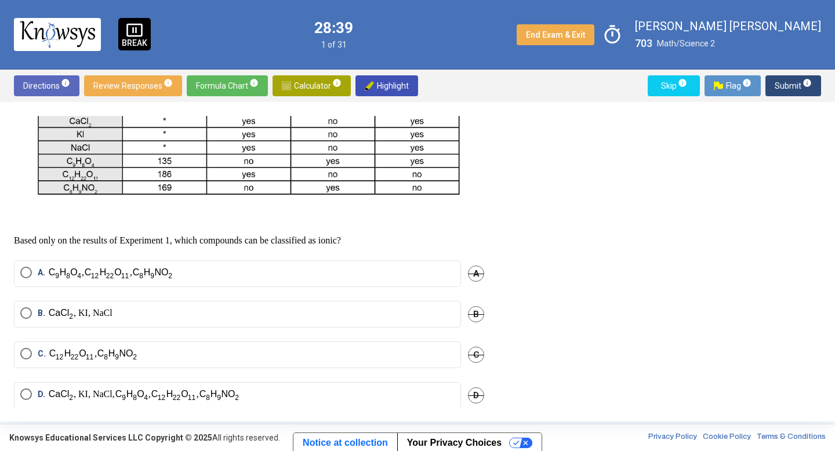
scroll to position [386, 0]
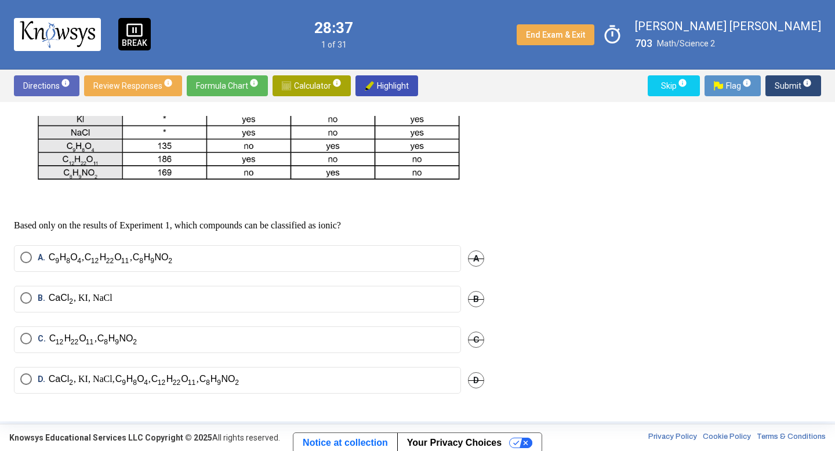
click at [32, 295] on span "B. , KI, NaCl" at bounding box center [72, 299] width 81 height 14
click at [782, 81] on span "Submit info" at bounding box center [793, 85] width 37 height 21
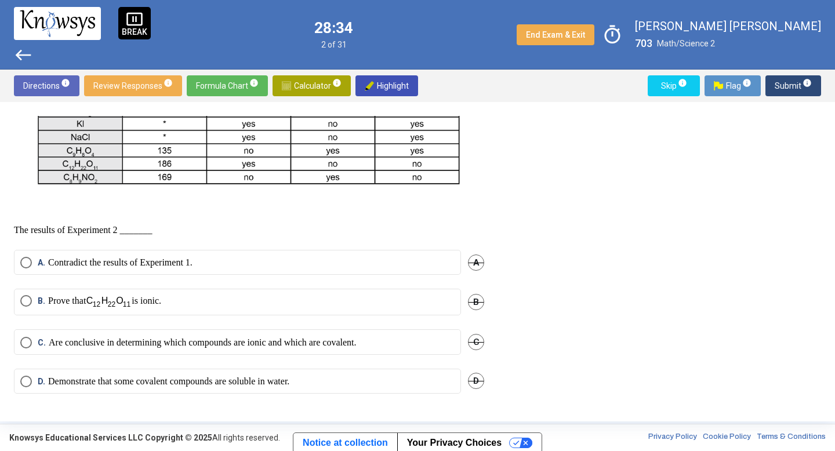
scroll to position [380, 0]
click at [39, 299] on span "B." at bounding box center [43, 302] width 10 height 14
click at [791, 81] on span "Submit info" at bounding box center [793, 85] width 37 height 21
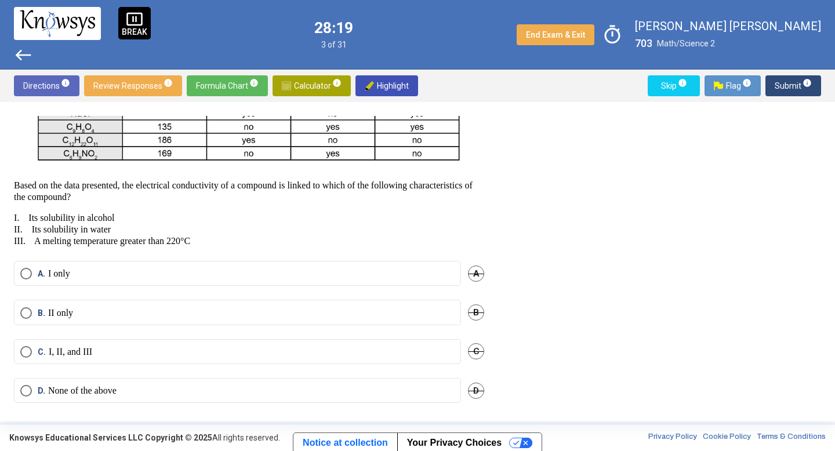
click at [30, 319] on span "Select an option" at bounding box center [26, 313] width 12 height 12
click at [805, 89] on span "Submit info" at bounding box center [793, 85] width 37 height 21
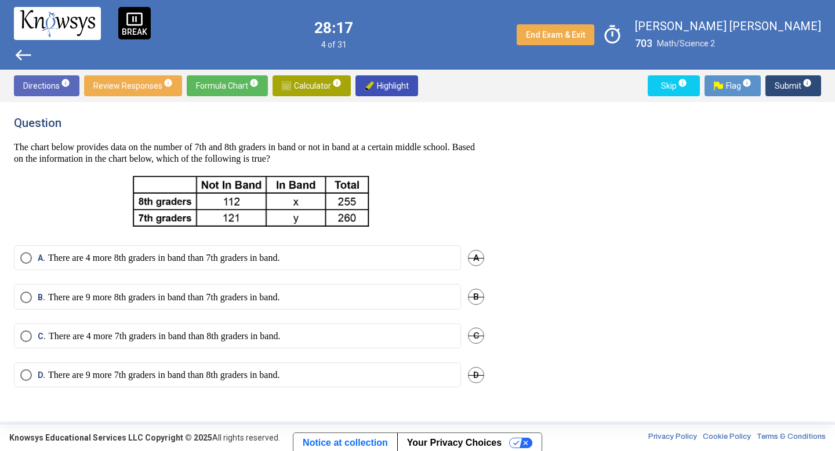
scroll to position [0, 0]
click at [108, 240] on div "Question The chart below provides data on the number of 7th and 8th graders in …" at bounding box center [256, 262] width 484 height 292
click at [42, 256] on span "A." at bounding box center [43, 258] width 10 height 12
click at [803, 85] on span "info" at bounding box center [807, 82] width 9 height 9
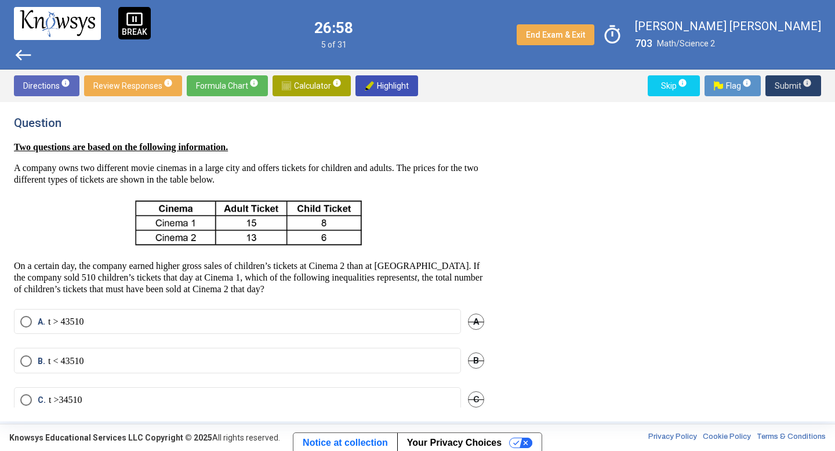
click at [799, 84] on span "Submit info" at bounding box center [793, 85] width 37 height 21
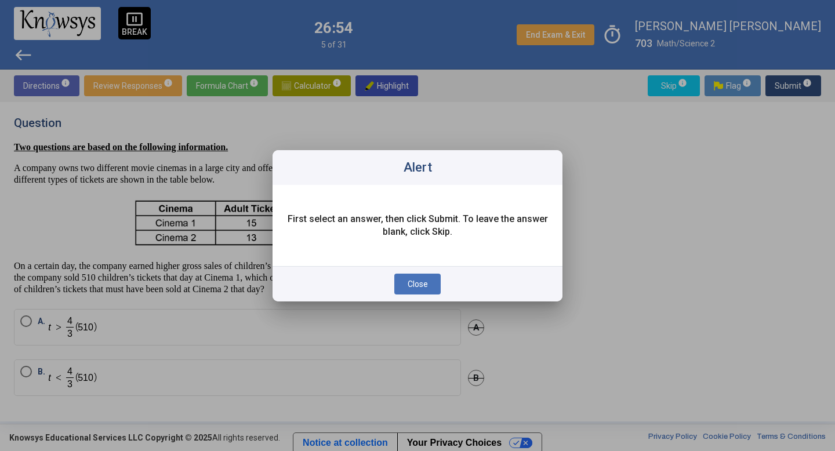
click at [444, 286] on div "Close" at bounding box center [418, 283] width 290 height 35
click at [433, 286] on button "Close" at bounding box center [417, 284] width 46 height 21
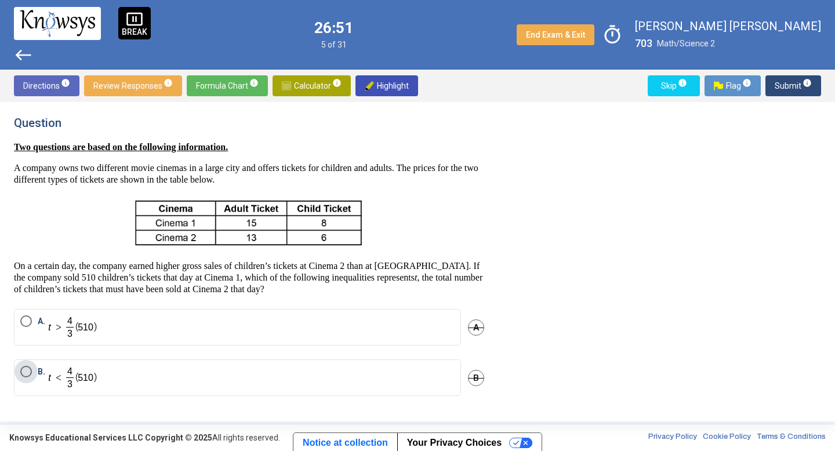
click at [23, 370] on span "Select an option" at bounding box center [26, 372] width 12 height 12
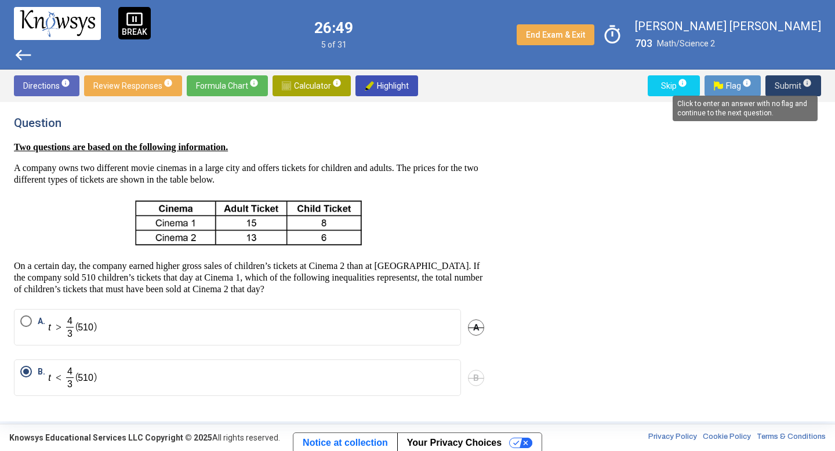
click at [805, 80] on span "info" at bounding box center [807, 82] width 9 height 9
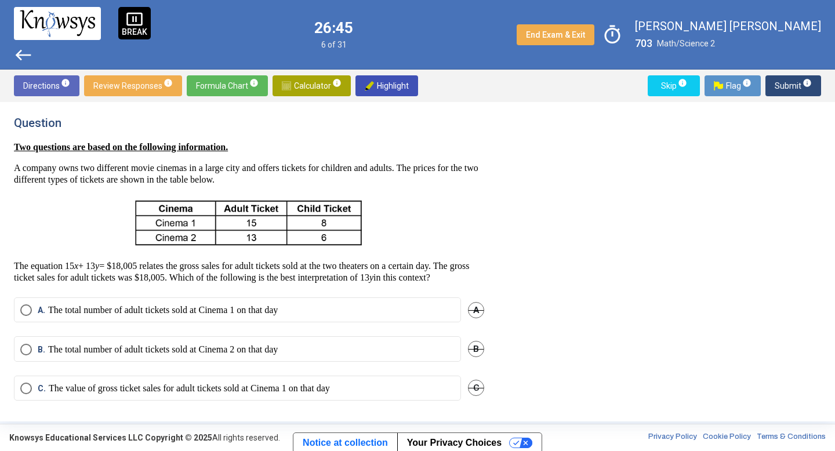
click at [26, 394] on span "Select an option" at bounding box center [26, 389] width 12 height 12
click at [786, 87] on span "Submit info" at bounding box center [793, 85] width 37 height 21
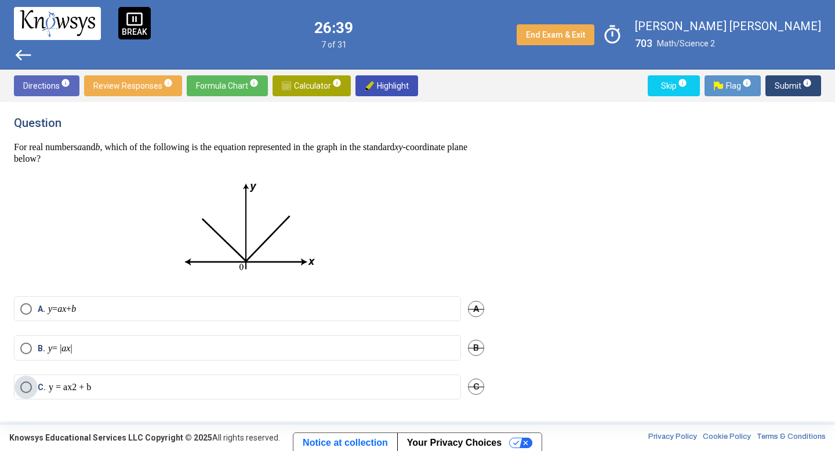
click at [27, 386] on span "Select an option" at bounding box center [26, 388] width 12 height 12
click at [793, 94] on span "Submit info" at bounding box center [793, 85] width 37 height 21
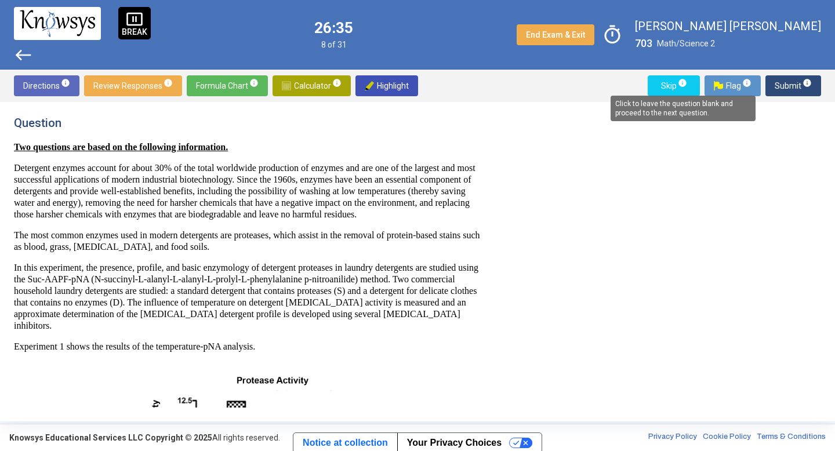
click at [681, 84] on span "info" at bounding box center [682, 82] width 9 height 9
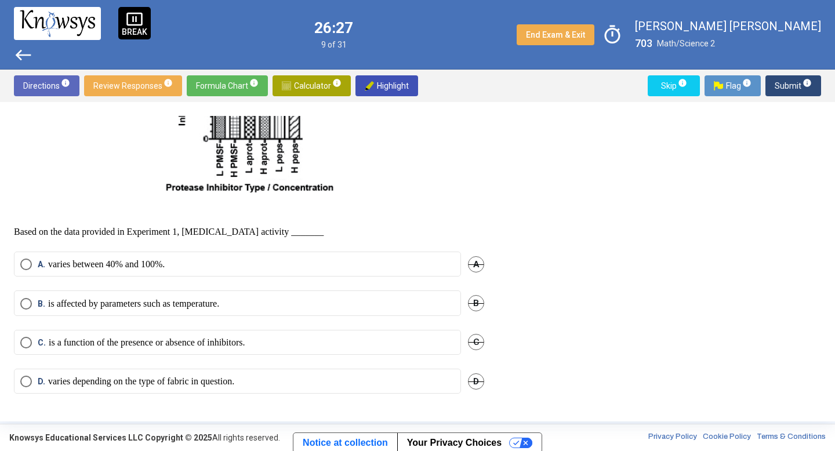
scroll to position [667, 0]
click at [24, 260] on span "Select an option" at bounding box center [26, 265] width 12 height 12
click at [787, 83] on span "Submit info" at bounding box center [793, 85] width 37 height 21
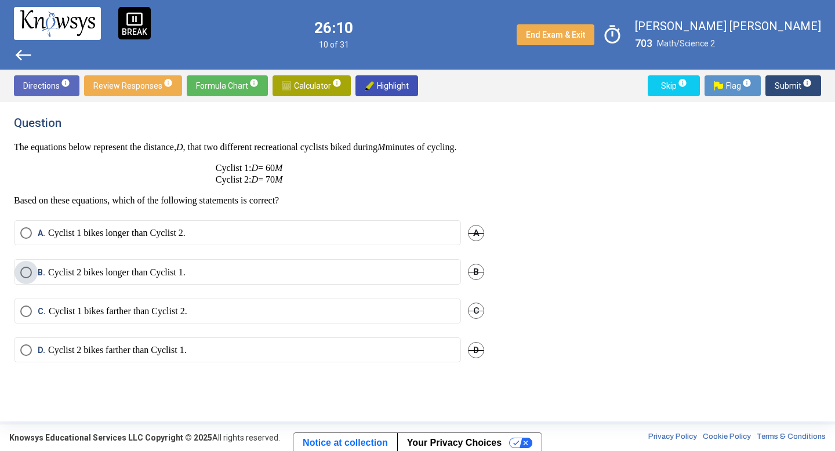
click at [30, 278] on span "Select an option" at bounding box center [26, 273] width 12 height 12
click at [787, 82] on span "Submit info" at bounding box center [793, 85] width 37 height 21
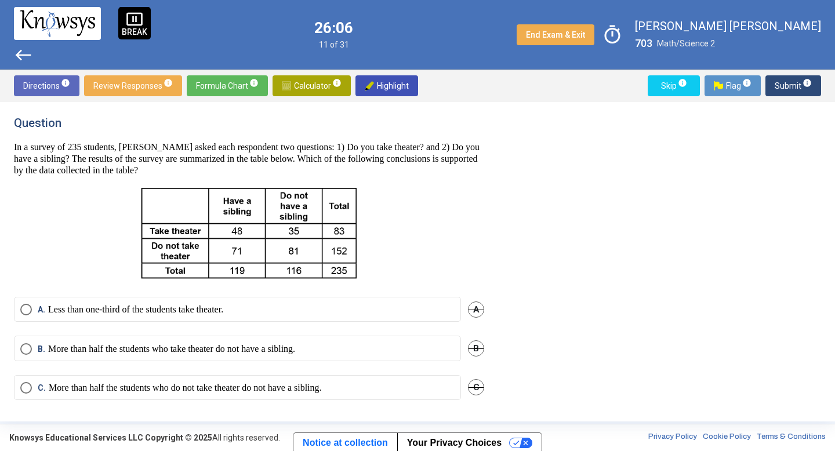
click at [23, 387] on span "Select an option" at bounding box center [26, 388] width 12 height 12
click at [798, 80] on span "Submit info" at bounding box center [793, 85] width 37 height 21
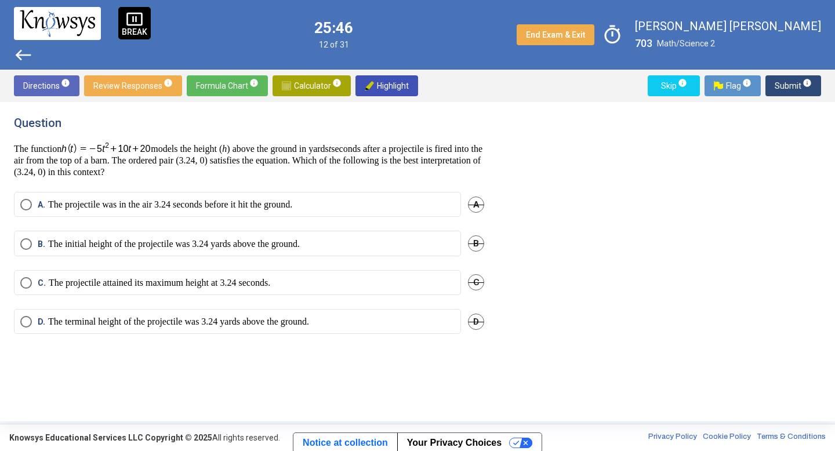
click at [212, 240] on p "The initial height of the projectile was 3.24 yards above the ground." at bounding box center [174, 244] width 252 height 12
click at [802, 86] on sup "info" at bounding box center [807, 82] width 10 height 9
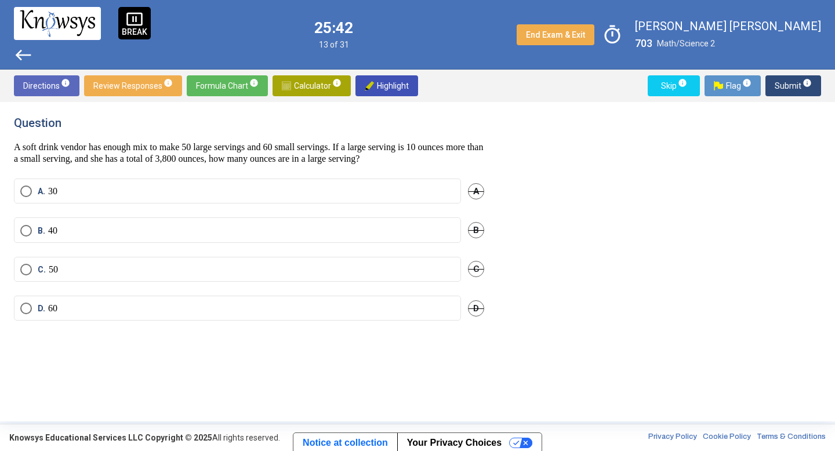
click at [23, 273] on span "Select an option" at bounding box center [26, 270] width 12 height 12
click at [802, 78] on sup "info" at bounding box center [807, 82] width 10 height 9
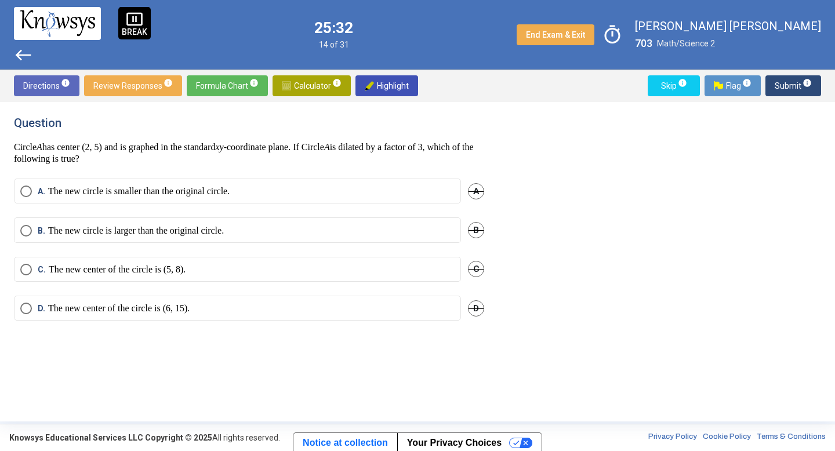
click at [26, 267] on span "Select an option" at bounding box center [26, 270] width 12 height 12
click at [796, 77] on span "Submit info" at bounding box center [793, 85] width 37 height 21
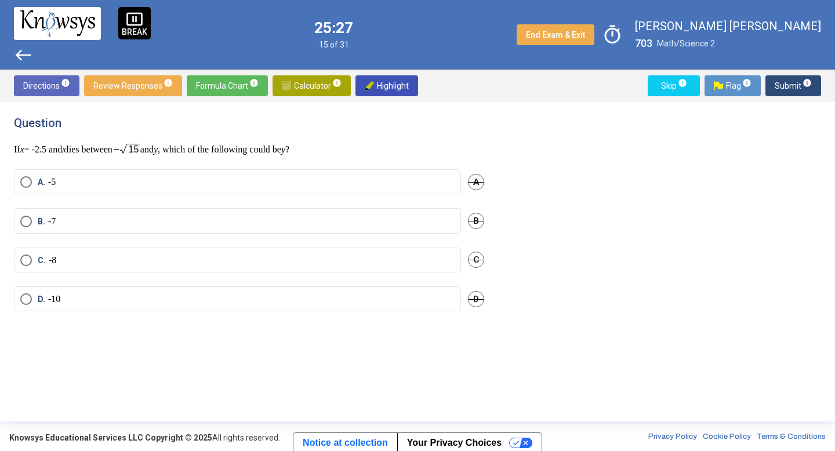
click at [30, 221] on span "Select an option" at bounding box center [26, 222] width 12 height 12
click at [799, 94] on span "Submit info" at bounding box center [793, 85] width 37 height 21
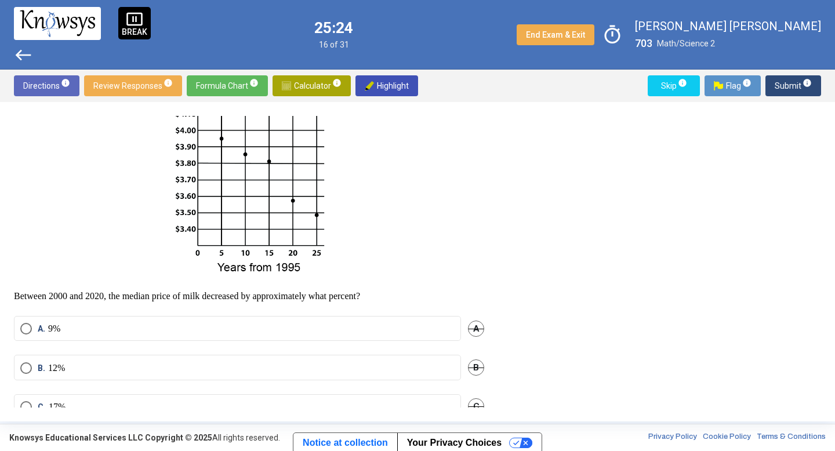
scroll to position [211, 0]
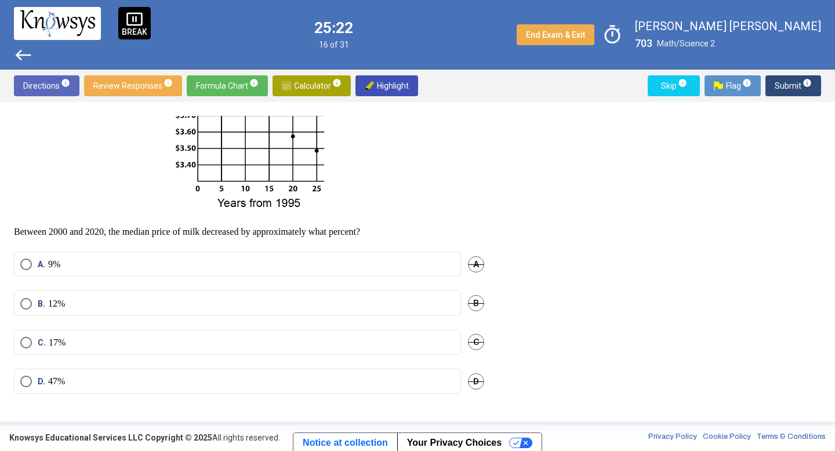
click at [28, 301] on span "Select an option" at bounding box center [26, 304] width 12 height 12
click at [799, 82] on span "Submit info" at bounding box center [793, 85] width 37 height 21
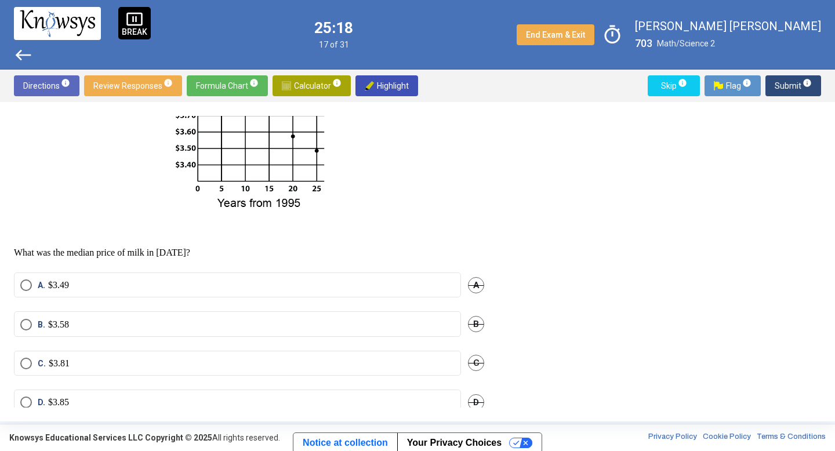
click at [28, 295] on mat-radio-button "A. $3.49" at bounding box center [237, 285] width 447 height 25
click at [20, 284] on span "Select an option" at bounding box center [26, 286] width 12 height 12
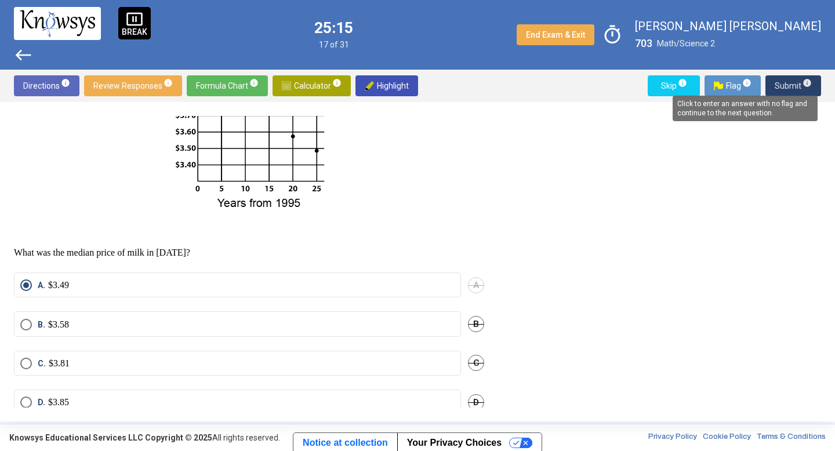
click at [807, 81] on span "info" at bounding box center [807, 82] width 9 height 9
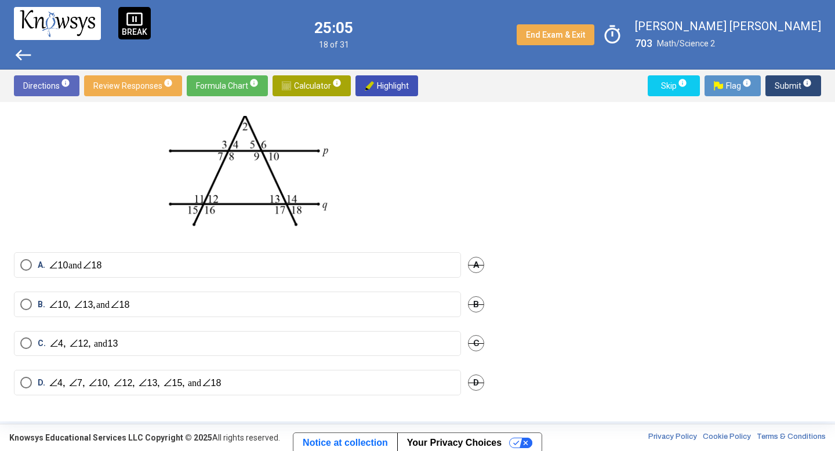
click at [23, 381] on span "Select an option" at bounding box center [26, 383] width 12 height 12
click at [54, 346] on img "Select an option" at bounding box center [71, 344] width 45 height 12
click at [800, 81] on span "Submit info" at bounding box center [793, 85] width 37 height 21
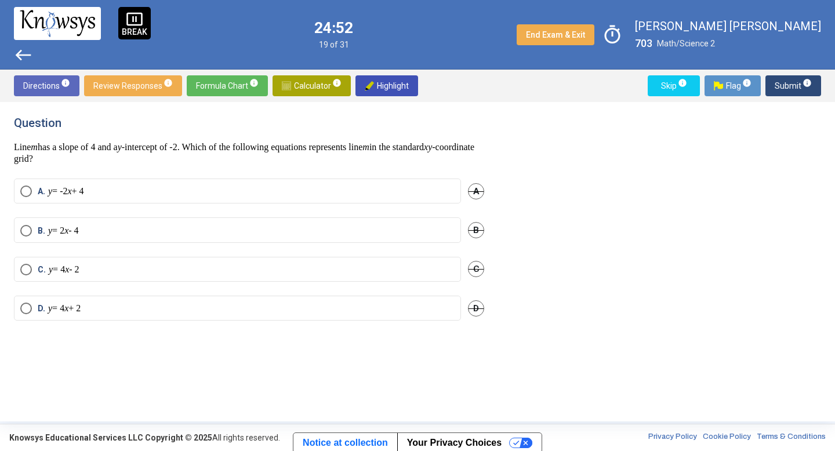
drag, startPoint x: 92, startPoint y: 264, endPoint x: 127, endPoint y: 258, distance: 35.5
click at [127, 258] on mat-radio-button "C. y = 4 x - 2" at bounding box center [237, 269] width 447 height 25
drag, startPoint x: 122, startPoint y: 271, endPoint x: 166, endPoint y: 235, distance: 56.9
click at [166, 235] on label "B. y = 2 x - 4" at bounding box center [237, 231] width 434 height 12
drag, startPoint x: 142, startPoint y: 266, endPoint x: 137, endPoint y: 261, distance: 6.6
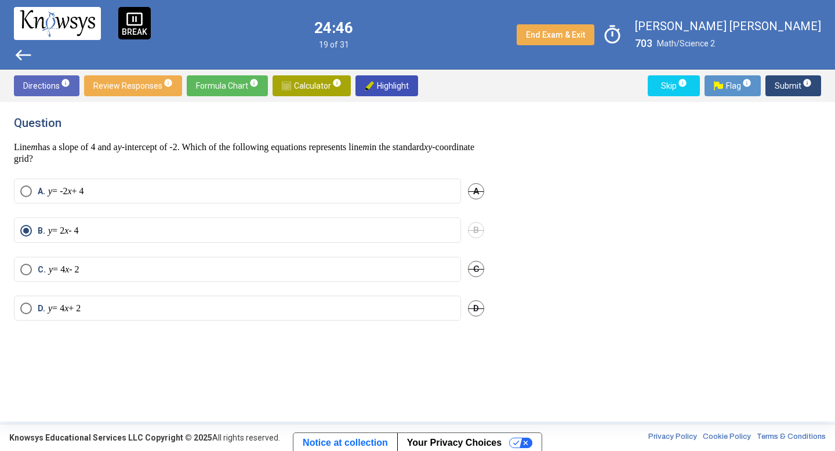
click at [137, 261] on mat-radio-button "C. y = 4 x - 2" at bounding box center [237, 269] width 447 height 25
click at [136, 266] on label "C. y = 4 x - 2" at bounding box center [237, 270] width 434 height 12
click at [132, 197] on mat-radio-button "A. y = -2 x + 4" at bounding box center [237, 191] width 447 height 25
click at [139, 193] on label "A. y = -2 x + 4" at bounding box center [237, 192] width 434 height 12
drag, startPoint x: 139, startPoint y: 193, endPoint x: 144, endPoint y: 302, distance: 109.2
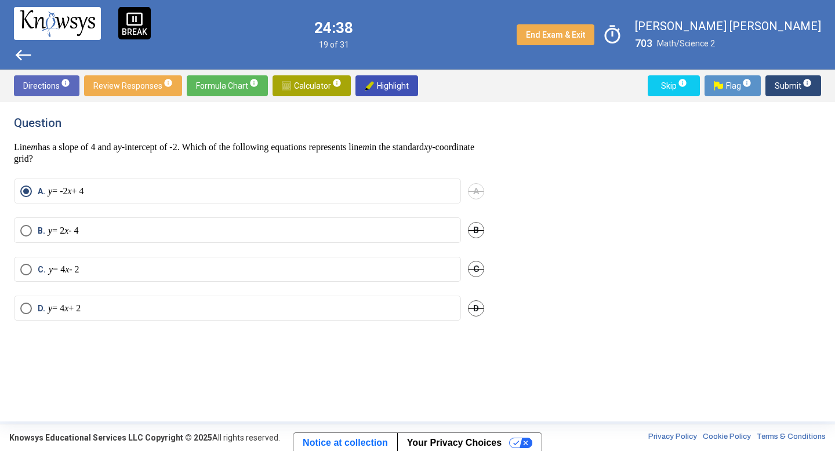
click at [144, 302] on mat-radio-group "A. y = -2 x + 4 A B. y = 2 x - 4 B C. y = 4 x - 2 C D. y = 4 x + 2 D" at bounding box center [249, 257] width 470 height 156
drag, startPoint x: 144, startPoint y: 302, endPoint x: 142, endPoint y: 313, distance: 11.3
click at [142, 313] on mat-radio-button "D. y = 4 x + 2" at bounding box center [237, 308] width 447 height 25
drag, startPoint x: 142, startPoint y: 313, endPoint x: 163, endPoint y: 271, distance: 46.4
click at [163, 271] on mat-radio-group "A. y = -2 x + 4 A B. y = 2 x - 4 B C. y = 4 x - 2 C D. y = 4 x + 2 D" at bounding box center [249, 257] width 470 height 156
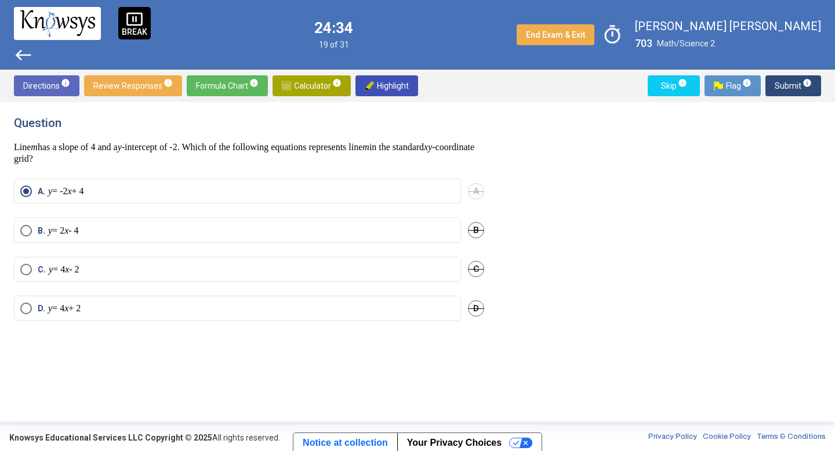
drag, startPoint x: 163, startPoint y: 271, endPoint x: 161, endPoint y: 231, distance: 40.1
click at [161, 231] on mat-radio-group "A. y = -2 x + 4 A B. y = 2 x - 4 B C. y = 4 x - 2 C D. y = 4 x + 2 D" at bounding box center [249, 257] width 470 height 156
click at [161, 229] on label "B. y = 2 x - 4" at bounding box center [237, 231] width 434 height 12
click at [781, 73] on div "Directions info Review Responses info Formula Chart info Calculator info Highli…" at bounding box center [417, 86] width 835 height 32
click at [785, 90] on span "Submit info" at bounding box center [793, 85] width 37 height 21
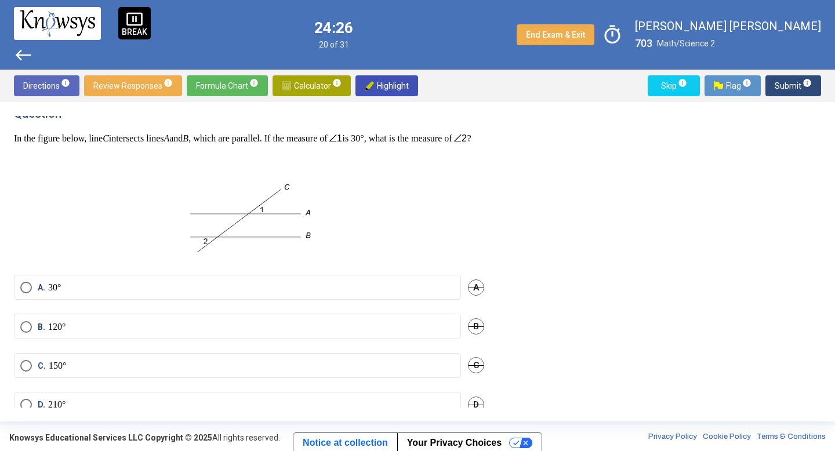
scroll to position [44, 0]
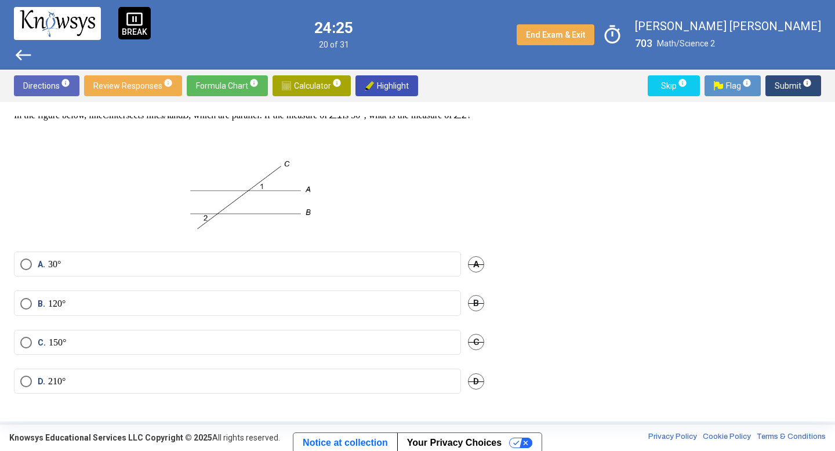
click at [25, 294] on mat-radio-button "B. 120°" at bounding box center [237, 303] width 447 height 25
click at [779, 83] on span "Submit info" at bounding box center [793, 85] width 37 height 21
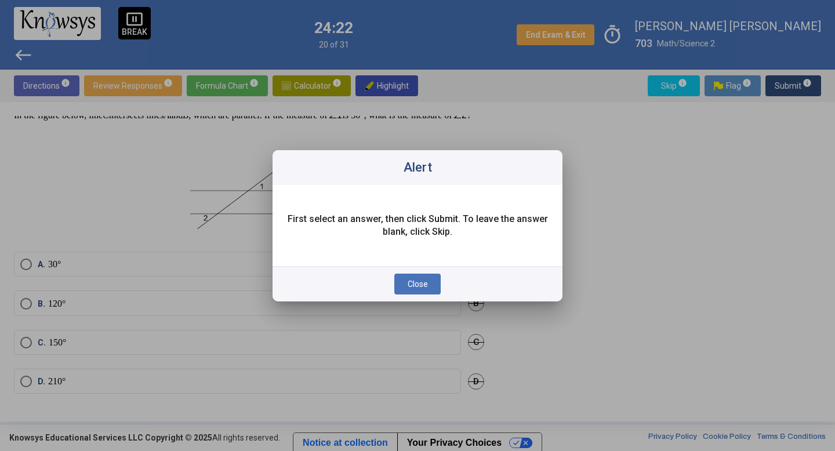
click at [403, 272] on div "Close" at bounding box center [418, 283] width 290 height 35
click at [421, 273] on div "Close" at bounding box center [418, 283] width 290 height 35
click at [422, 284] on span "Close" at bounding box center [418, 284] width 20 height 9
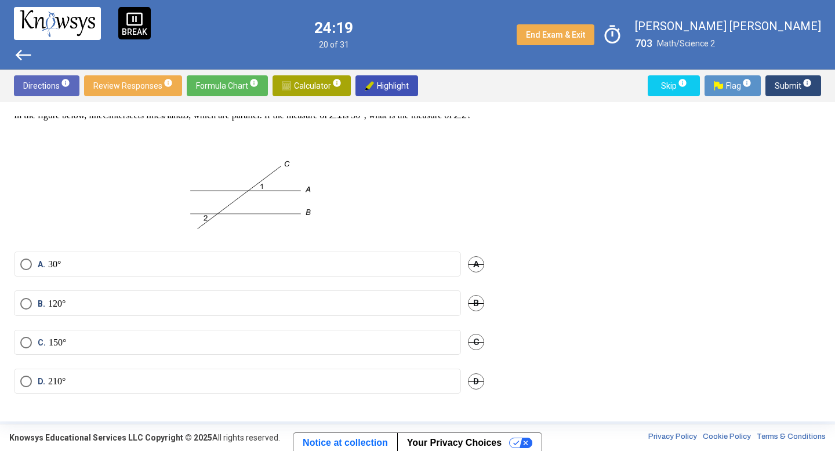
drag, startPoint x: 422, startPoint y: 284, endPoint x: 284, endPoint y: 284, distance: 138.0
click at [284, 284] on div "A. 30° A" at bounding box center [249, 271] width 470 height 39
click at [32, 266] on span "A. 30°" at bounding box center [46, 265] width 29 height 12
click at [796, 82] on span "Submit info" at bounding box center [793, 85] width 37 height 21
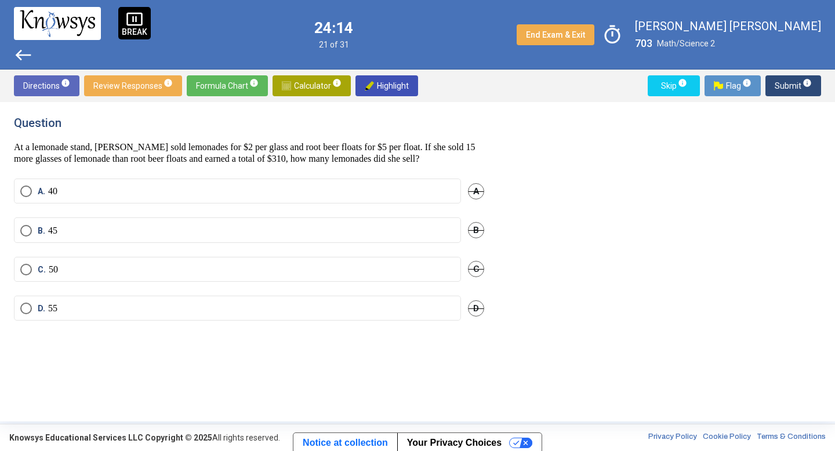
click at [20, 236] on span "Select an option" at bounding box center [26, 231] width 12 height 12
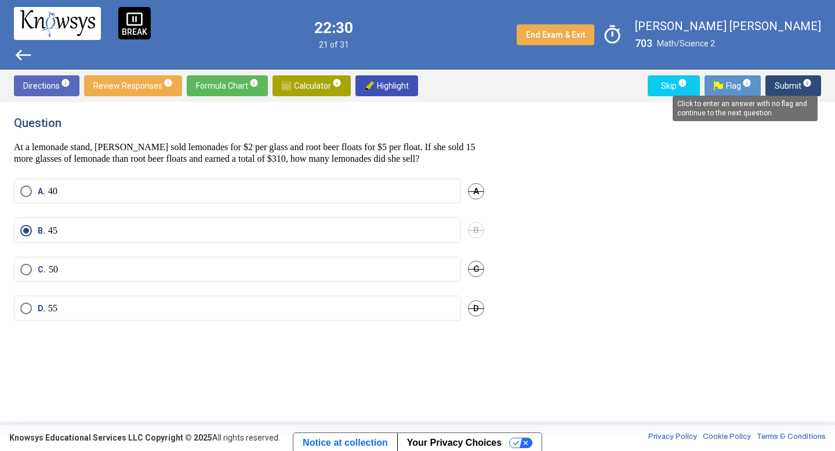
click at [806, 86] on span "info" at bounding box center [807, 82] width 9 height 9
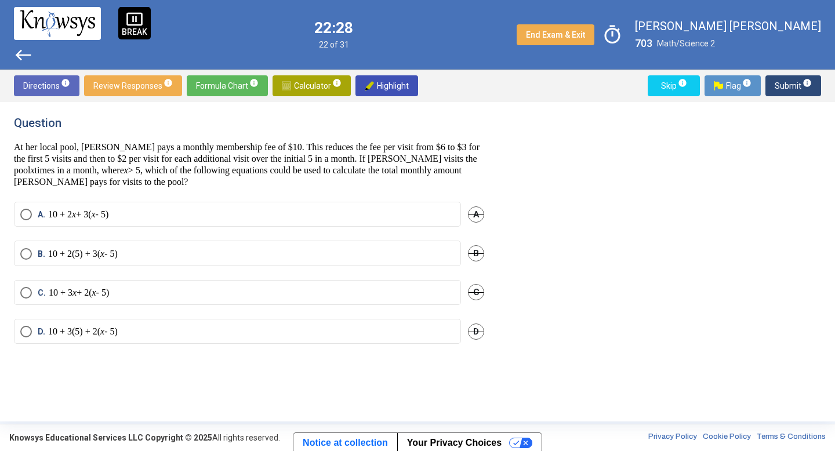
click at [806, 86] on span "info" at bounding box center [807, 82] width 9 height 9
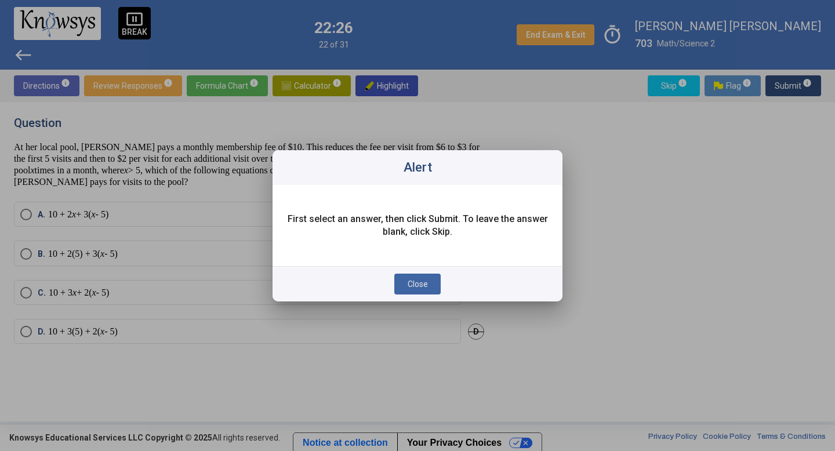
click at [429, 280] on button "Close" at bounding box center [417, 284] width 46 height 21
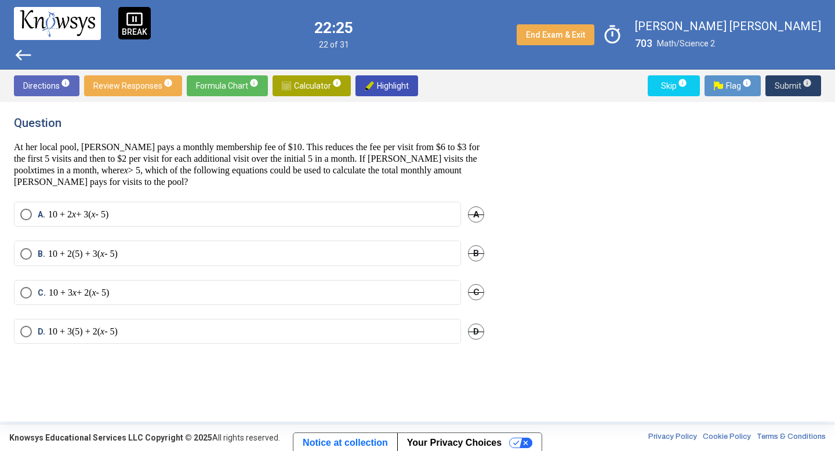
click at [152, 255] on label "B. 10 + 2(5) + 3( x - 5)" at bounding box center [237, 254] width 434 height 12
click at [782, 76] on span "Submit info" at bounding box center [793, 85] width 37 height 21
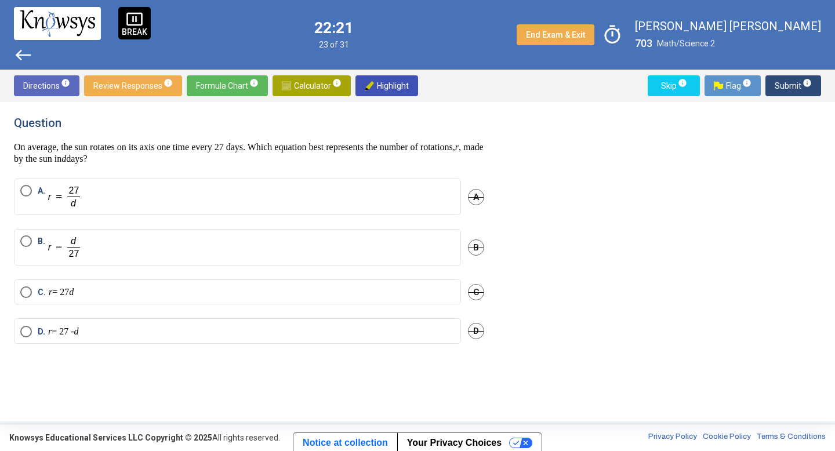
click at [32, 198] on span "A." at bounding box center [58, 197] width 52 height 24
click at [791, 92] on span "Submit info" at bounding box center [793, 85] width 37 height 21
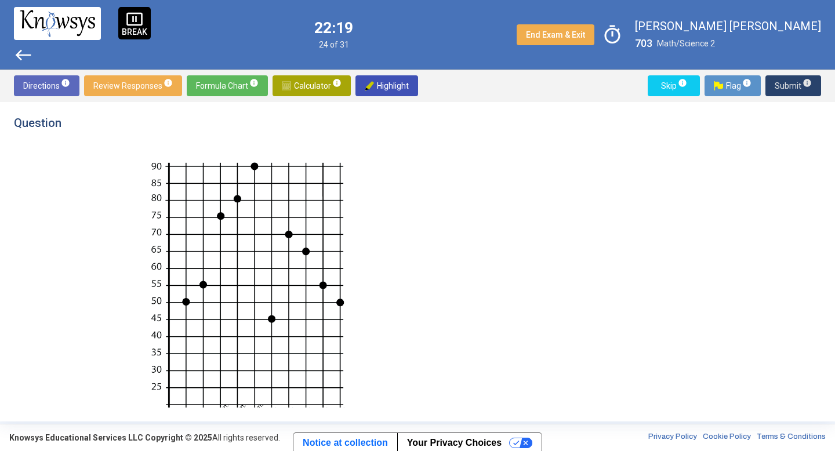
click at [791, 92] on span "Submit info" at bounding box center [793, 85] width 37 height 21
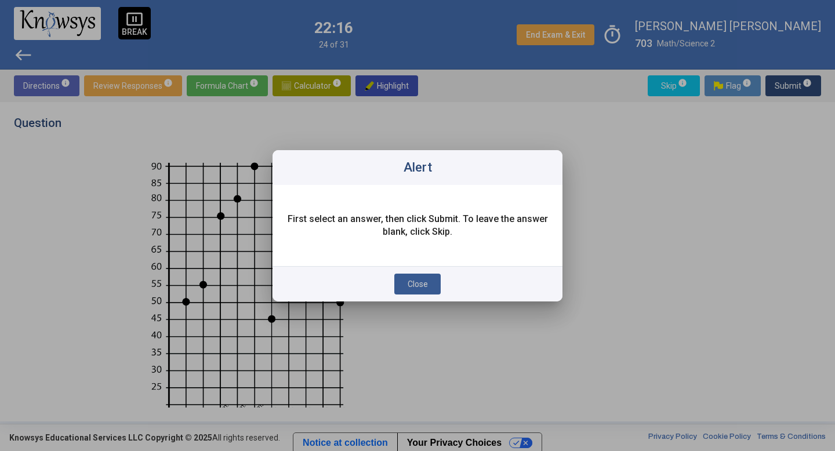
click at [414, 287] on span "Close" at bounding box center [418, 284] width 20 height 9
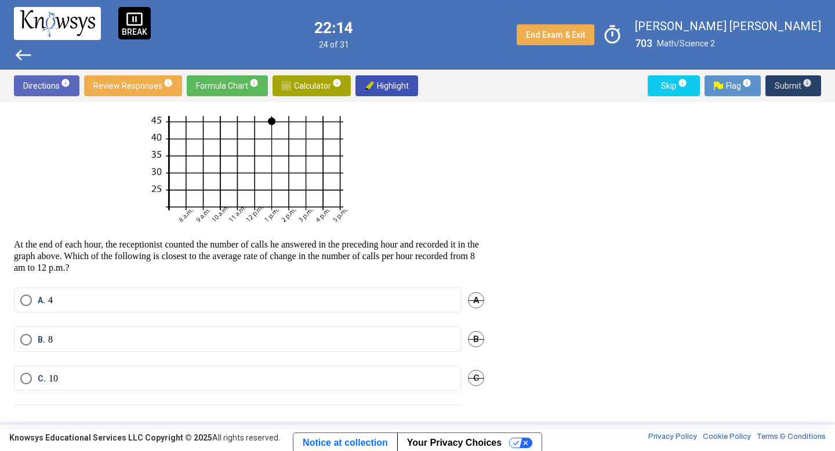
scroll to position [207, 0]
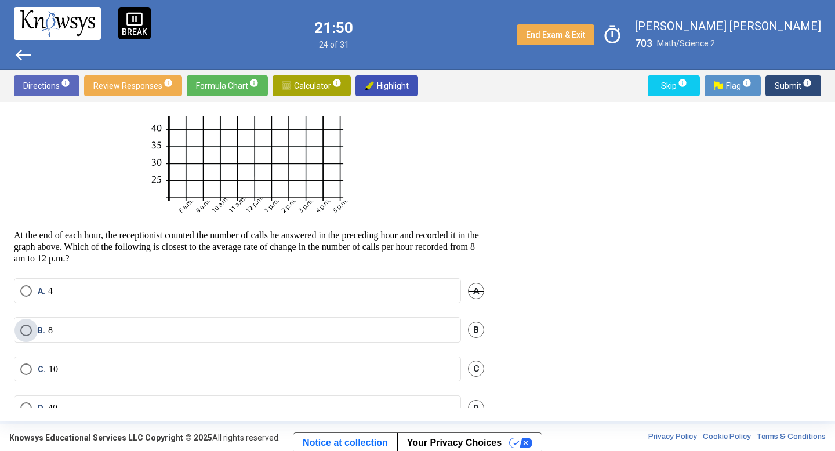
click at [133, 328] on label "B. 8" at bounding box center [237, 331] width 434 height 12
click at [106, 370] on label "C. 10" at bounding box center [237, 370] width 434 height 12
click at [799, 78] on span "Submit info" at bounding box center [793, 85] width 37 height 21
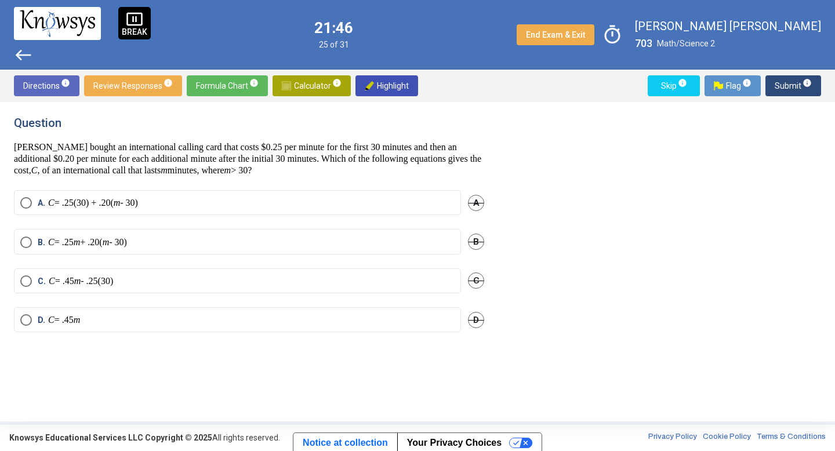
click at [135, 199] on p "C = .25(30) + .20( m - 30)" at bounding box center [93, 203] width 90 height 12
click at [770, 82] on button "Submit info" at bounding box center [794, 85] width 56 height 21
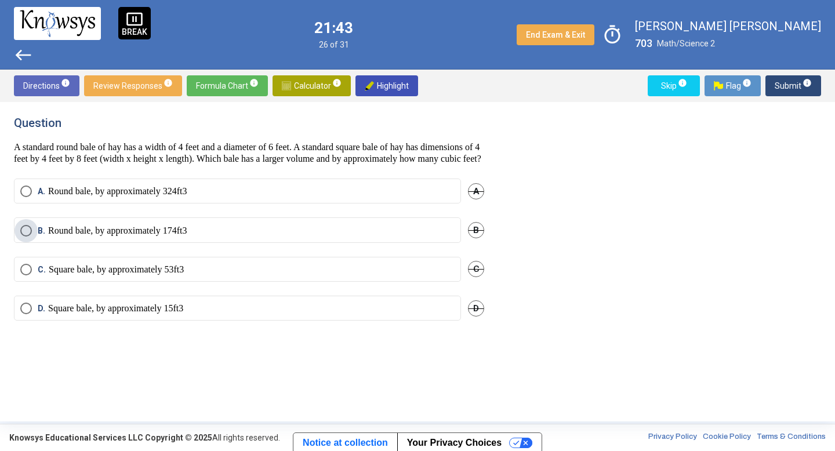
click at [136, 237] on p "Round bale, by approximately 174 ft 3" at bounding box center [117, 231] width 139 height 12
click at [787, 86] on span "Submit info" at bounding box center [793, 85] width 37 height 21
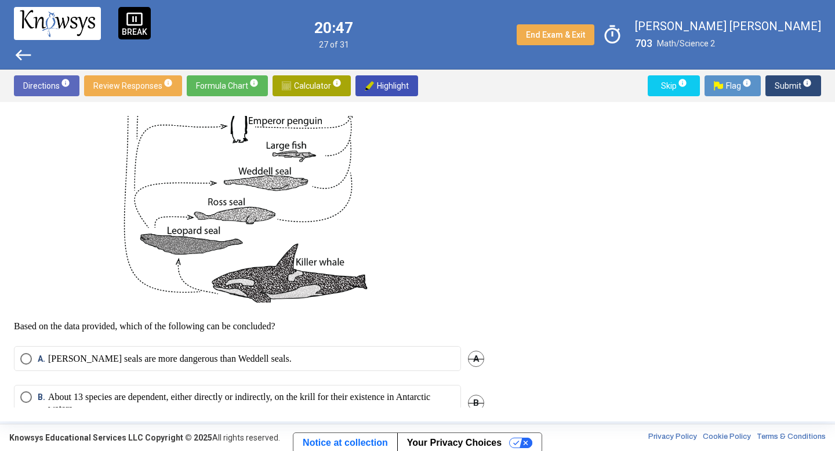
scroll to position [514, 0]
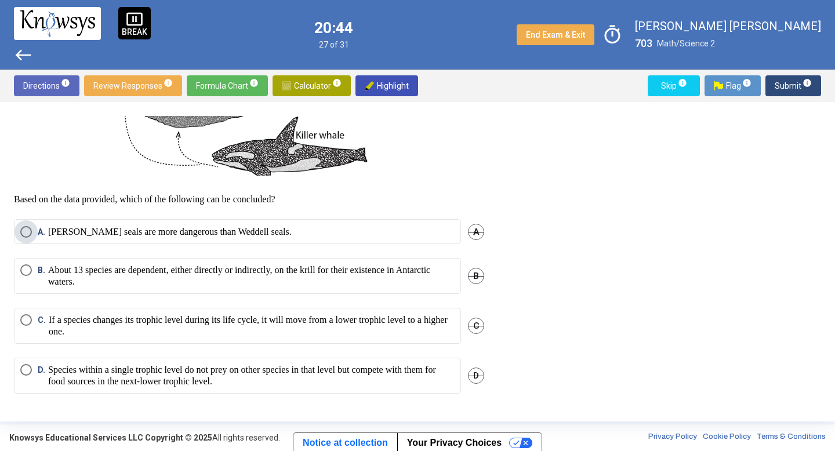
click at [79, 232] on p "[PERSON_NAME] seals are more dangerous than Weddell seals." at bounding box center [170, 232] width 244 height 12
click at [792, 78] on span "Submit info" at bounding box center [793, 85] width 37 height 21
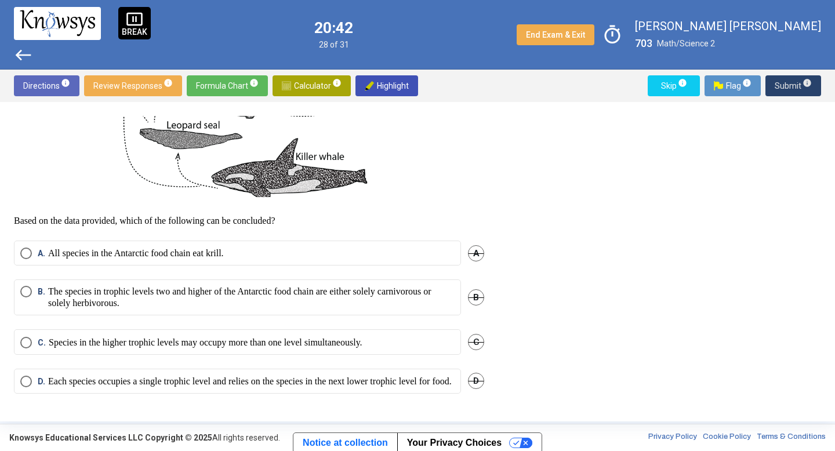
click at [786, 82] on span "Submit info" at bounding box center [793, 85] width 37 height 21
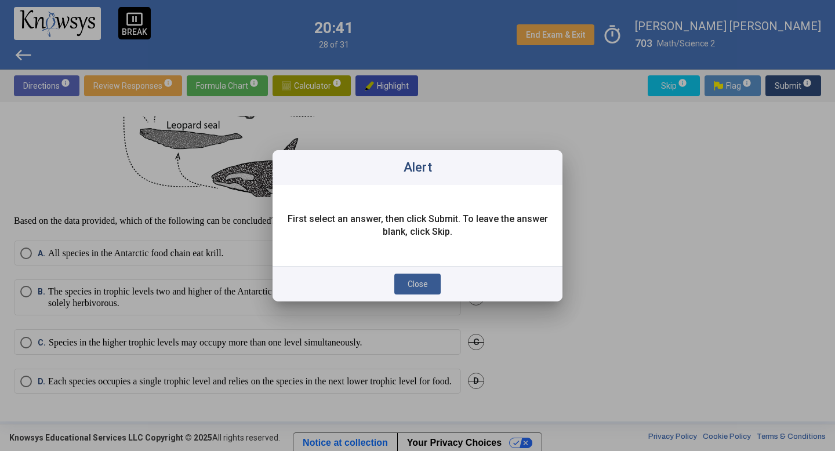
click at [421, 285] on span "Close" at bounding box center [418, 284] width 20 height 9
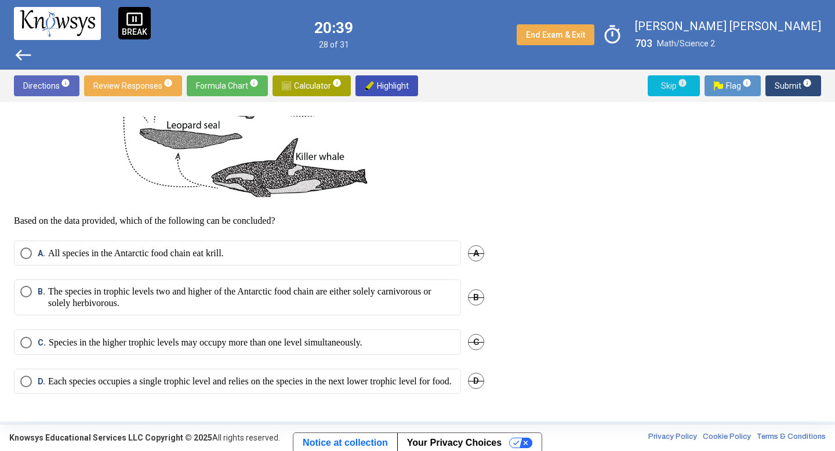
click at [671, 85] on span "Skip info" at bounding box center [674, 85] width 34 height 21
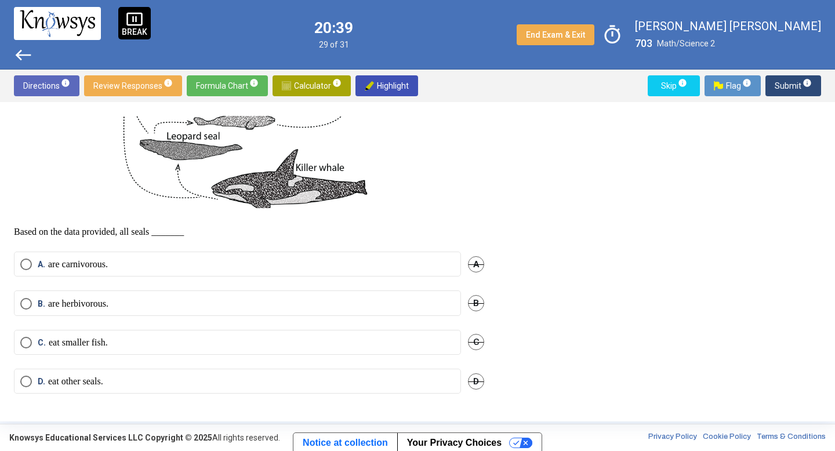
scroll to position [482, 0]
click at [29, 259] on span "Select an option" at bounding box center [26, 265] width 12 height 12
click at [786, 75] on span "Submit info" at bounding box center [793, 85] width 37 height 21
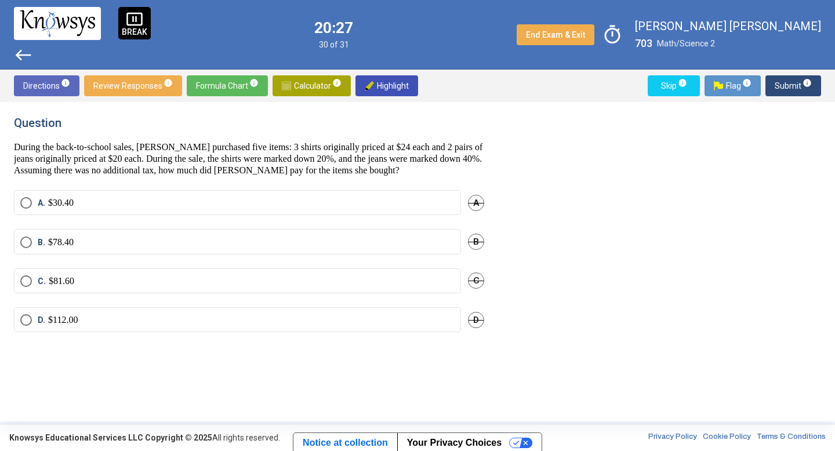
scroll to position [0, 0]
click at [97, 203] on label "A. $30.40" at bounding box center [237, 203] width 434 height 12
click at [792, 94] on span "Submit info" at bounding box center [793, 85] width 37 height 21
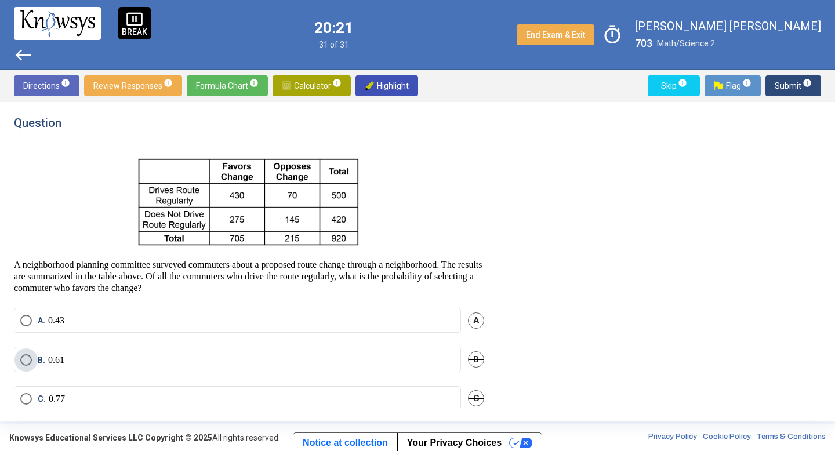
click at [35, 363] on span "B. 0.61" at bounding box center [48, 360] width 32 height 12
click at [800, 81] on span "Submit info" at bounding box center [793, 85] width 37 height 21
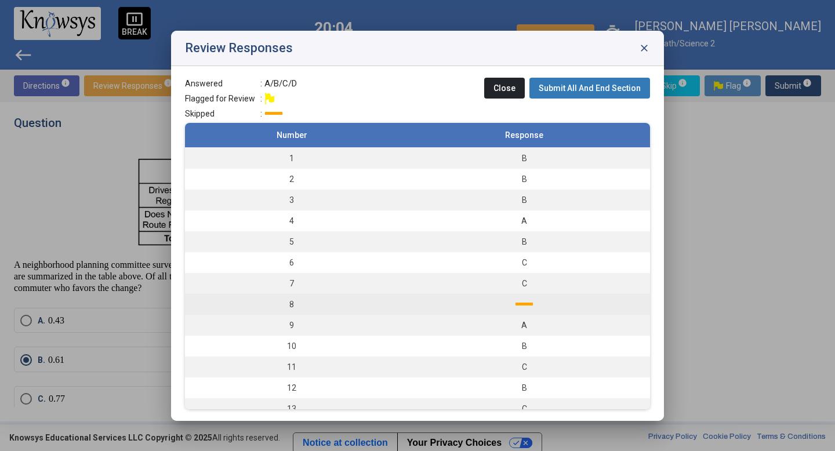
click at [470, 311] on td at bounding box center [524, 304] width 252 height 21
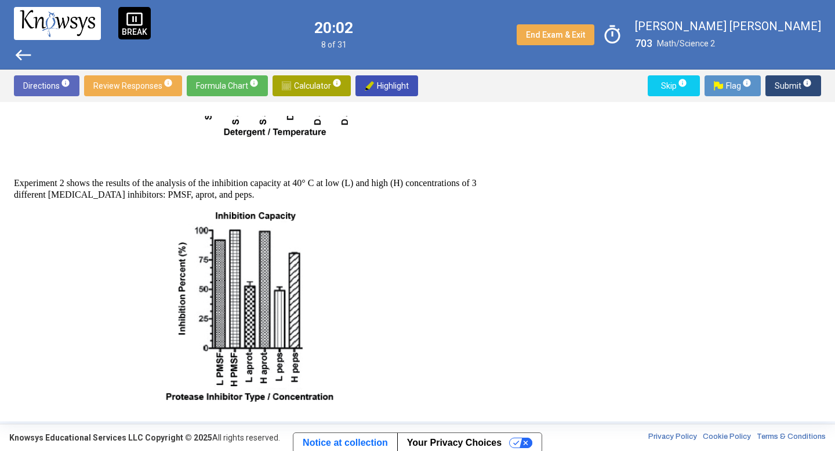
scroll to position [646, 0]
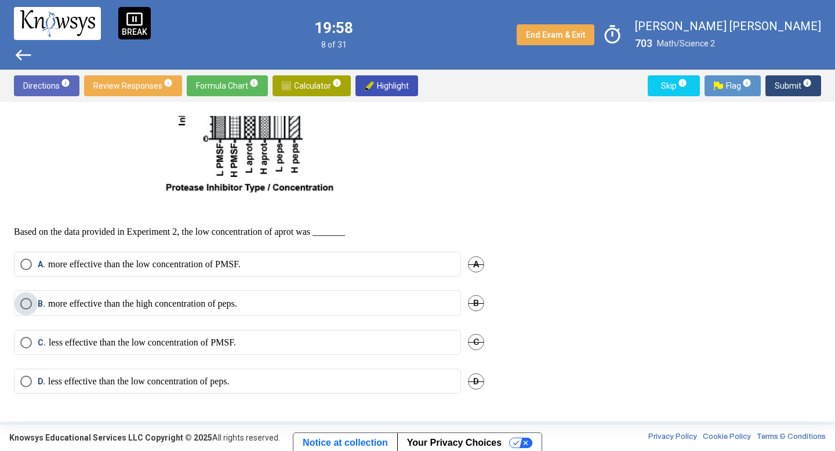
click at [203, 302] on p "more effective than the high concentration of peps." at bounding box center [142, 304] width 189 height 12
click at [795, 81] on span "Submit info" at bounding box center [793, 85] width 37 height 21
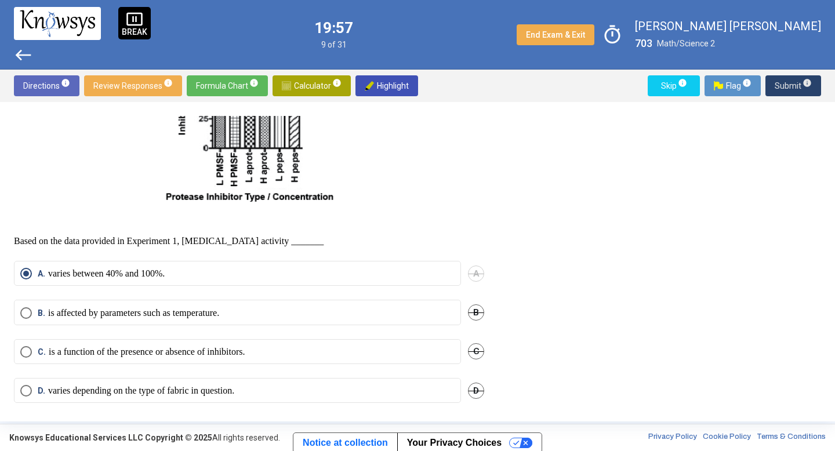
click at [795, 81] on span "Submit info" at bounding box center [793, 85] width 37 height 21
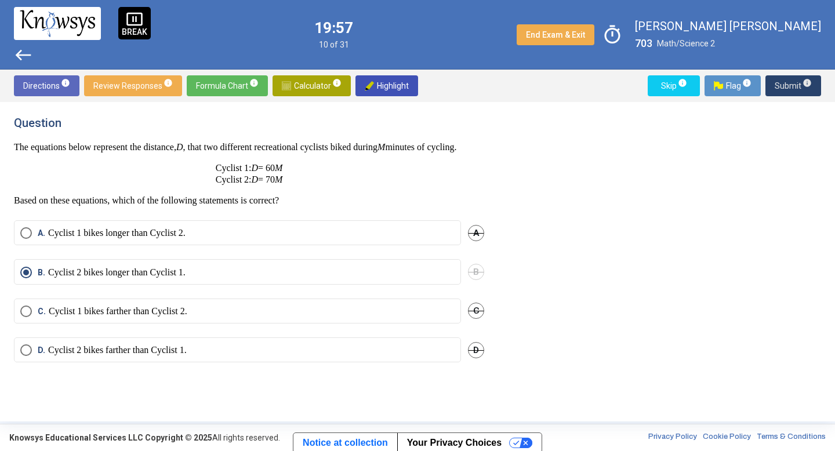
scroll to position [0, 0]
click at [795, 81] on span "Submit info" at bounding box center [793, 85] width 37 height 21
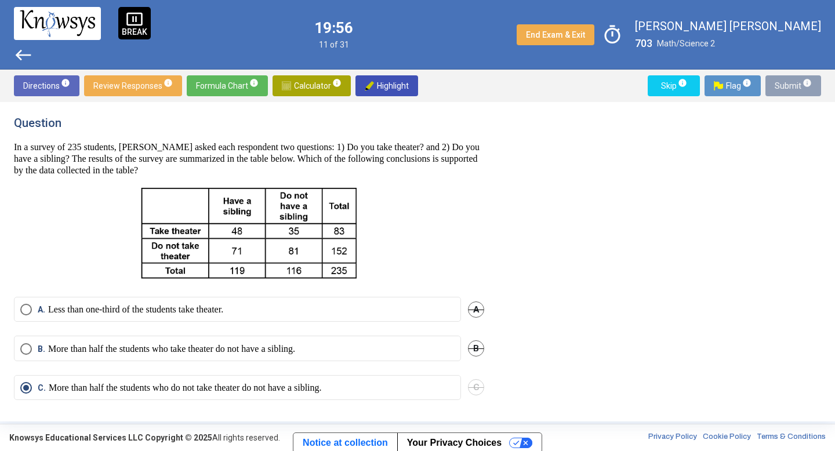
click at [795, 81] on span "Submit info" at bounding box center [793, 85] width 37 height 21
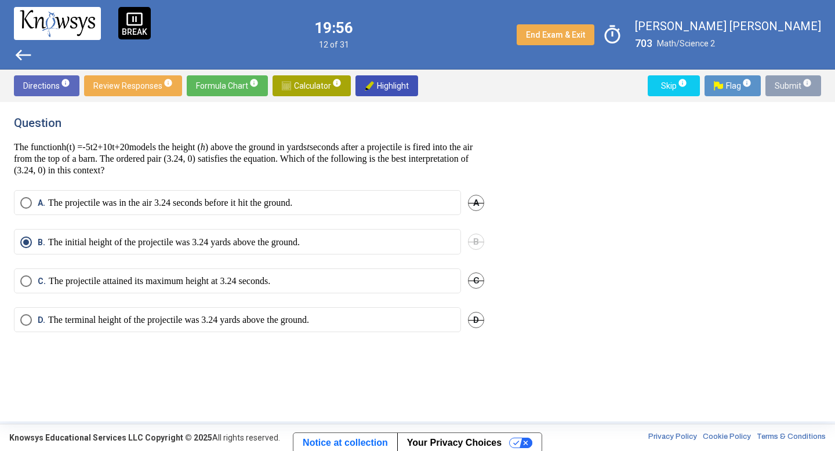
click at [795, 81] on span "Submit info" at bounding box center [793, 85] width 37 height 21
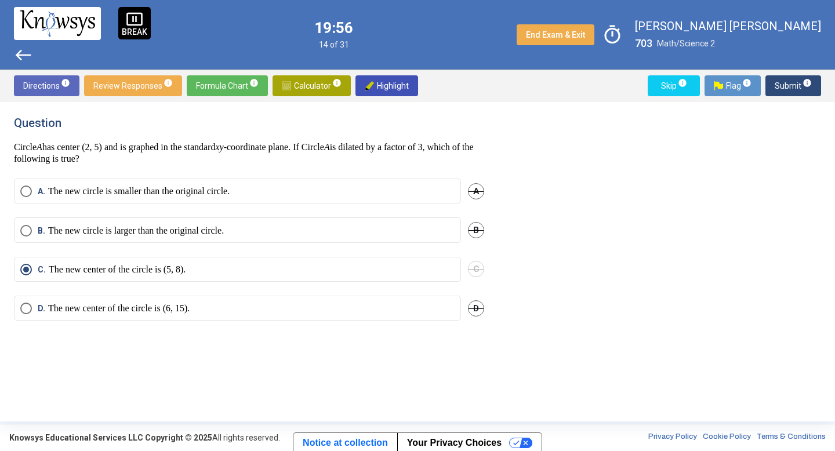
click at [795, 81] on span "Submit info" at bounding box center [793, 85] width 37 height 21
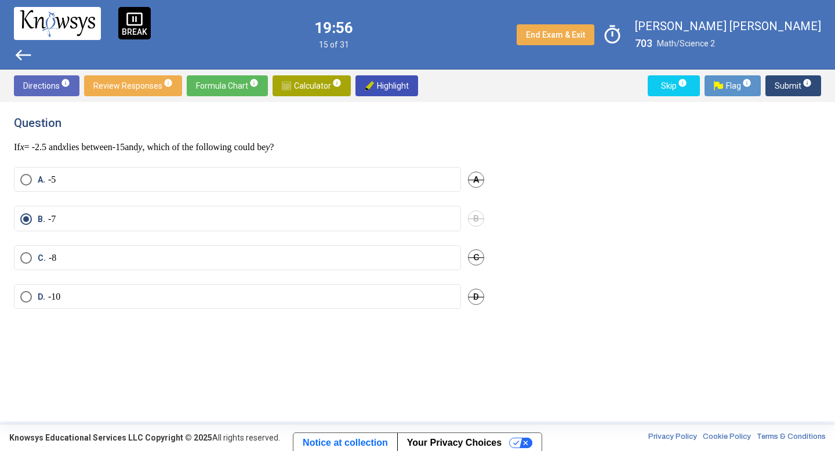
click at [795, 81] on span "Submit info" at bounding box center [793, 85] width 37 height 21
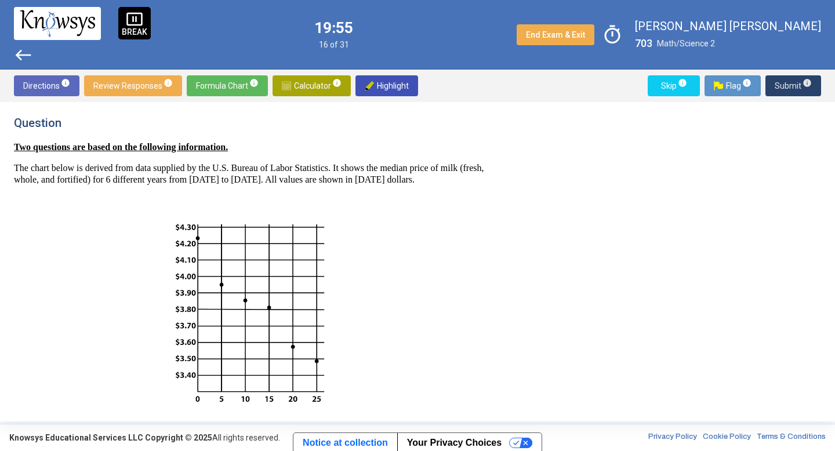
click at [795, 81] on span "Submit info" at bounding box center [793, 85] width 37 height 21
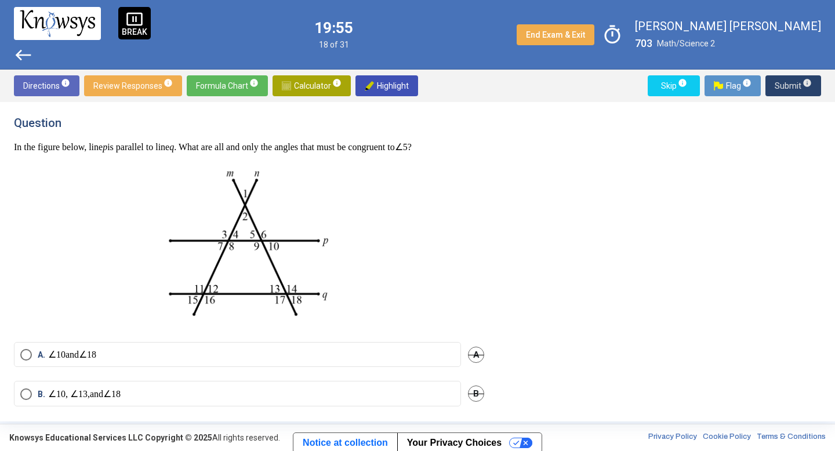
click at [795, 81] on span "Submit info" at bounding box center [793, 85] width 37 height 21
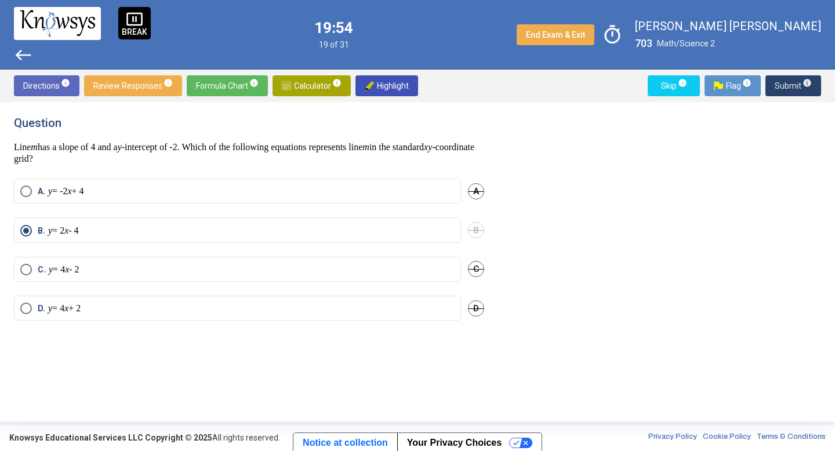
click at [795, 81] on span "Submit info" at bounding box center [793, 85] width 37 height 21
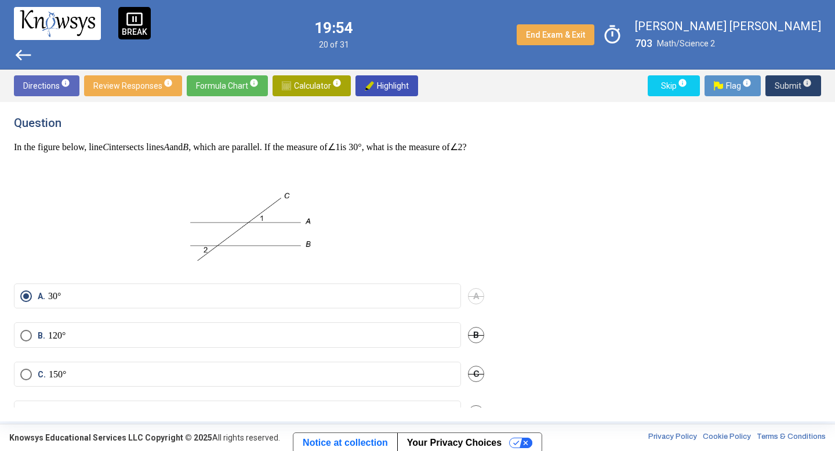
click at [795, 81] on span "Submit info" at bounding box center [793, 85] width 37 height 21
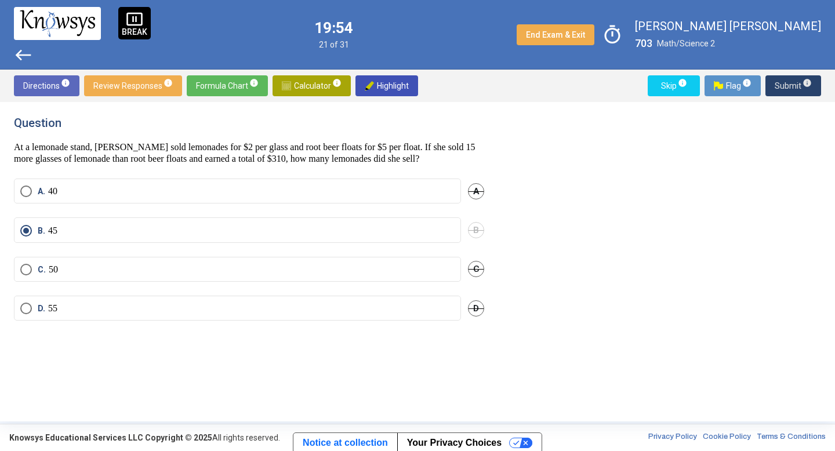
click at [795, 81] on span "Submit info" at bounding box center [793, 85] width 37 height 21
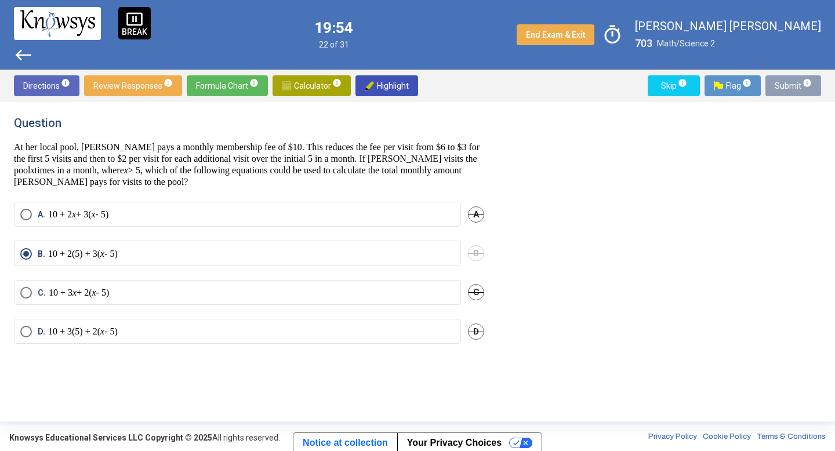
click at [795, 81] on span "Submit info" at bounding box center [793, 85] width 37 height 21
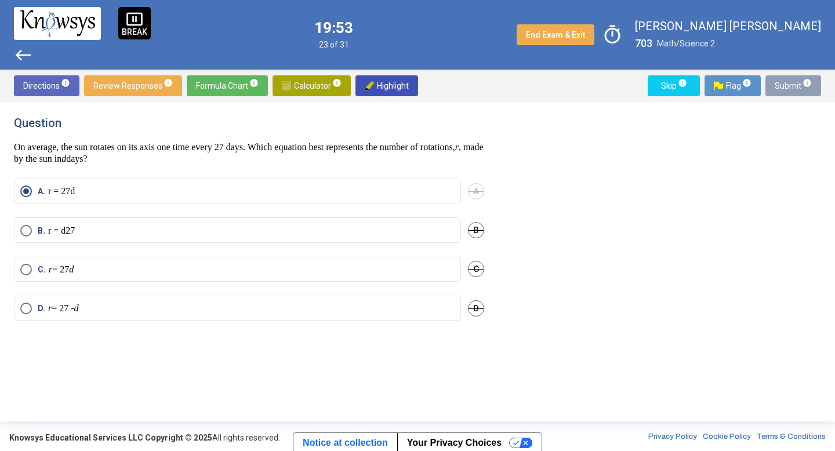
click at [795, 81] on span "Submit info" at bounding box center [793, 85] width 37 height 21
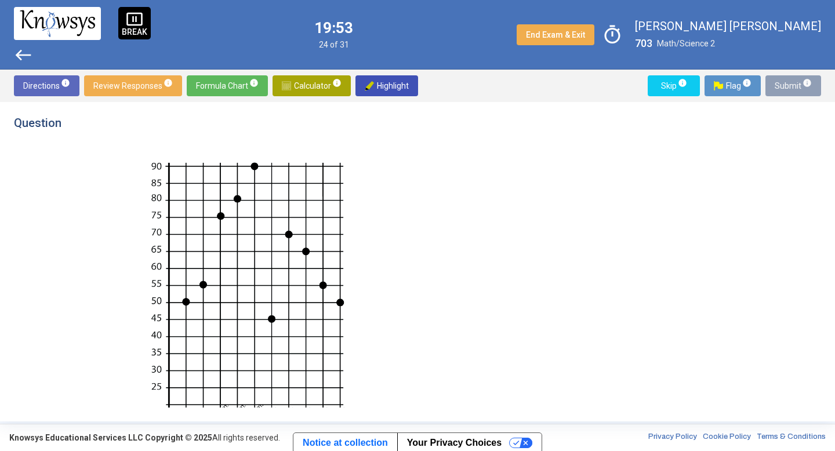
click at [795, 81] on span "Submit info" at bounding box center [793, 85] width 37 height 21
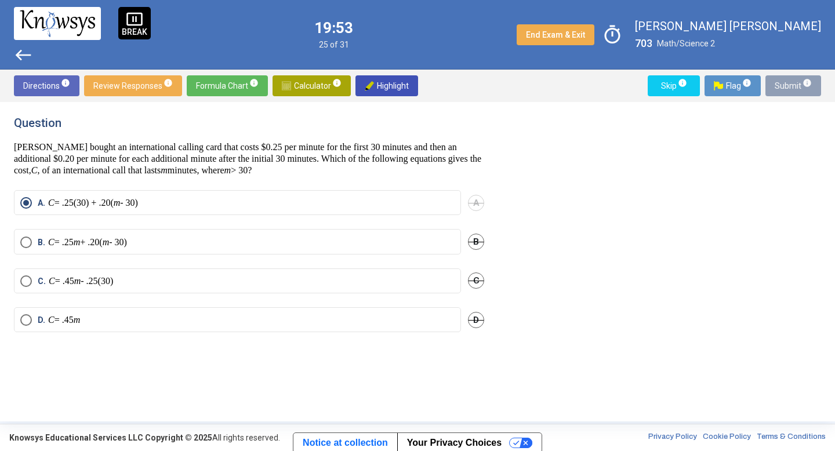
click at [795, 81] on span "Submit info" at bounding box center [793, 85] width 37 height 21
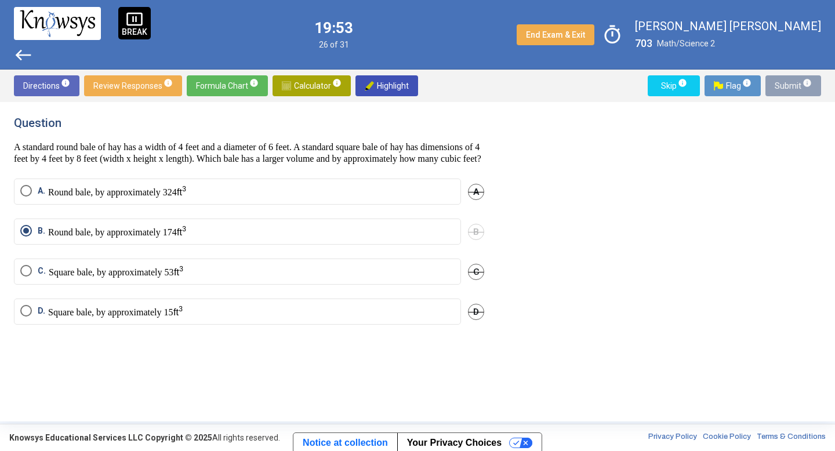
click at [795, 81] on span "Submit info" at bounding box center [793, 85] width 37 height 21
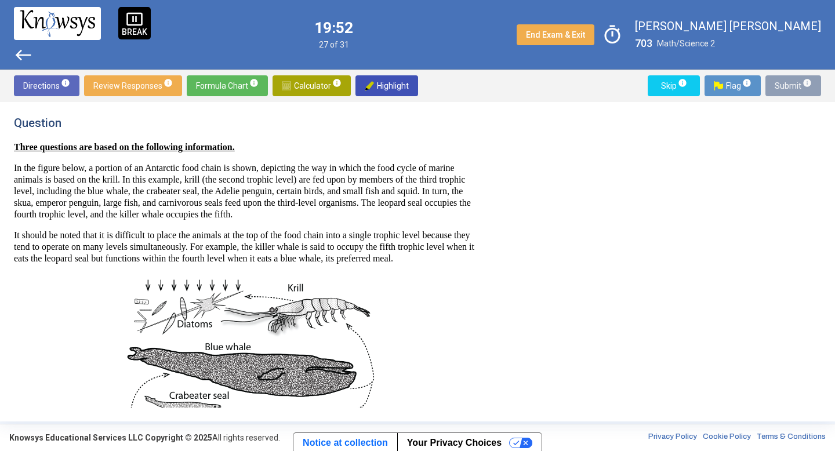
click at [795, 81] on span "Submit info" at bounding box center [793, 85] width 37 height 21
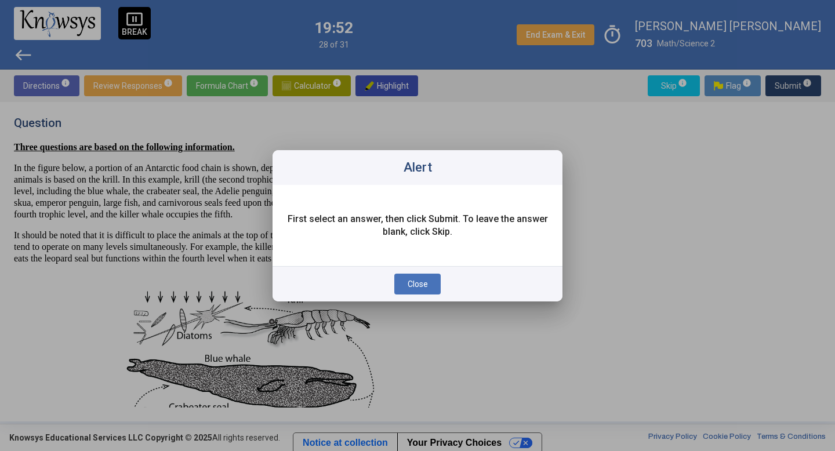
click at [795, 81] on div at bounding box center [417, 225] width 835 height 451
click at [420, 288] on span "Close" at bounding box center [418, 284] width 20 height 9
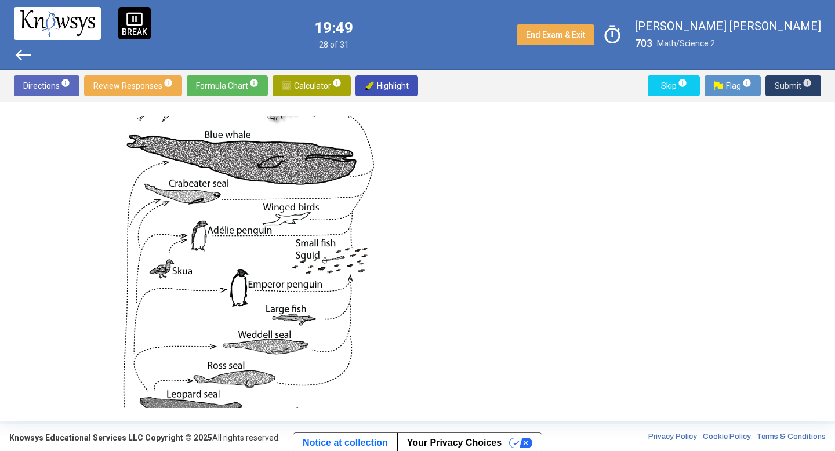
scroll to position [516, 0]
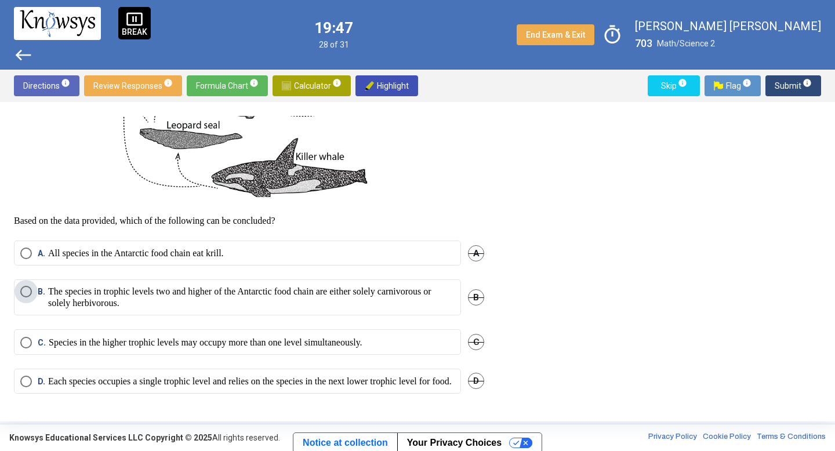
click at [50, 286] on p "The species in trophic levels two and higher of the Antarctic food chain are ei…" at bounding box center [251, 297] width 407 height 23
click at [793, 78] on span "Submit info" at bounding box center [793, 85] width 37 height 21
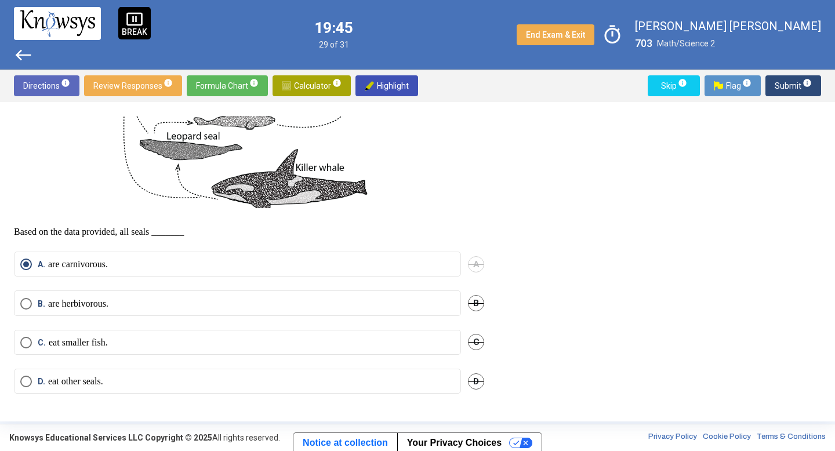
click at [792, 80] on span "Submit info" at bounding box center [793, 85] width 37 height 21
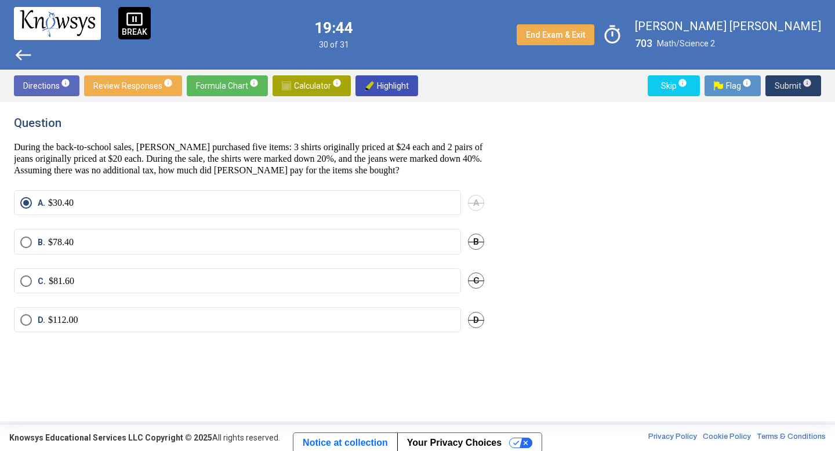
click at [792, 80] on span "Submit info" at bounding box center [793, 85] width 37 height 21
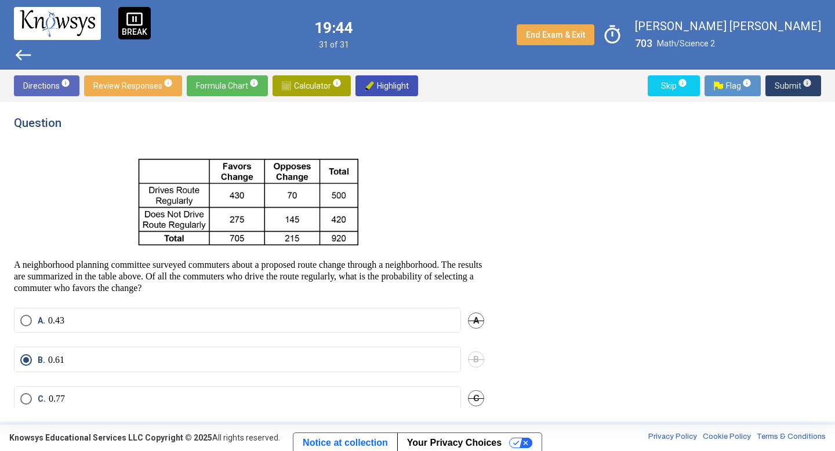
click at [792, 80] on span "Submit info" at bounding box center [793, 85] width 37 height 21
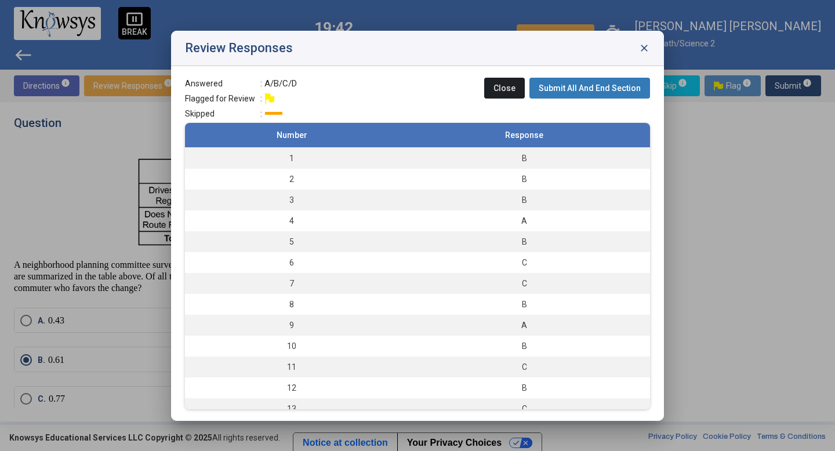
click at [611, 88] on span "Submit All And End Section" at bounding box center [590, 88] width 102 height 9
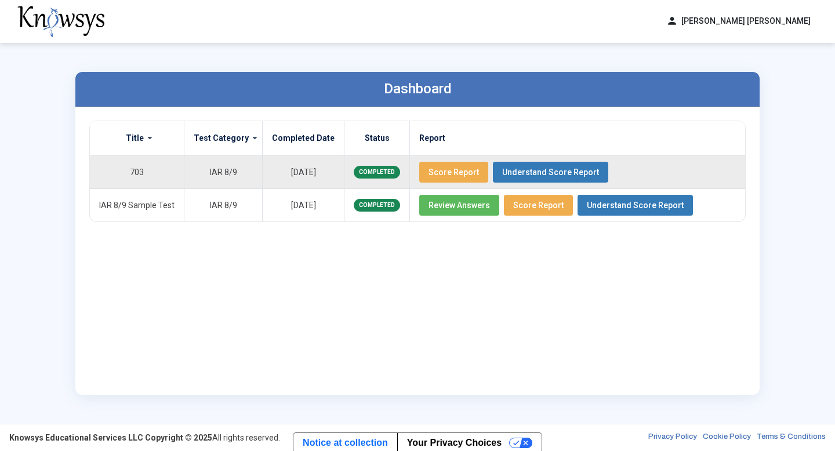
click at [433, 172] on span "Score Report" at bounding box center [454, 172] width 50 height 9
click at [510, 171] on span "Understand Score Report" at bounding box center [550, 172] width 97 height 9
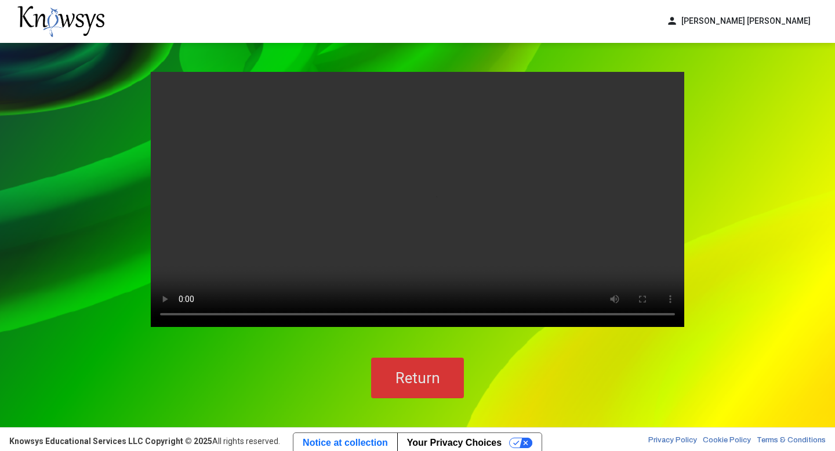
click at [422, 391] on button "Return" at bounding box center [417, 378] width 93 height 41
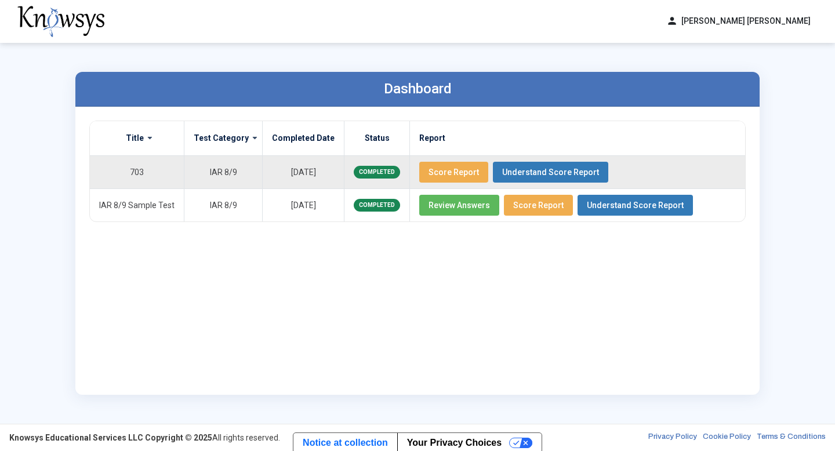
click at [430, 173] on span "Score Report" at bounding box center [454, 172] width 50 height 9
